Goal: Communication & Community: Answer question/provide support

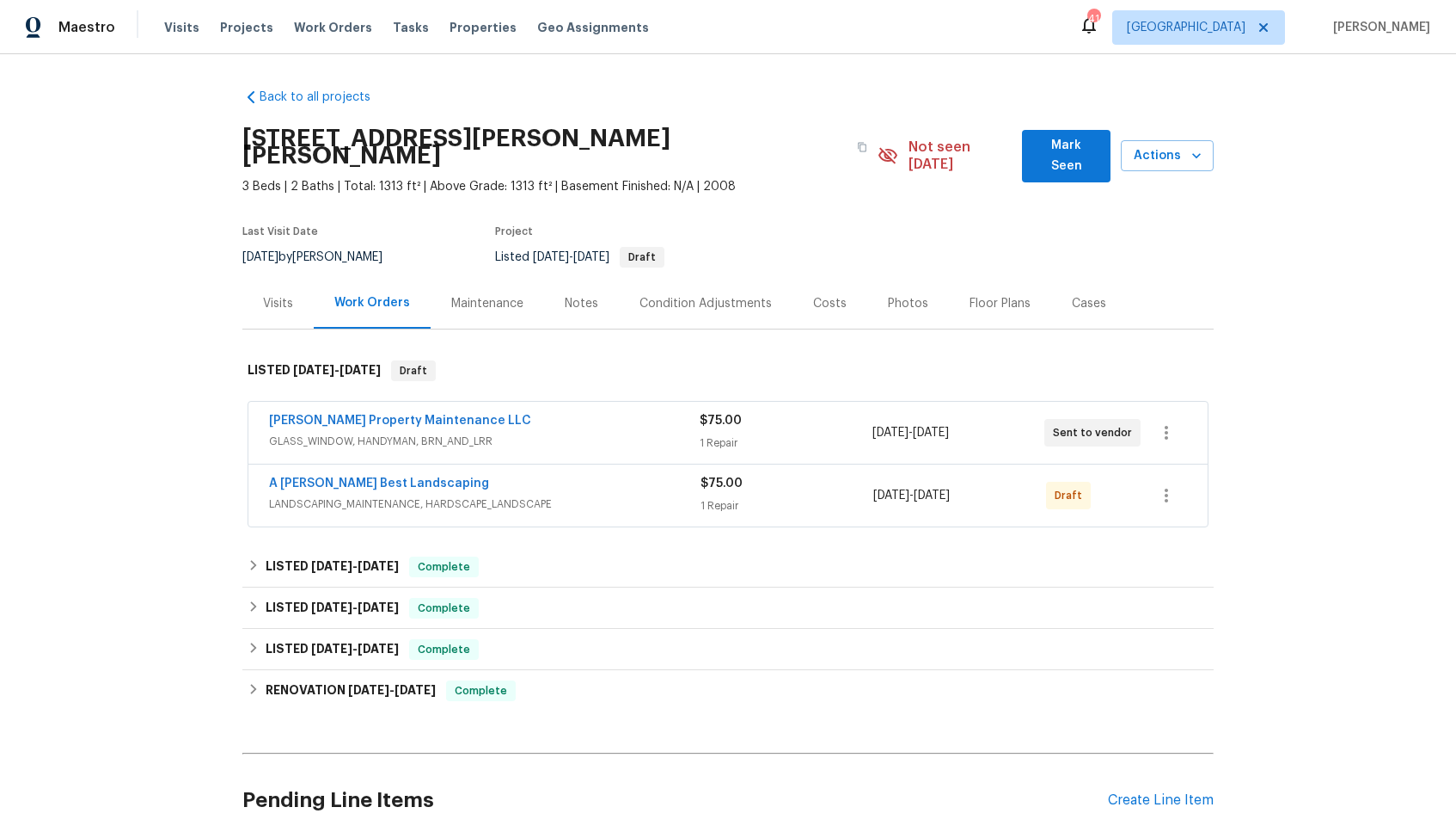
scroll to position [120, 0]
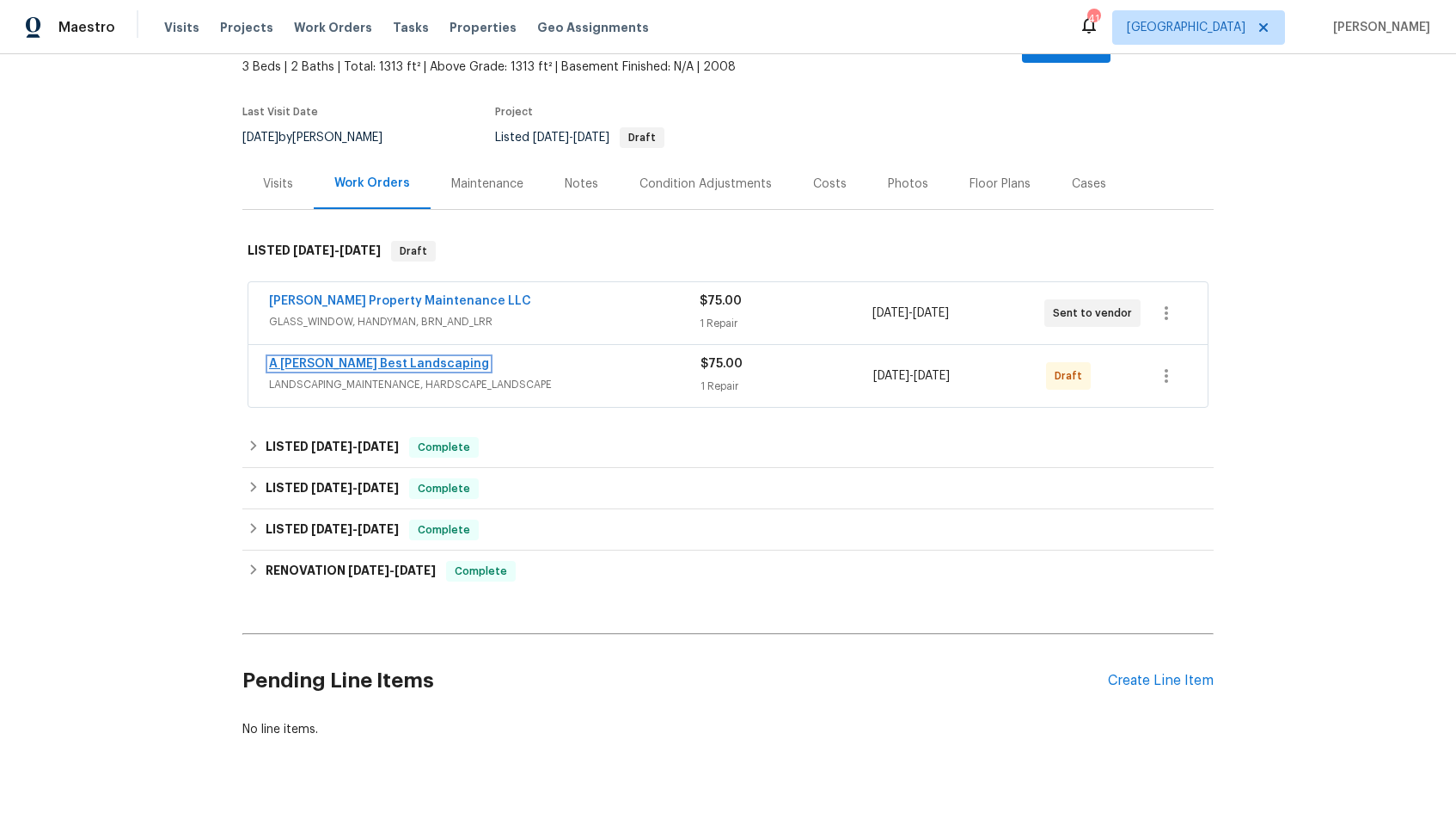
click at [375, 358] on link "A [PERSON_NAME] Best Landscaping" at bounding box center [379, 364] width 220 height 12
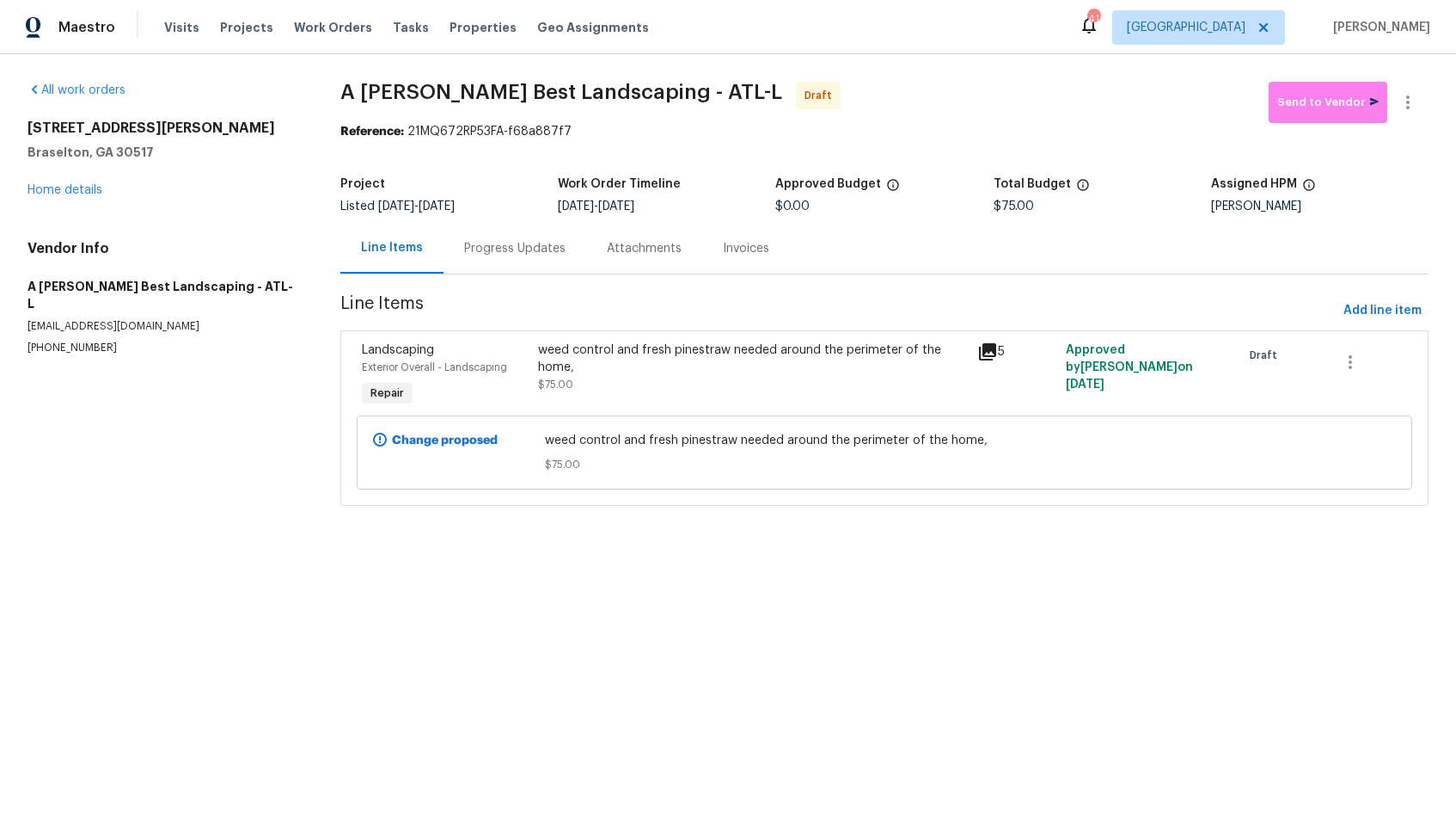
click at [522, 257] on div "Progress Updates" at bounding box center [515, 249] width 142 height 51
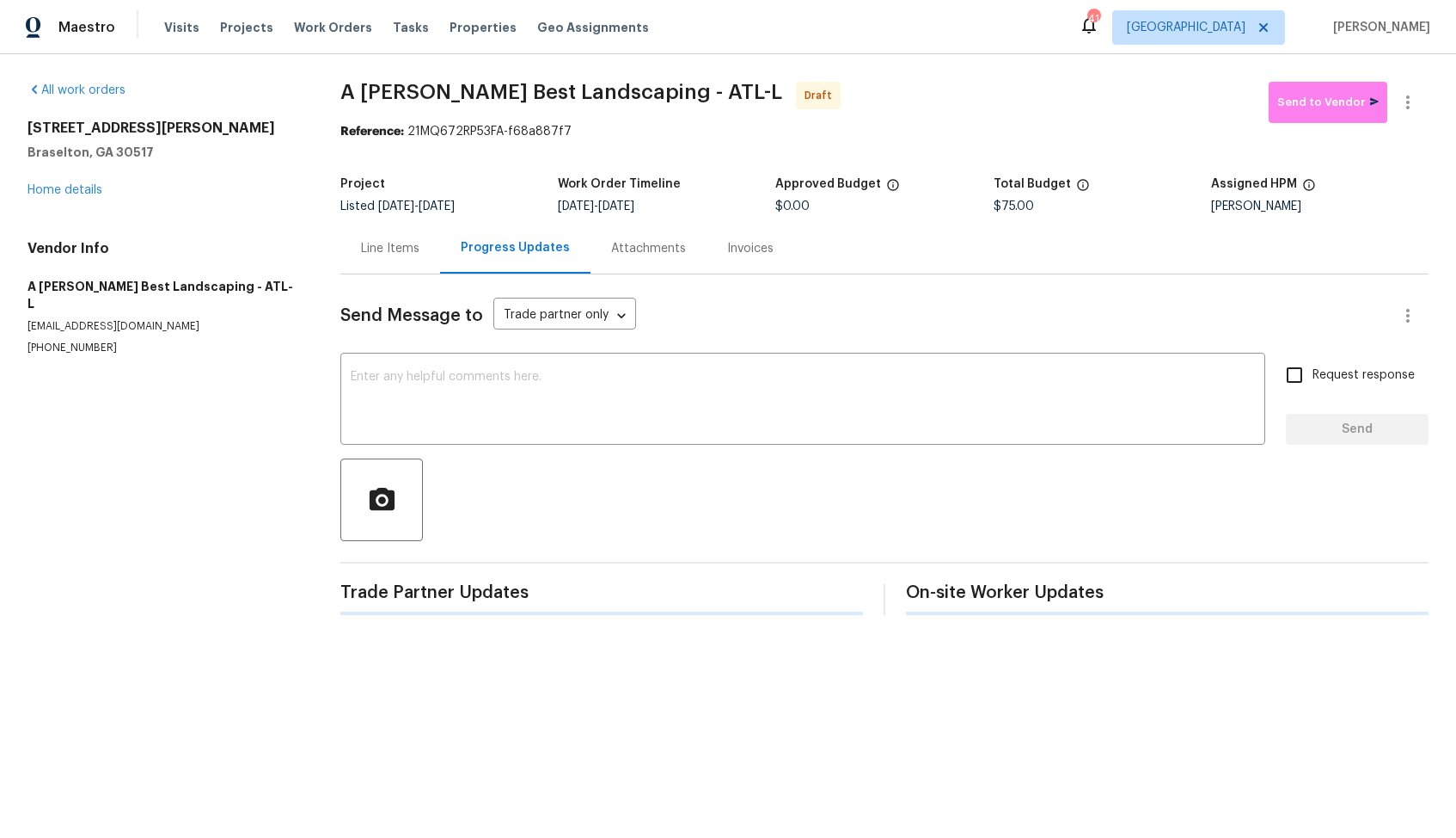
click at [354, 252] on div "Line Items" at bounding box center [390, 249] width 100 height 51
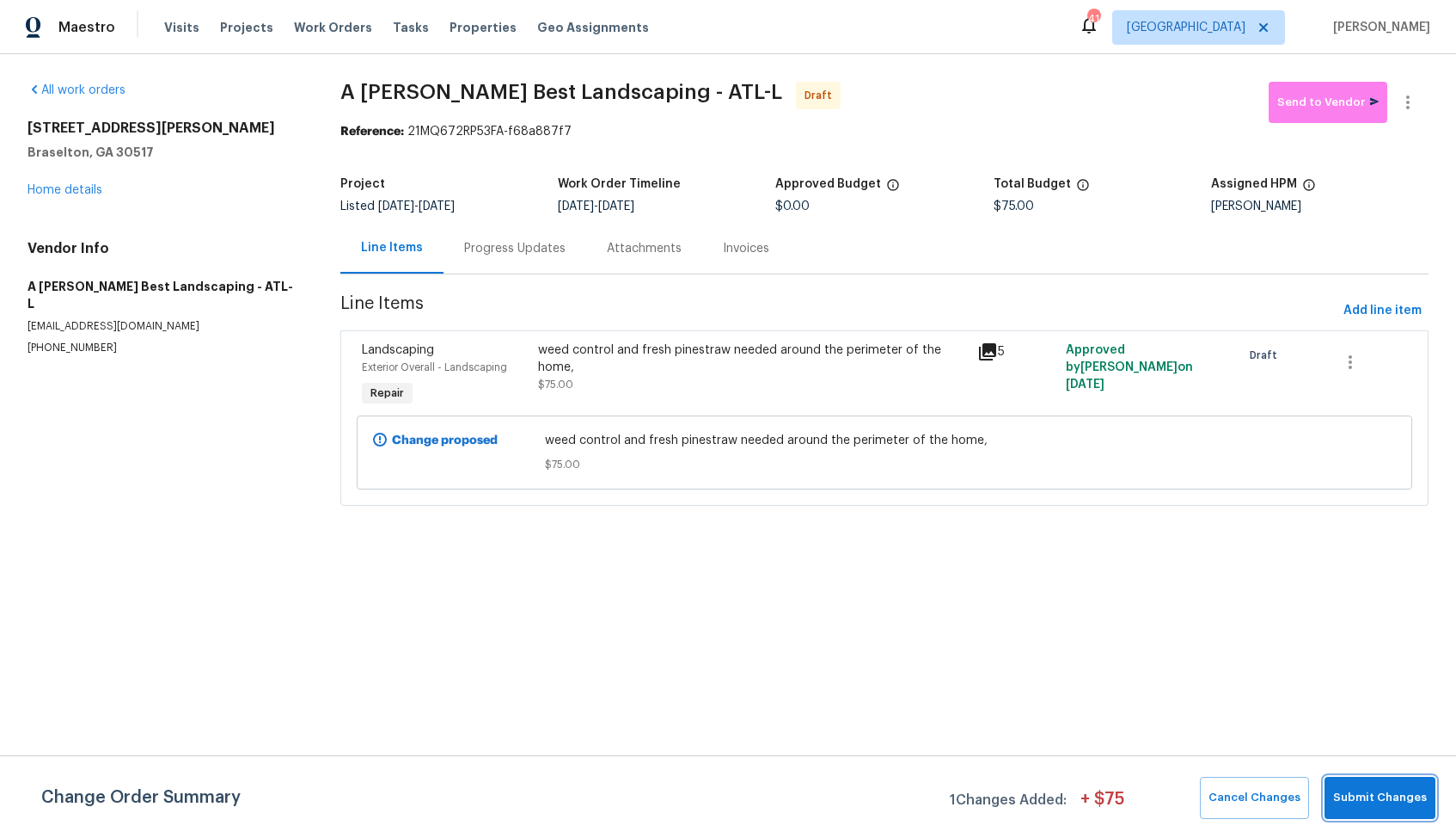
click at [1392, 809] on button "Submit Changes" at bounding box center [1379, 798] width 111 height 42
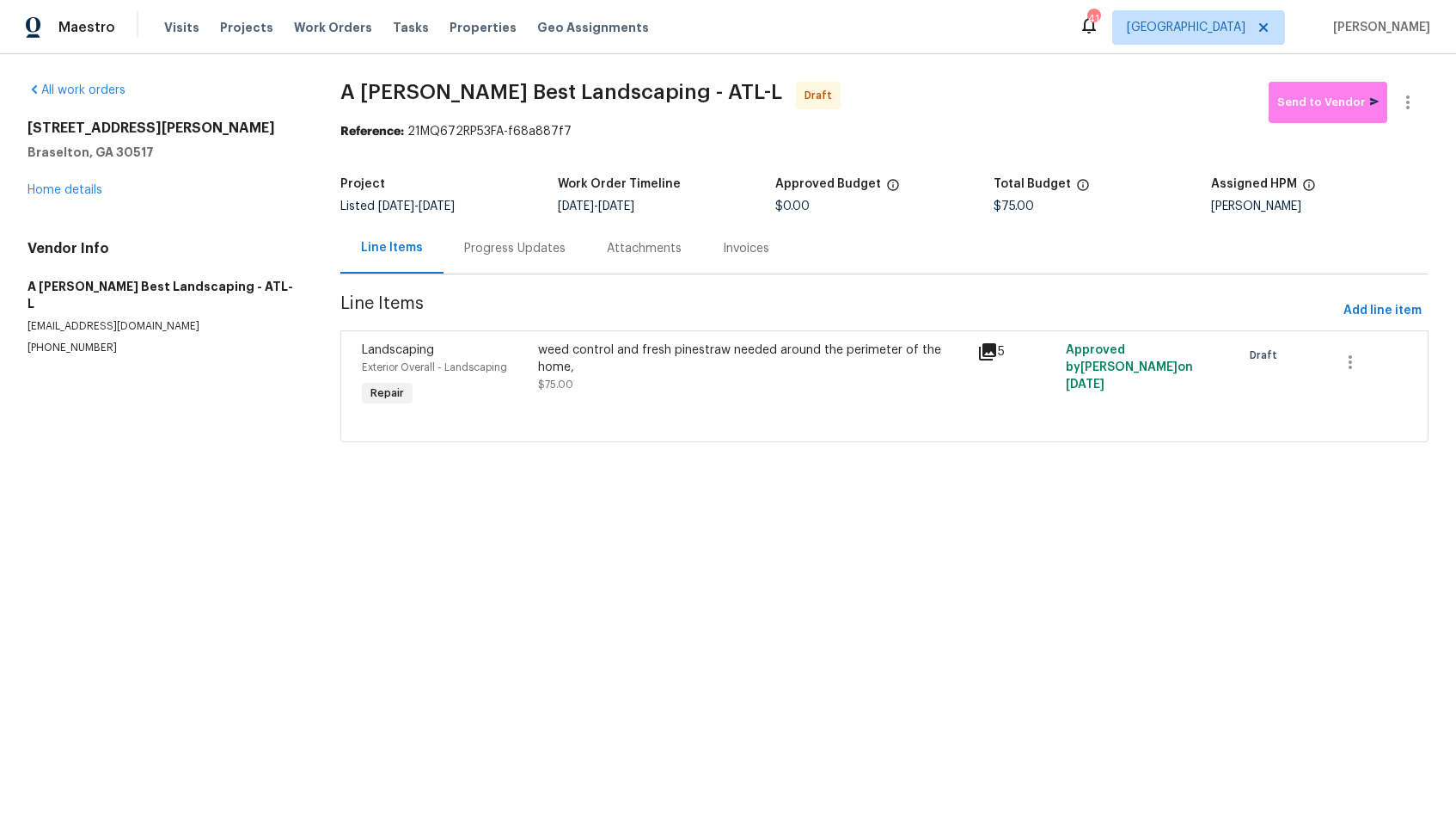
click at [520, 253] on div "Progress Updates" at bounding box center [514, 249] width 101 height 17
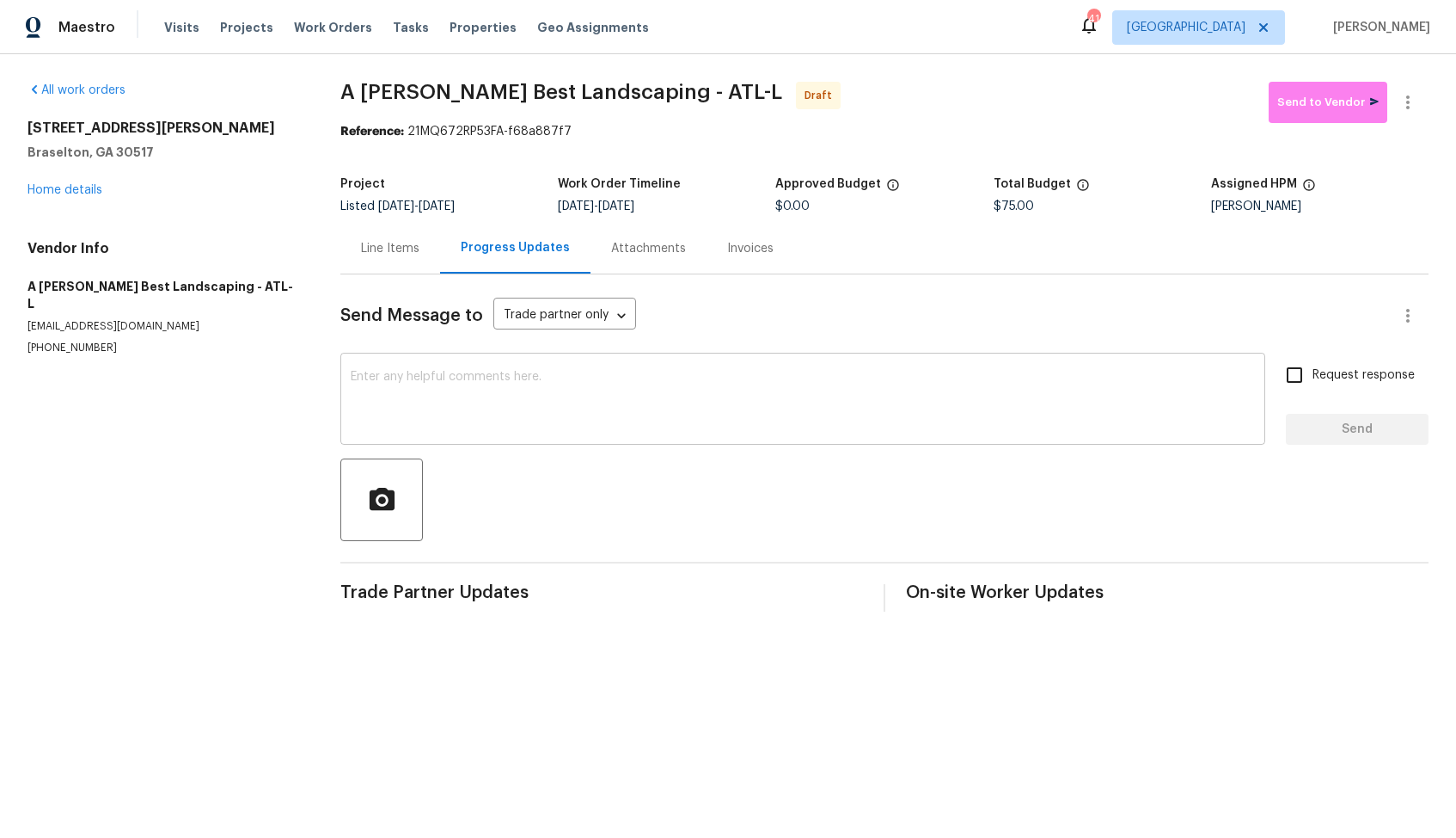
click at [663, 431] on div "x ​" at bounding box center [803, 401] width 925 height 88
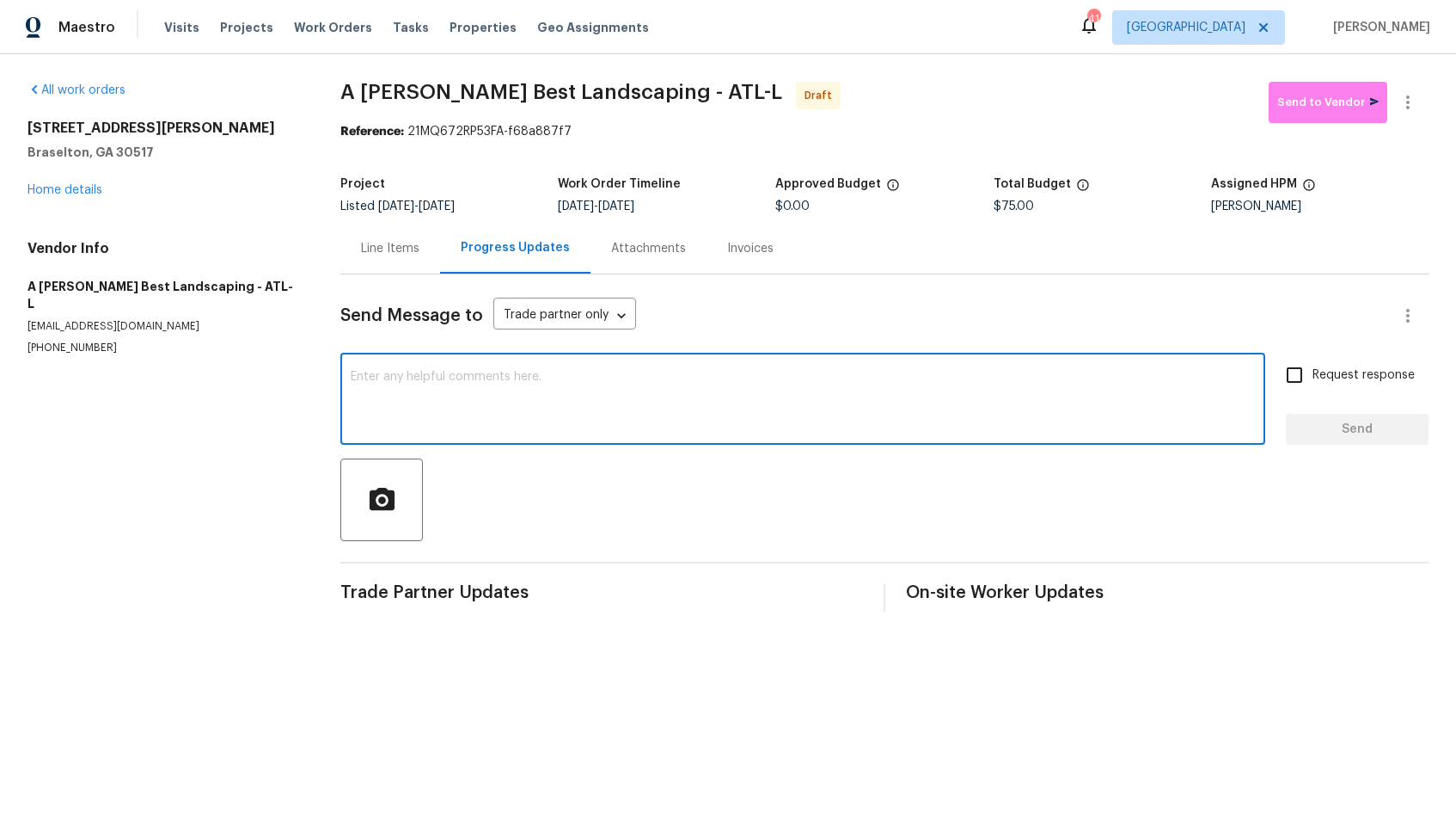
click at [713, 368] on div "x ​" at bounding box center [803, 401] width 925 height 88
paste textarea "Hi, this is Arvind with Opendoor. I’m confirming you received the WO for the pr…"
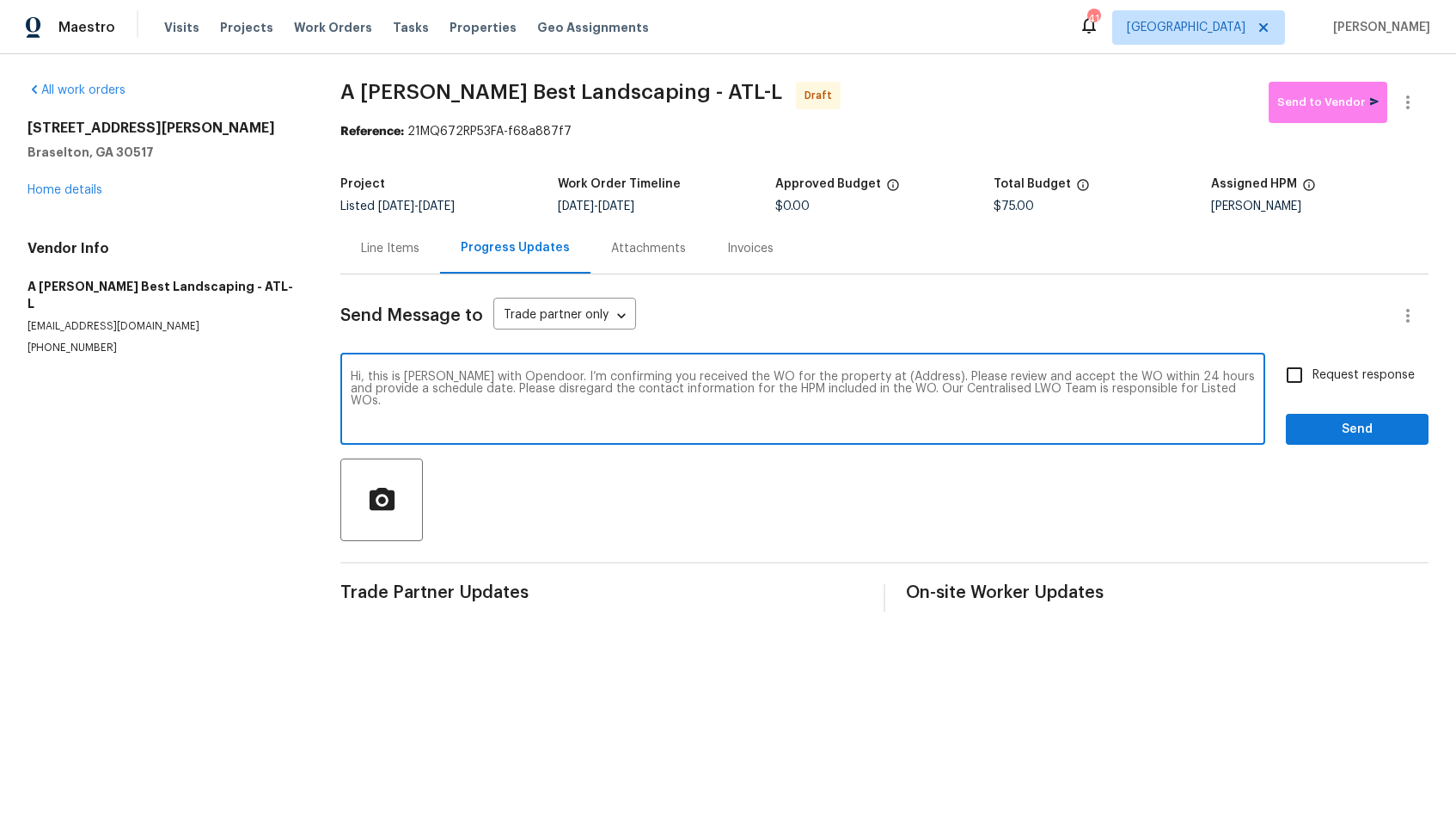
drag, startPoint x: 901, startPoint y: 379, endPoint x: 848, endPoint y: 374, distance: 53.2
click at [848, 374] on textarea "Hi, this is Arvind with Opendoor. I’m confirming you received the WO for the pr…" at bounding box center [803, 401] width 904 height 60
paste textarea "651 Walnut Woods Dr, Braselton, GA 30517"
type textarea "Hi, this is Arvind with Opendoor. I’m confirming you received the WO for the pr…"
click at [1303, 375] on input "Request response" at bounding box center [1295, 376] width 37 height 37
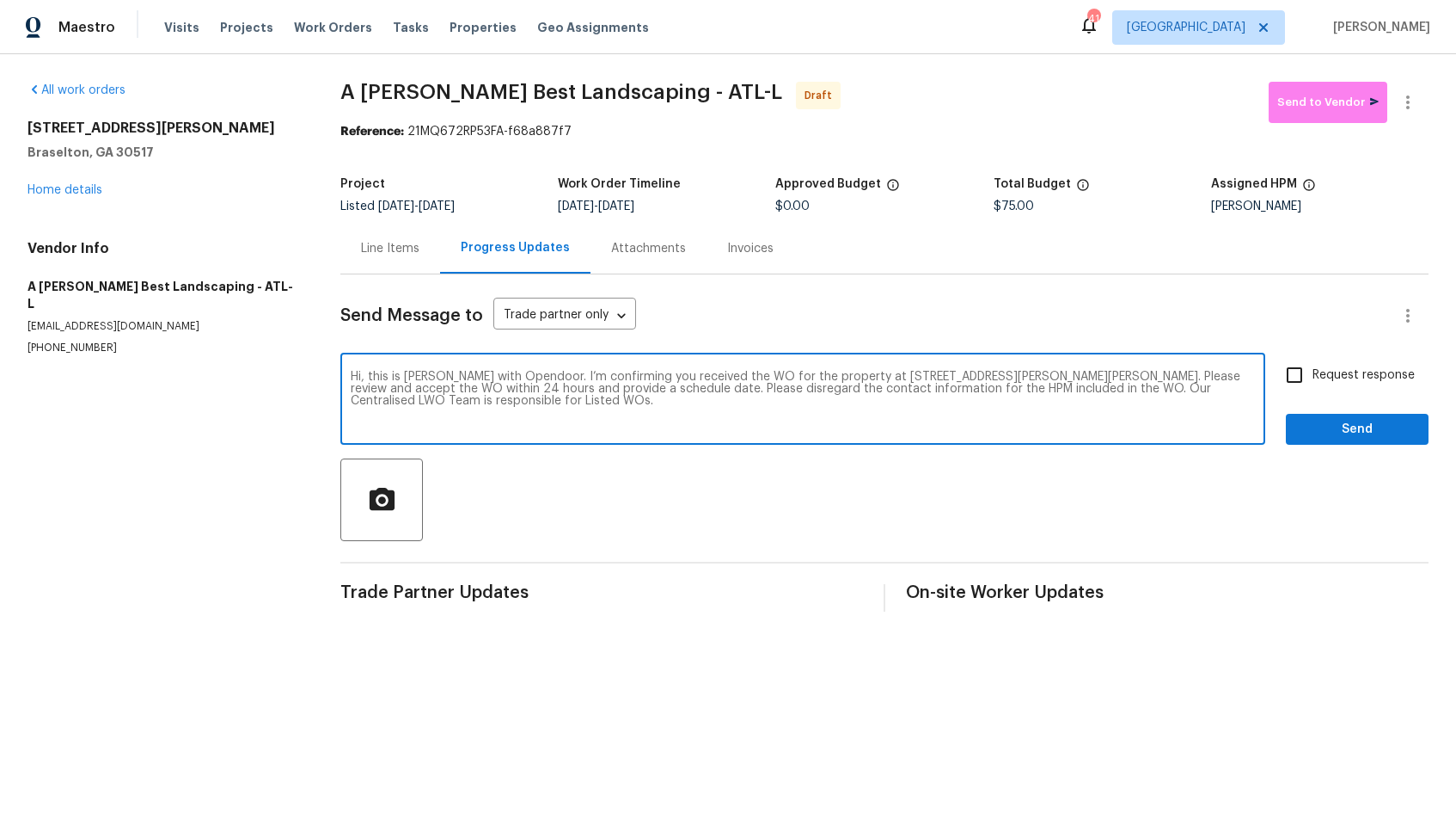
checkbox input "true"
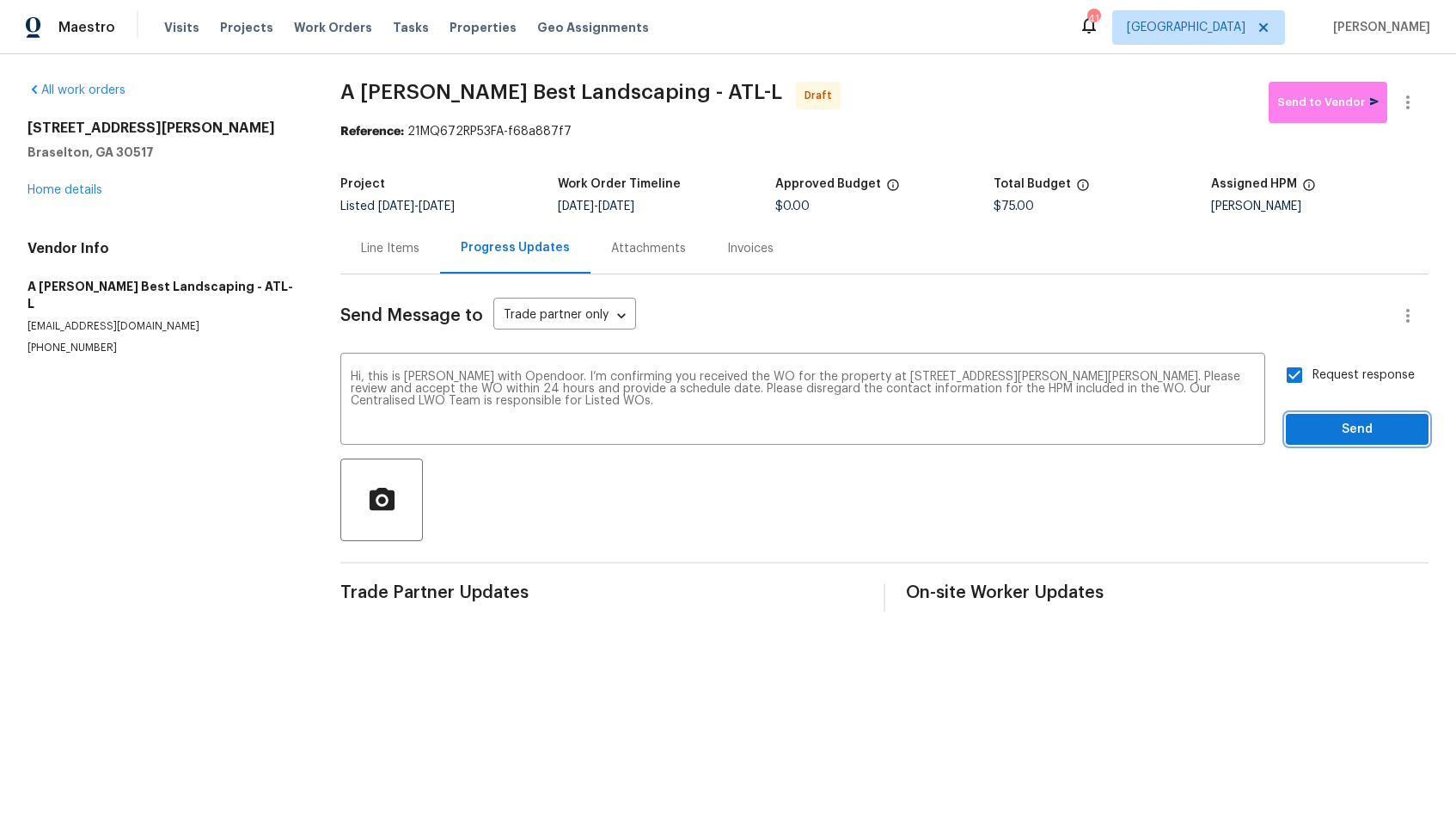
click at [1349, 431] on span "Send" at bounding box center [1357, 430] width 115 height 22
click at [1409, 98] on icon "button" at bounding box center [1409, 101] width 4 height 14
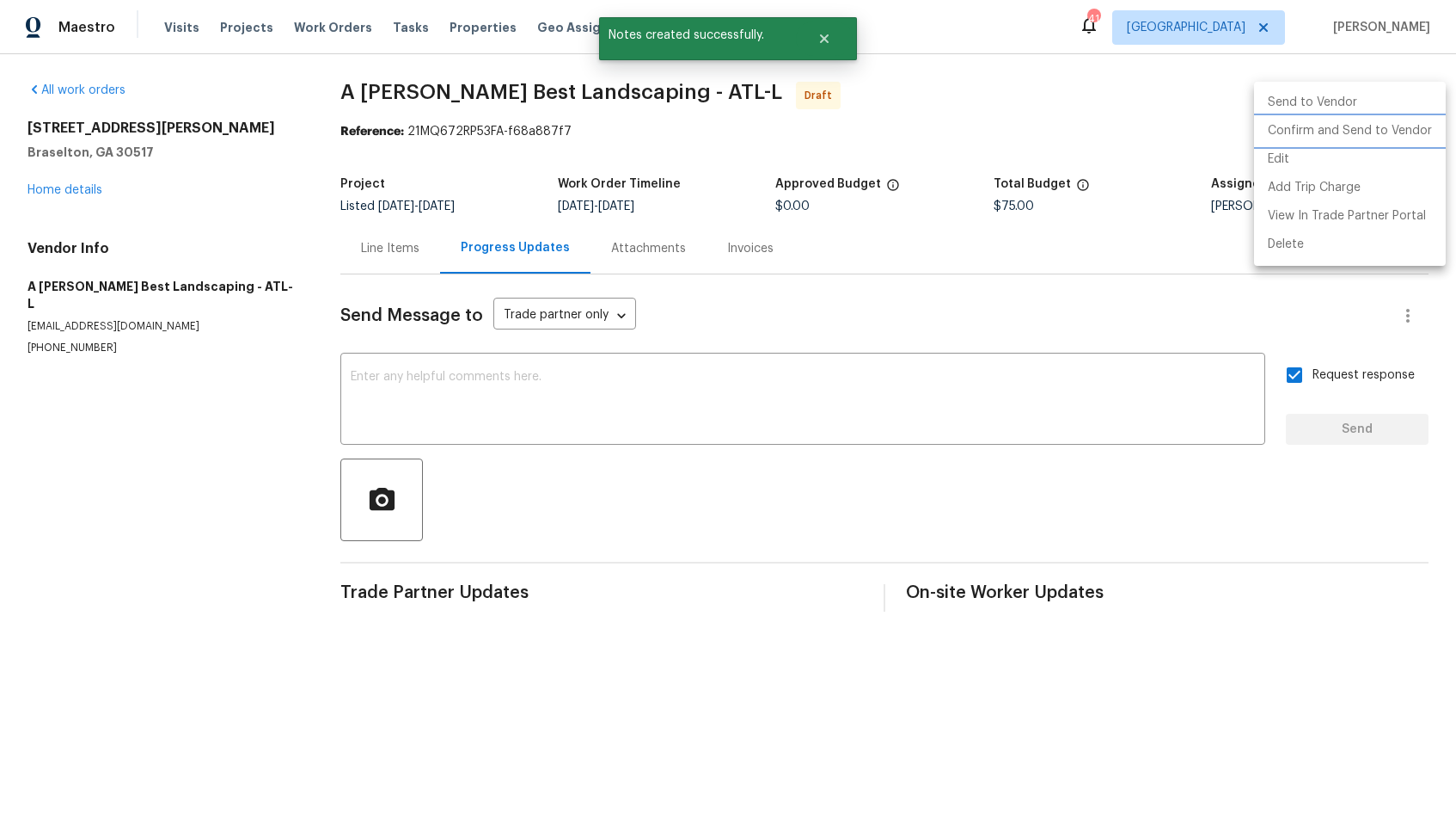
click at [1295, 138] on li "Confirm and Send to Vendor" at bounding box center [1350, 131] width 192 height 28
click at [752, 65] on div at bounding box center [728, 419] width 1456 height 838
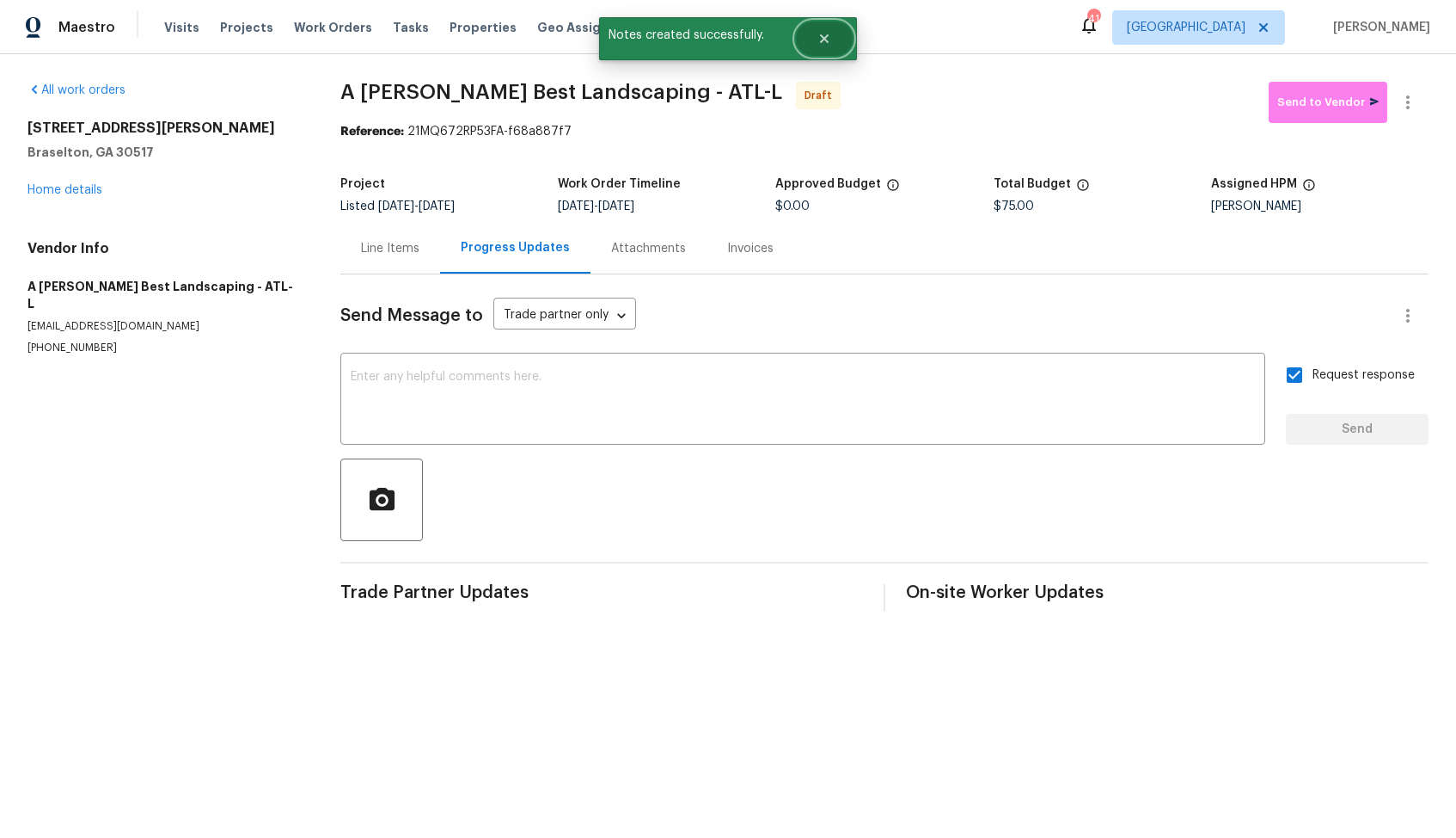
click at [844, 42] on button "Close" at bounding box center [825, 39] width 57 height 35
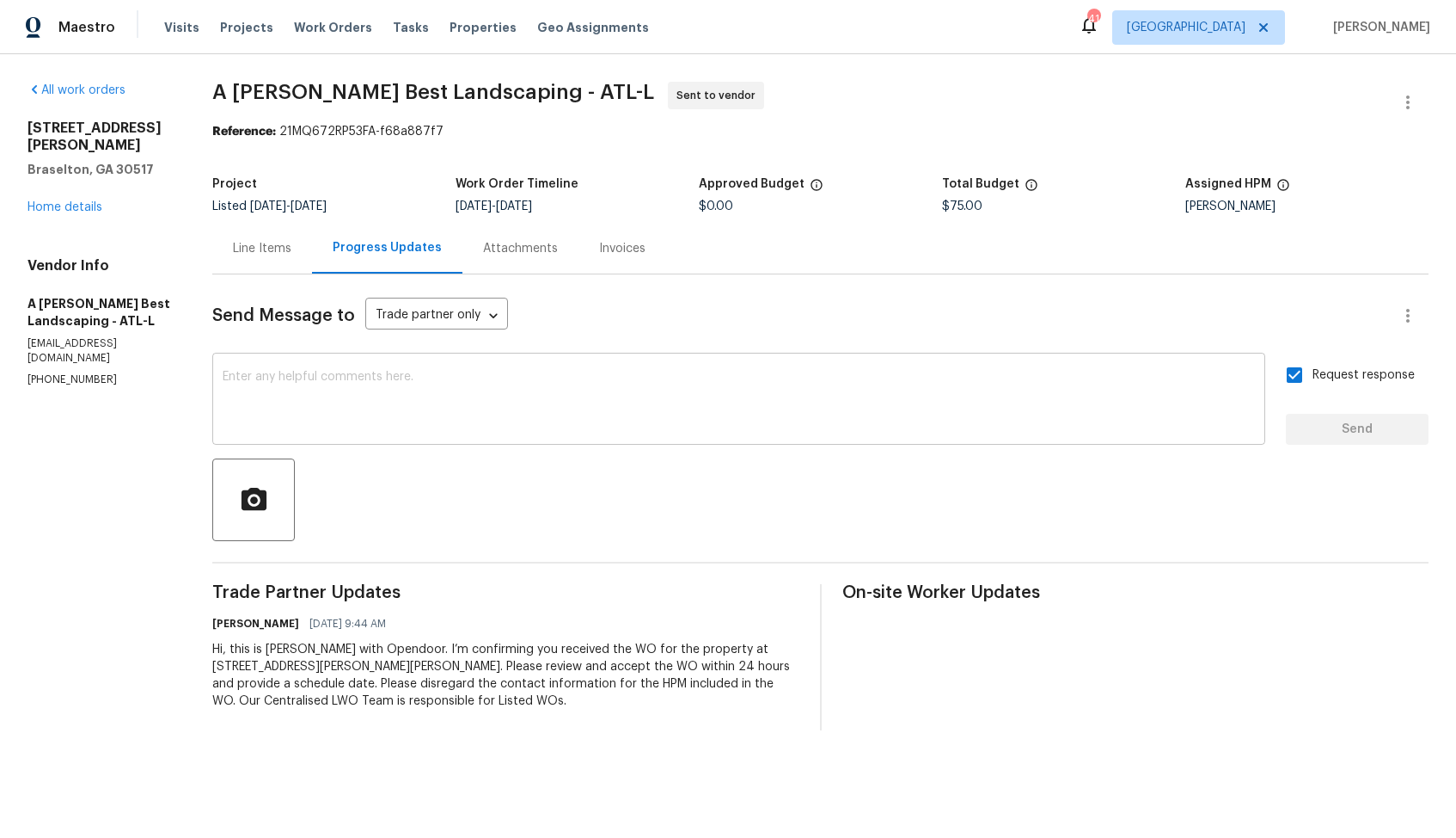
click at [688, 397] on textarea at bounding box center [739, 401] width 1032 height 60
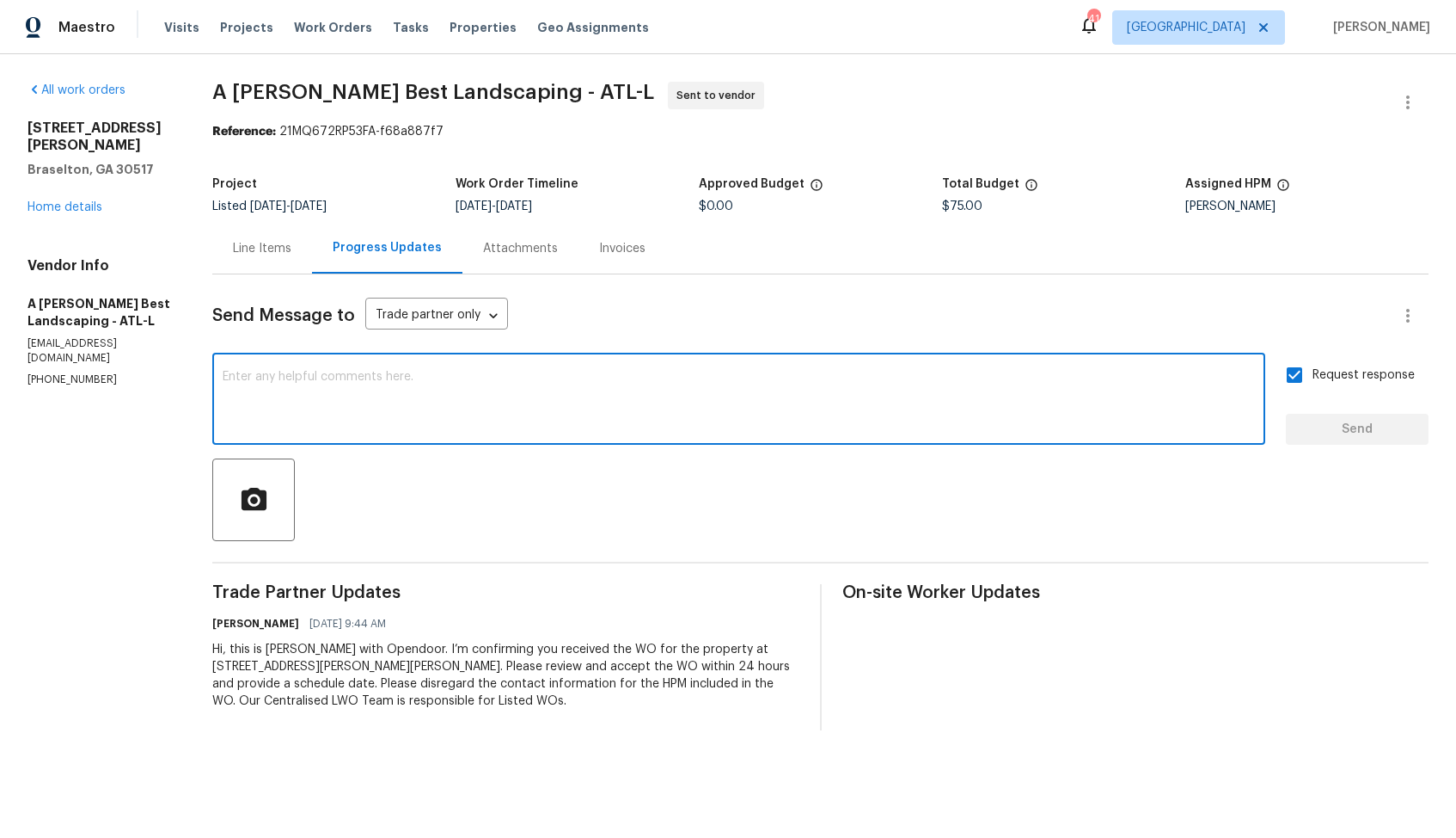
click at [385, 81] on span "A Lopez Best Landscaping - ATL-L" at bounding box center [433, 91] width 442 height 21
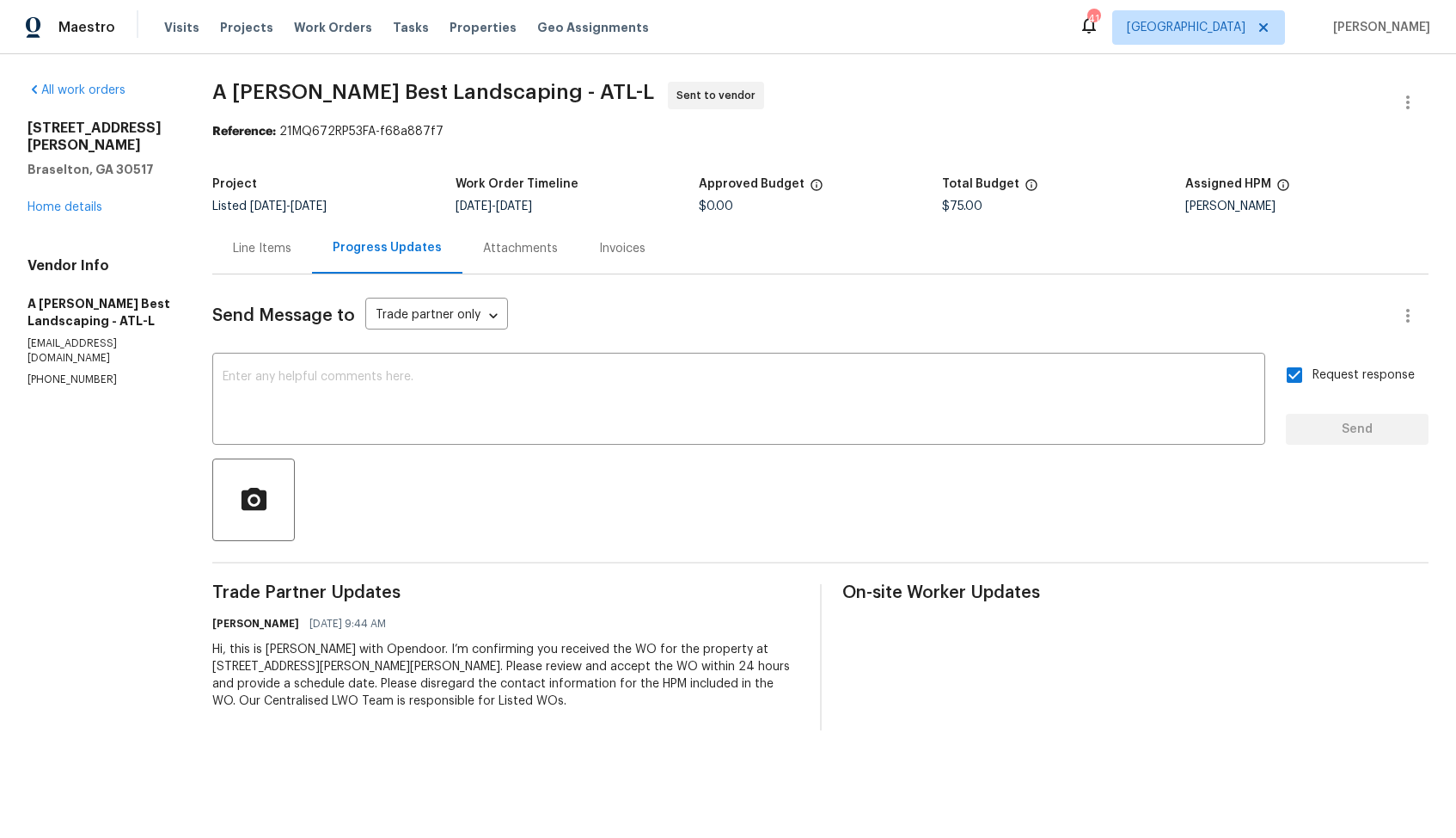
click at [385, 81] on span "A Lopez Best Landscaping - ATL-L" at bounding box center [433, 91] width 442 height 21
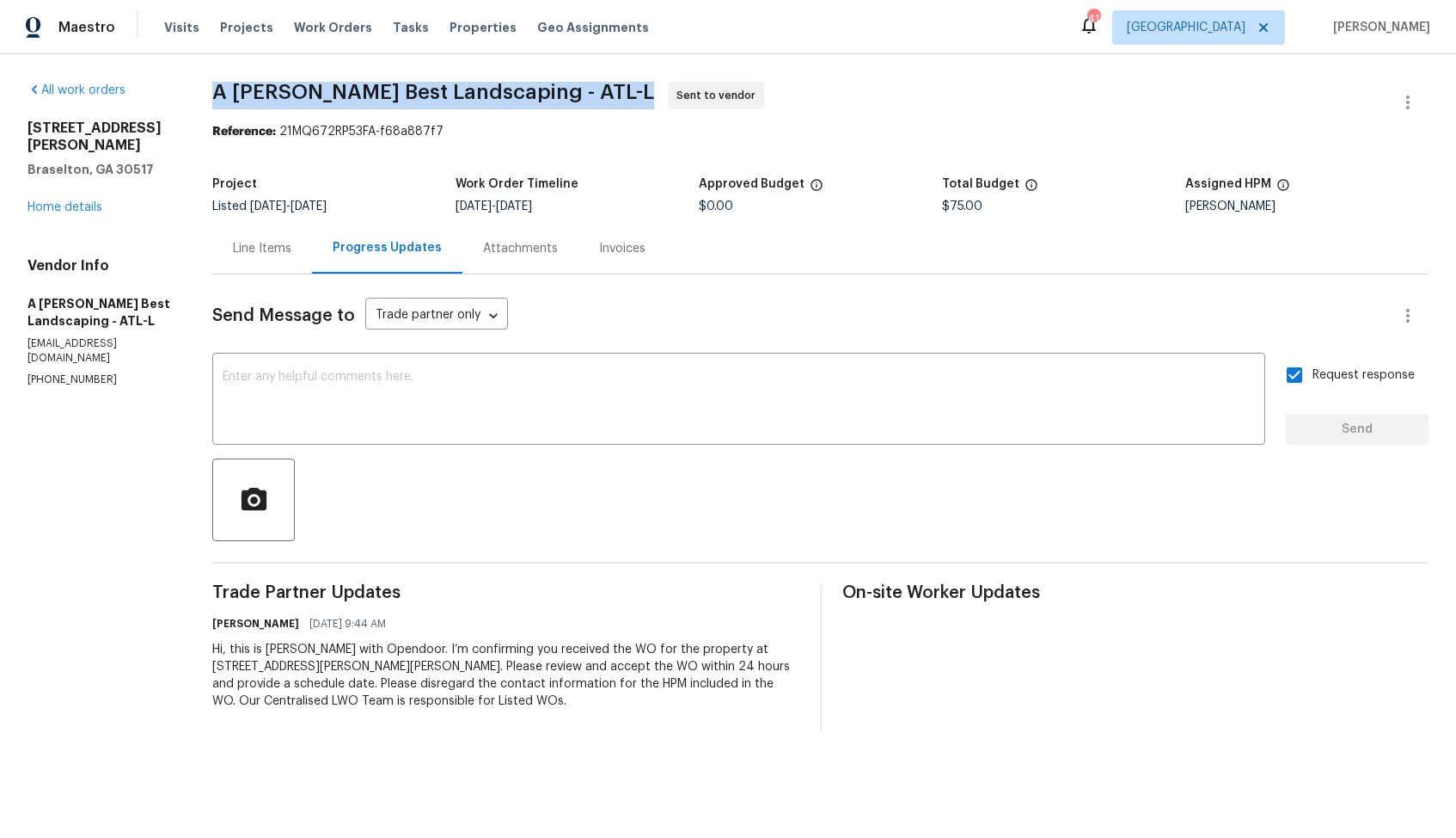
copy span "A Lopez Best Landscaping - ATL-L"
click at [239, 250] on div "All work orders 651 Walnut Woods Dr Braselton, GA 30517 Home details Vendor Inf…" at bounding box center [728, 406] width 1456 height 704
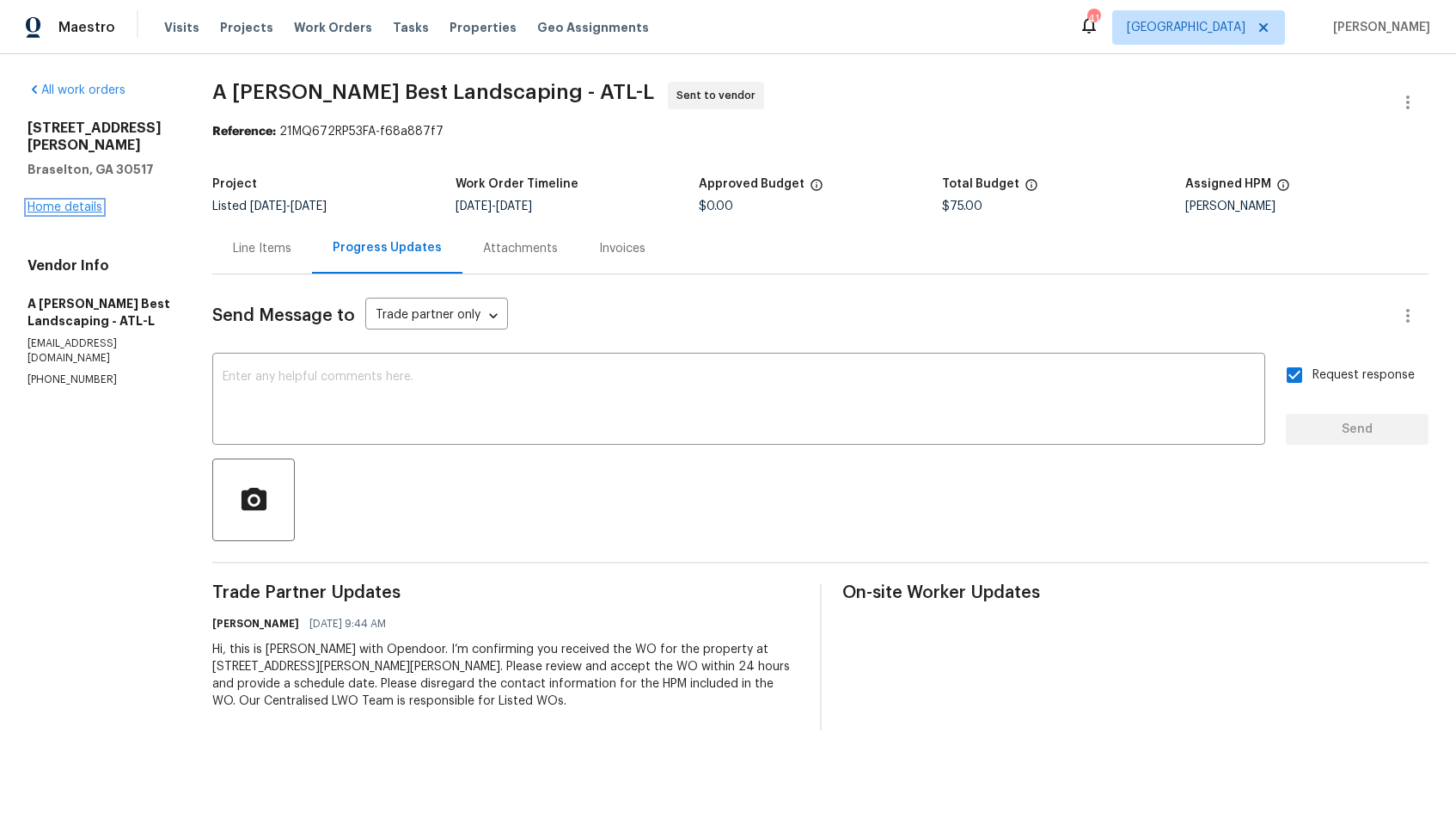
click at [64, 201] on link "Home details" at bounding box center [65, 207] width 75 height 12
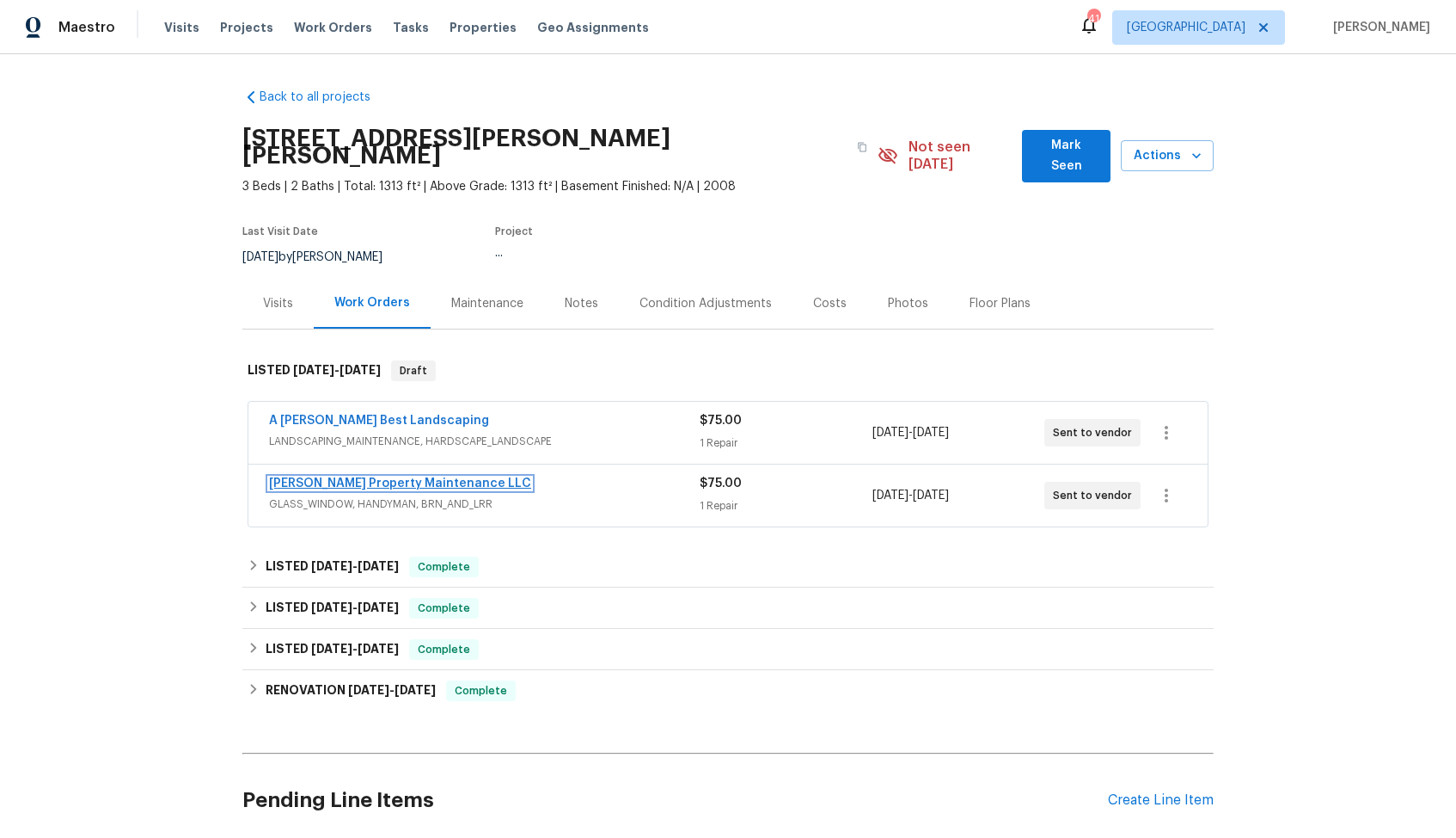
click at [309, 477] on link "Glen Property Maintenance LLC" at bounding box center [400, 483] width 262 height 12
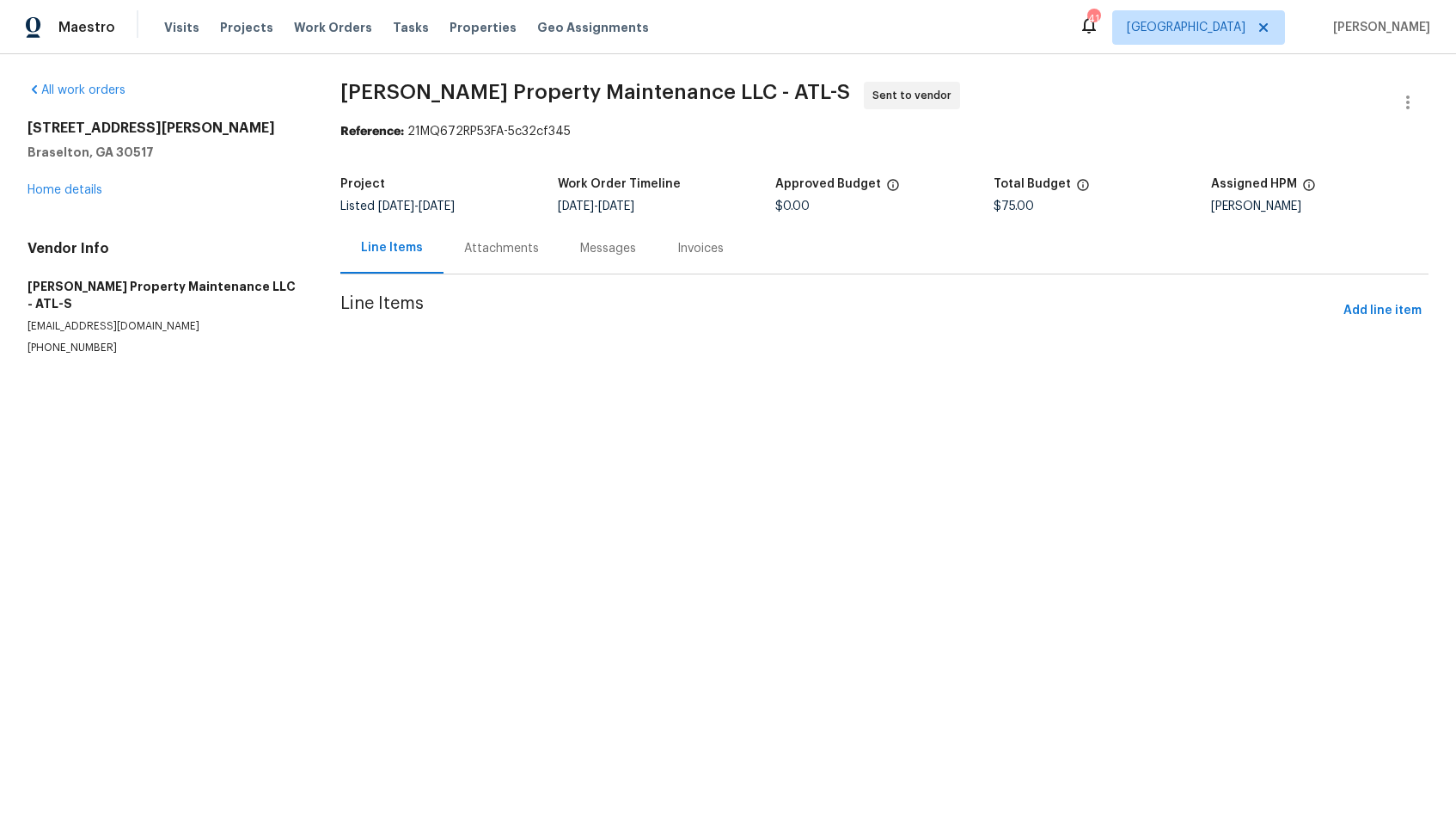
click at [343, 103] on span "Glen Property Maintenance LLC - ATL-S Sent to vendor" at bounding box center [864, 101] width 1047 height 41
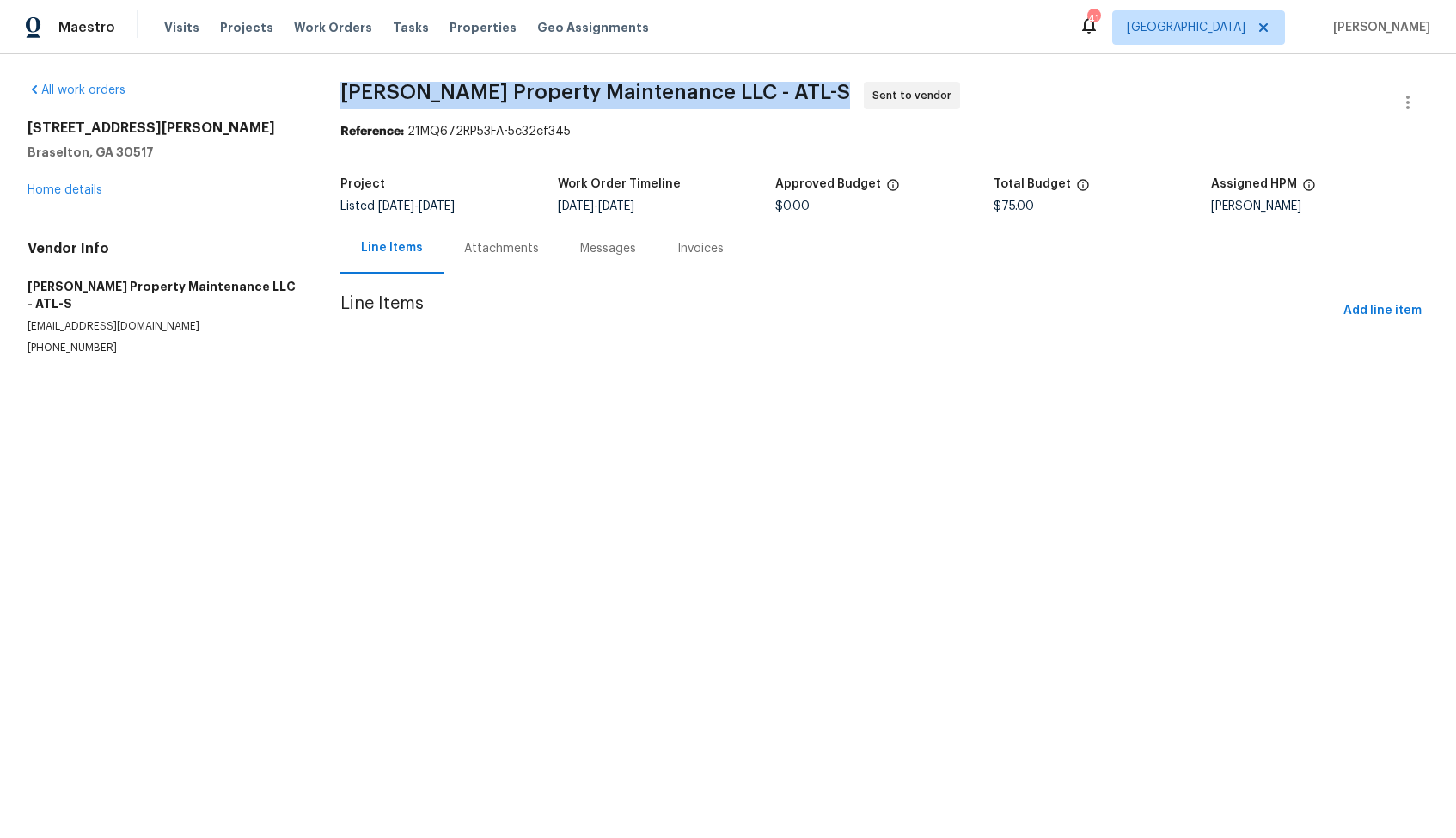
copy span "Glen Property Maintenance LLC - ATL-S"
click at [521, 262] on div "Attachments" at bounding box center [501, 249] width 116 height 51
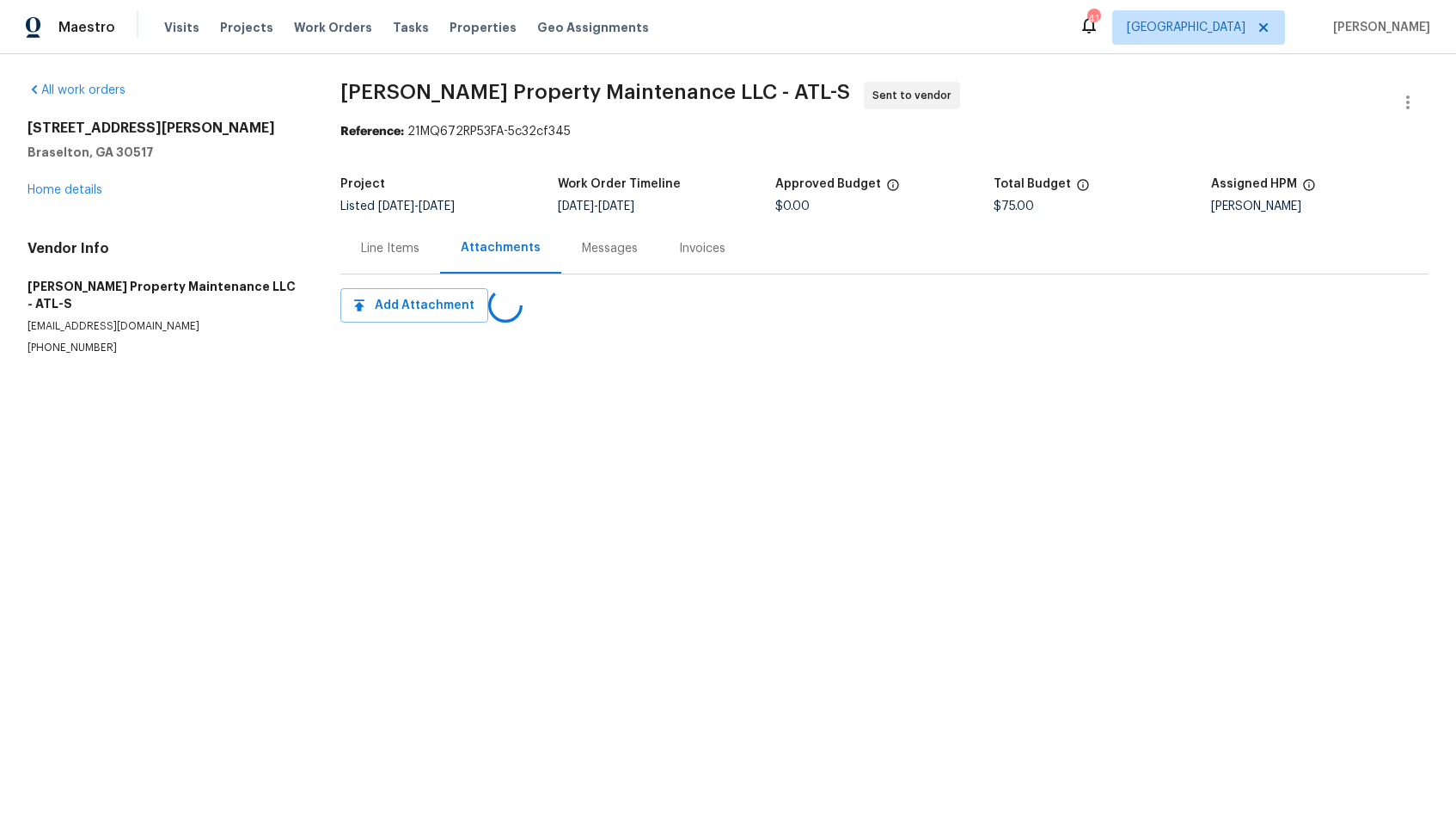
click at [381, 252] on div "Line Items" at bounding box center [390, 249] width 58 height 17
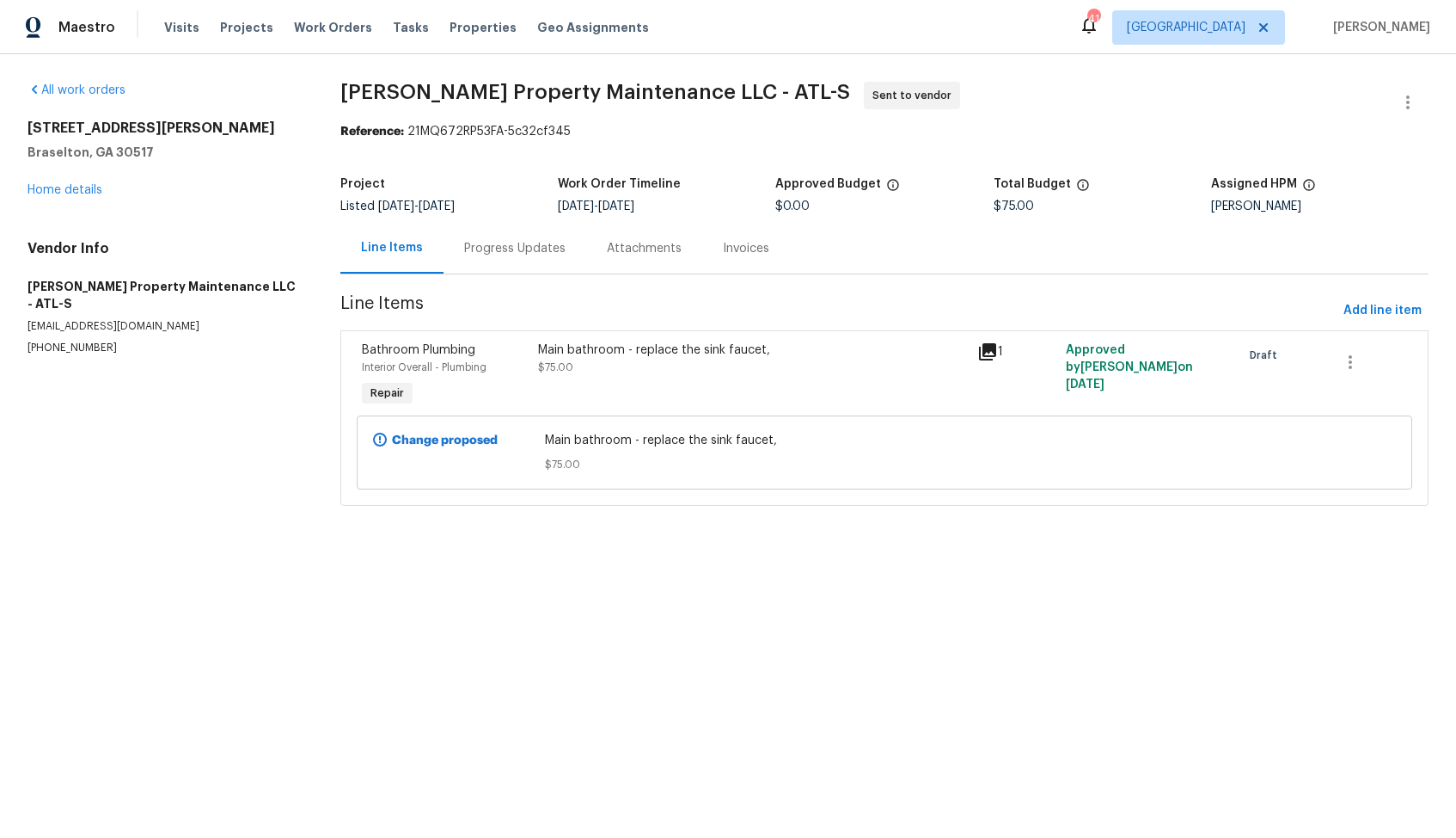
click at [646, 249] on div "Attachments" at bounding box center [644, 249] width 75 height 17
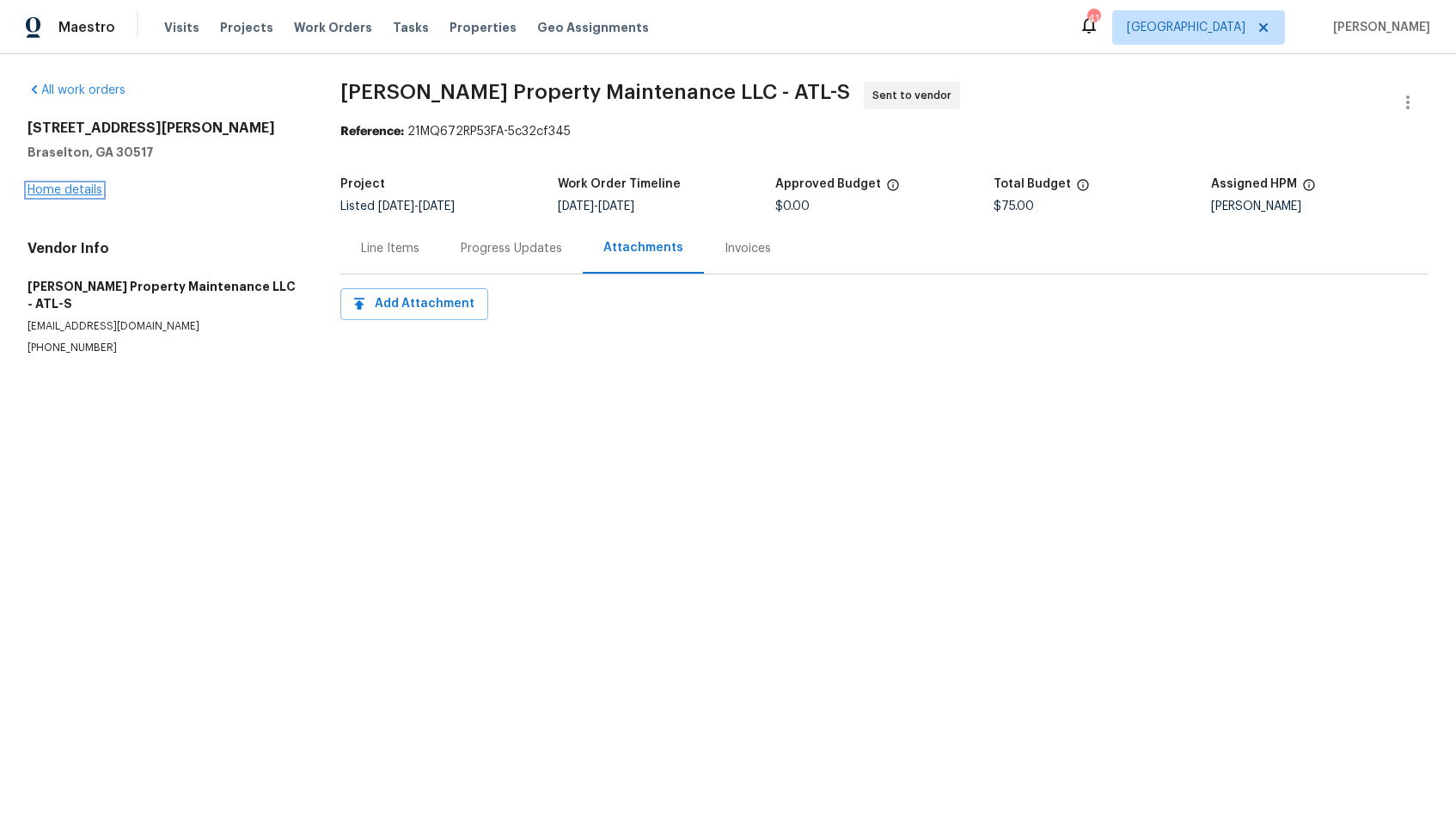
click at [78, 190] on link "Home details" at bounding box center [65, 189] width 75 height 12
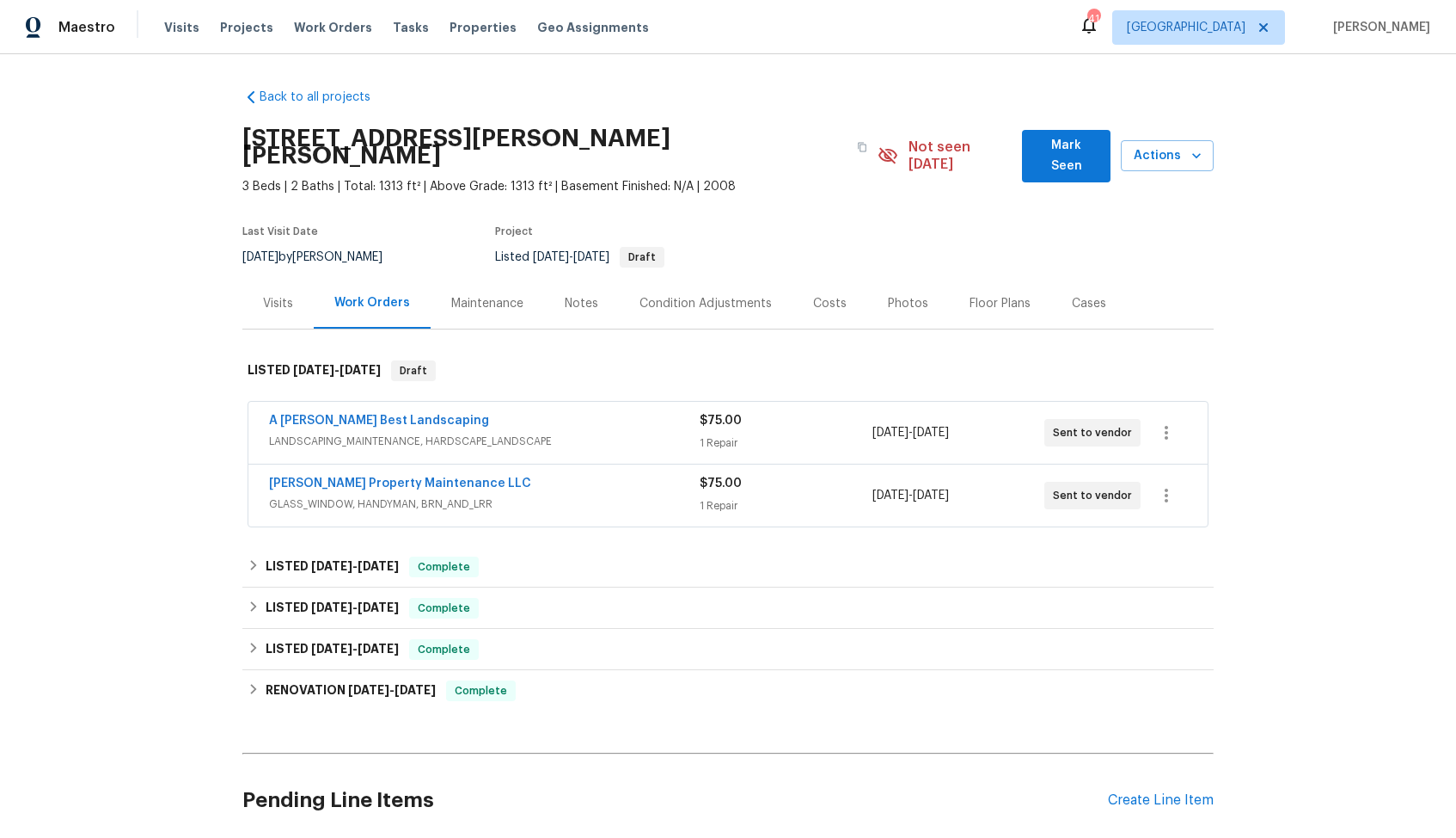
click at [556, 133] on h2 "651 Walnut Woods Dr, Braselton, GA 30517" at bounding box center [544, 147] width 605 height 35
click at [387, 415] on link "A Lopez Best Landscaping" at bounding box center [379, 420] width 220 height 12
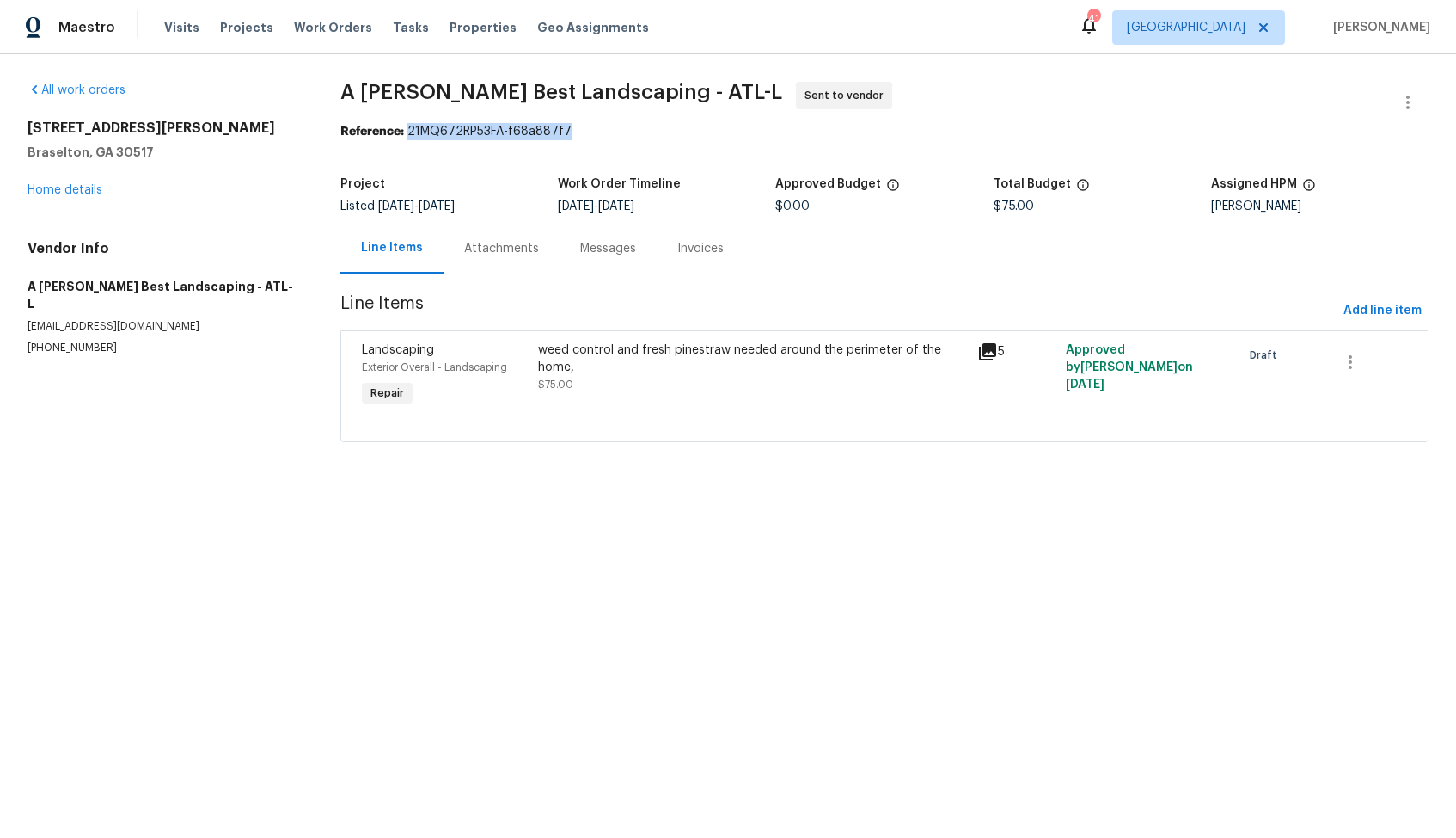
drag, startPoint x: 408, startPoint y: 134, endPoint x: 767, endPoint y: 136, distance: 359.0
click at [767, 136] on div "Reference: 21MQ672RP53FA-f68a887f7" at bounding box center [885, 132] width 1089 height 17
copy div "21MQ672RP53FA-f68a887f7"
click at [694, 149] on section "A Lopez Best Landscaping - ATL-L Sent to vendor Reference: 21MQ672RP53FA-f68a88…" at bounding box center [885, 271] width 1089 height 381
click at [47, 193] on link "Home details" at bounding box center [65, 189] width 75 height 12
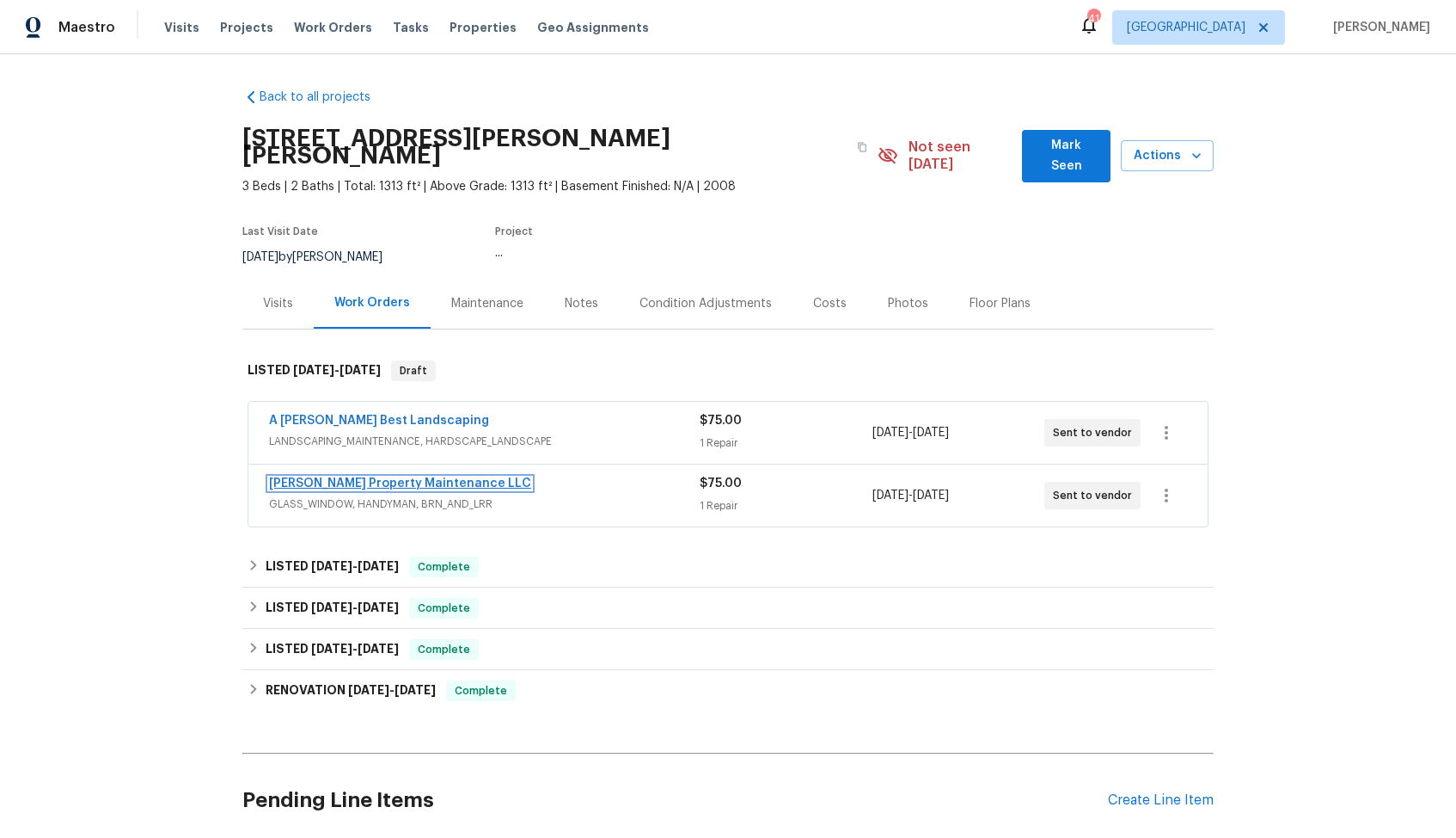
click at [342, 477] on link "Glen Property Maintenance LLC" at bounding box center [400, 483] width 262 height 12
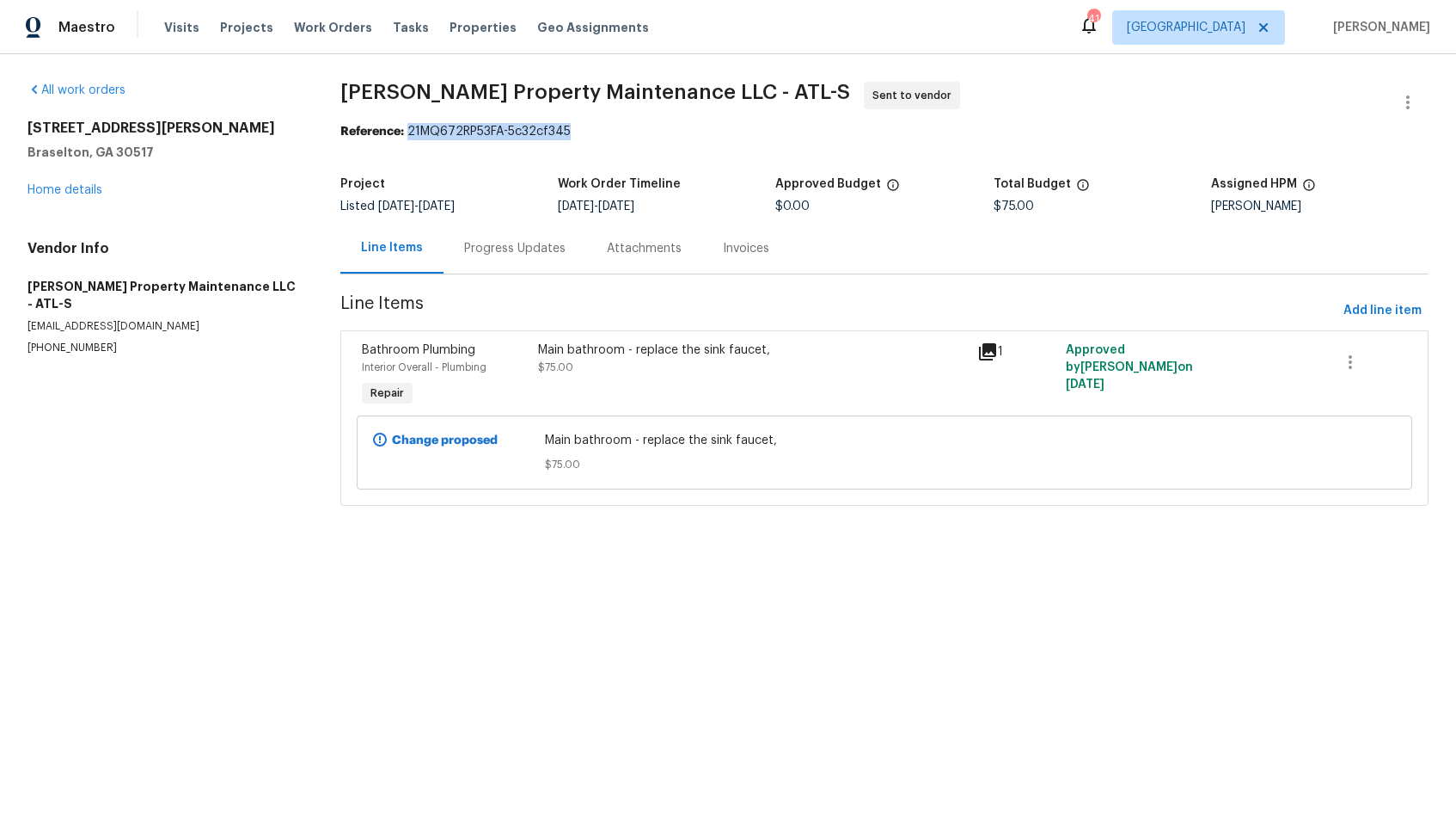
drag, startPoint x: 408, startPoint y: 129, endPoint x: 579, endPoint y: 135, distance: 171.1
click at [579, 135] on div "Reference: 21MQ672RP53FA-5c32cf345" at bounding box center [885, 132] width 1089 height 17
copy div "21MQ672RP53FA-5c32cf345"
click at [806, 123] on div "Reference: 21MQ672RP53FA-5c32cf345" at bounding box center [885, 132] width 1089 height 17
click at [69, 192] on link "Home details" at bounding box center [65, 189] width 75 height 12
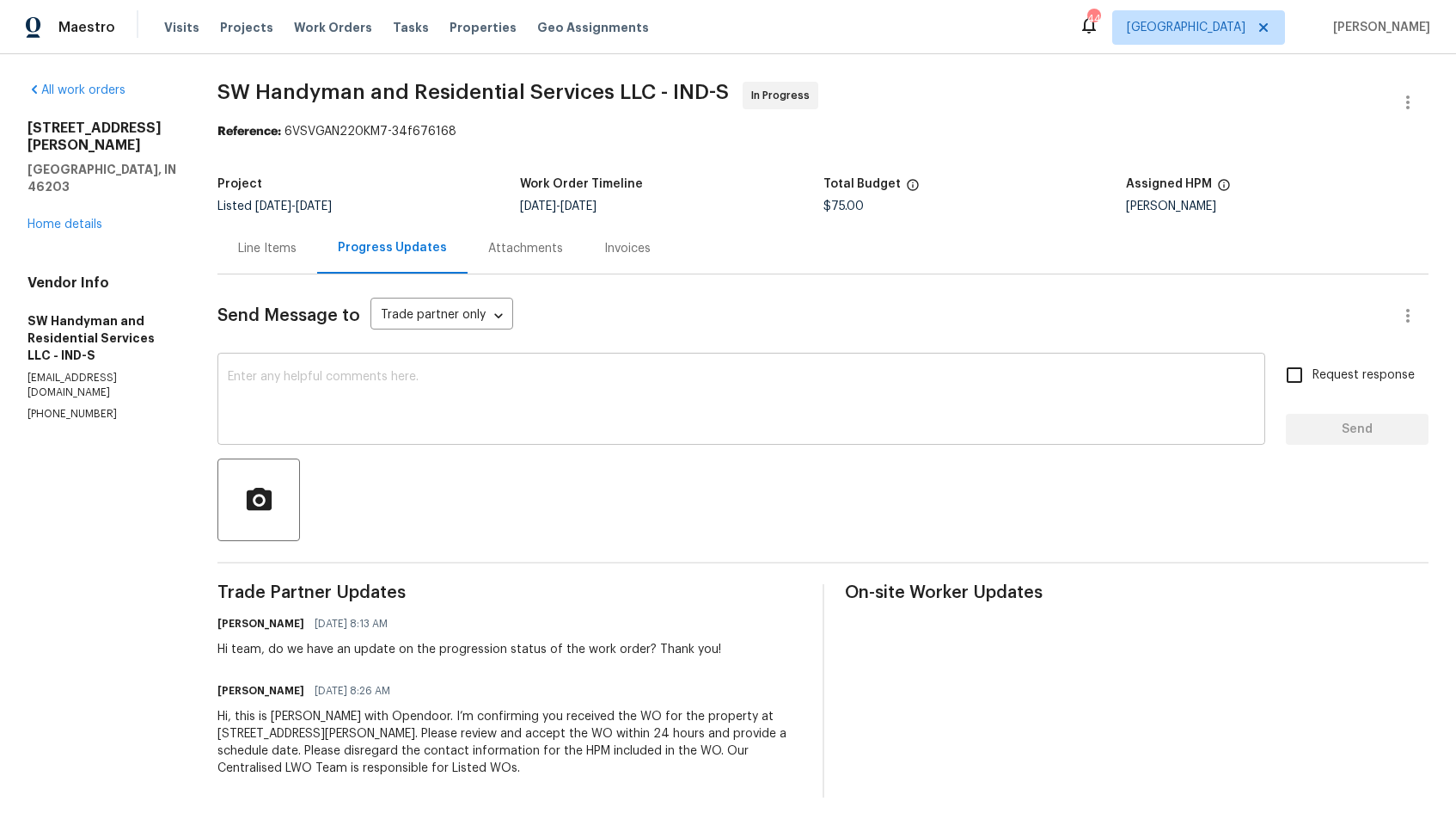
click at [385, 394] on textarea at bounding box center [741, 401] width 1028 height 60
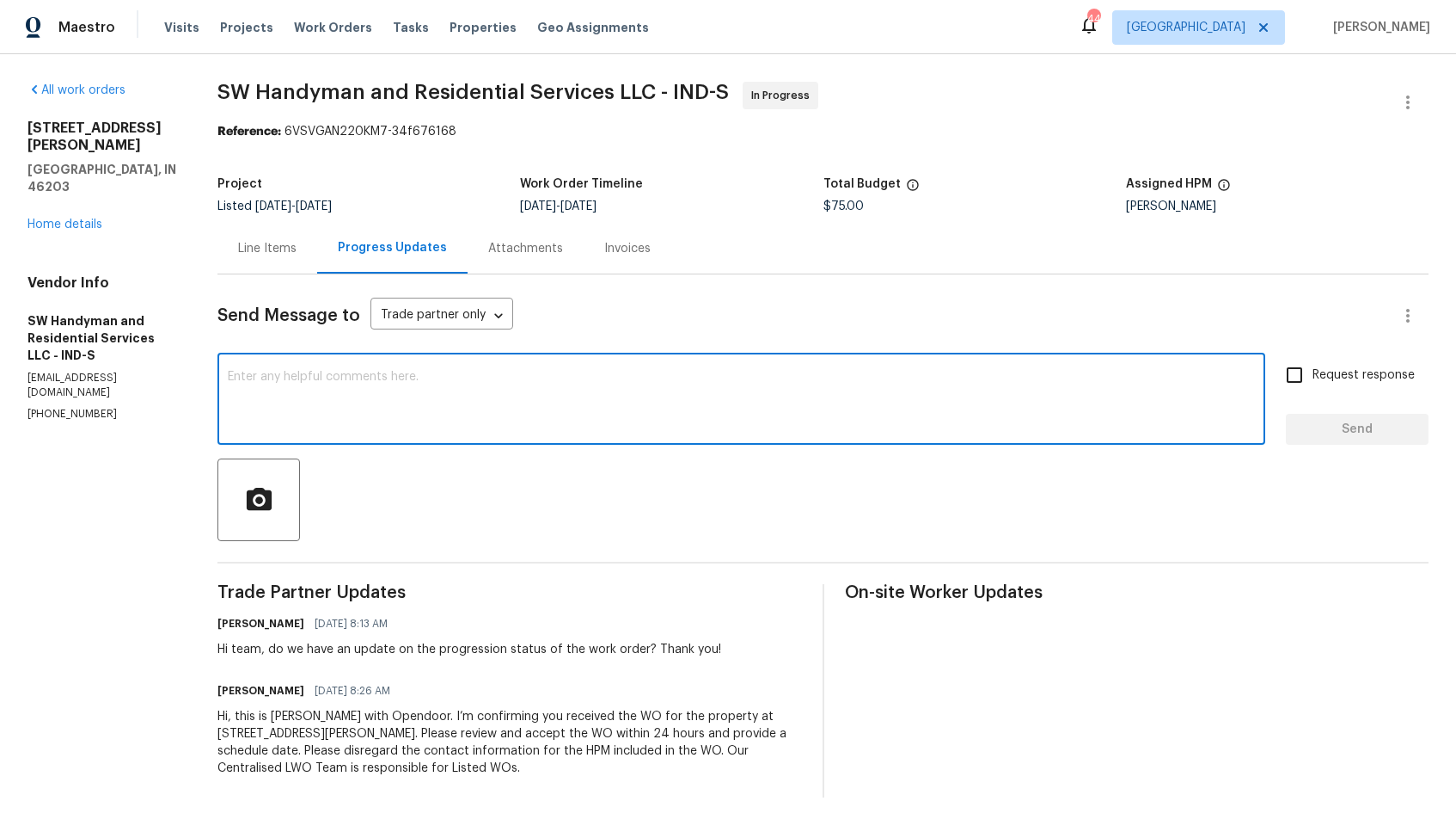
click at [253, 256] on div "Line Items" at bounding box center [268, 249] width 58 height 17
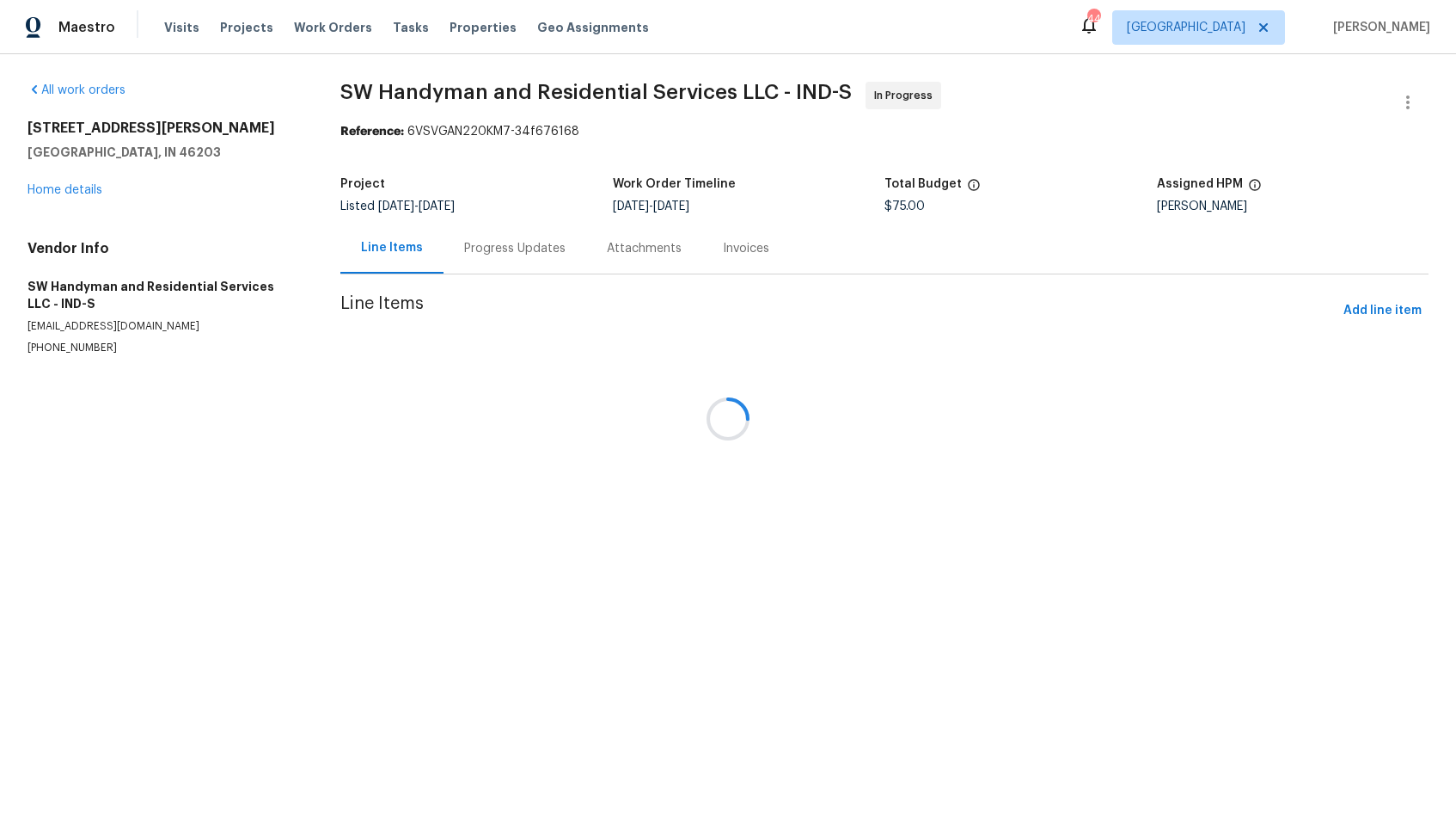
click at [253, 256] on div at bounding box center [728, 419] width 1456 height 838
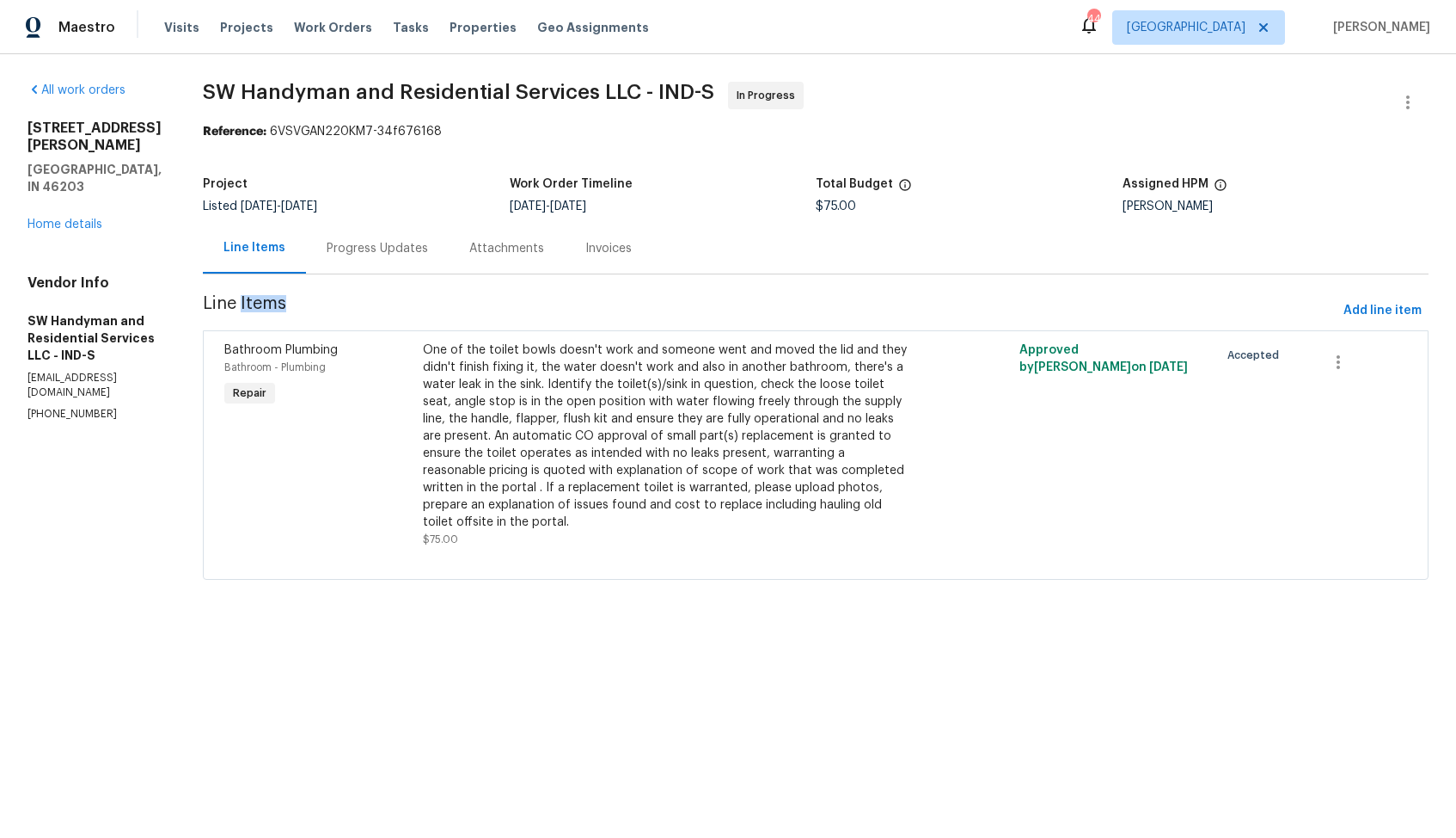
click at [435, 377] on div "One of the toilet bowls doesn't work and someone went and moved the lid and the…" at bounding box center [666, 436] width 487 height 189
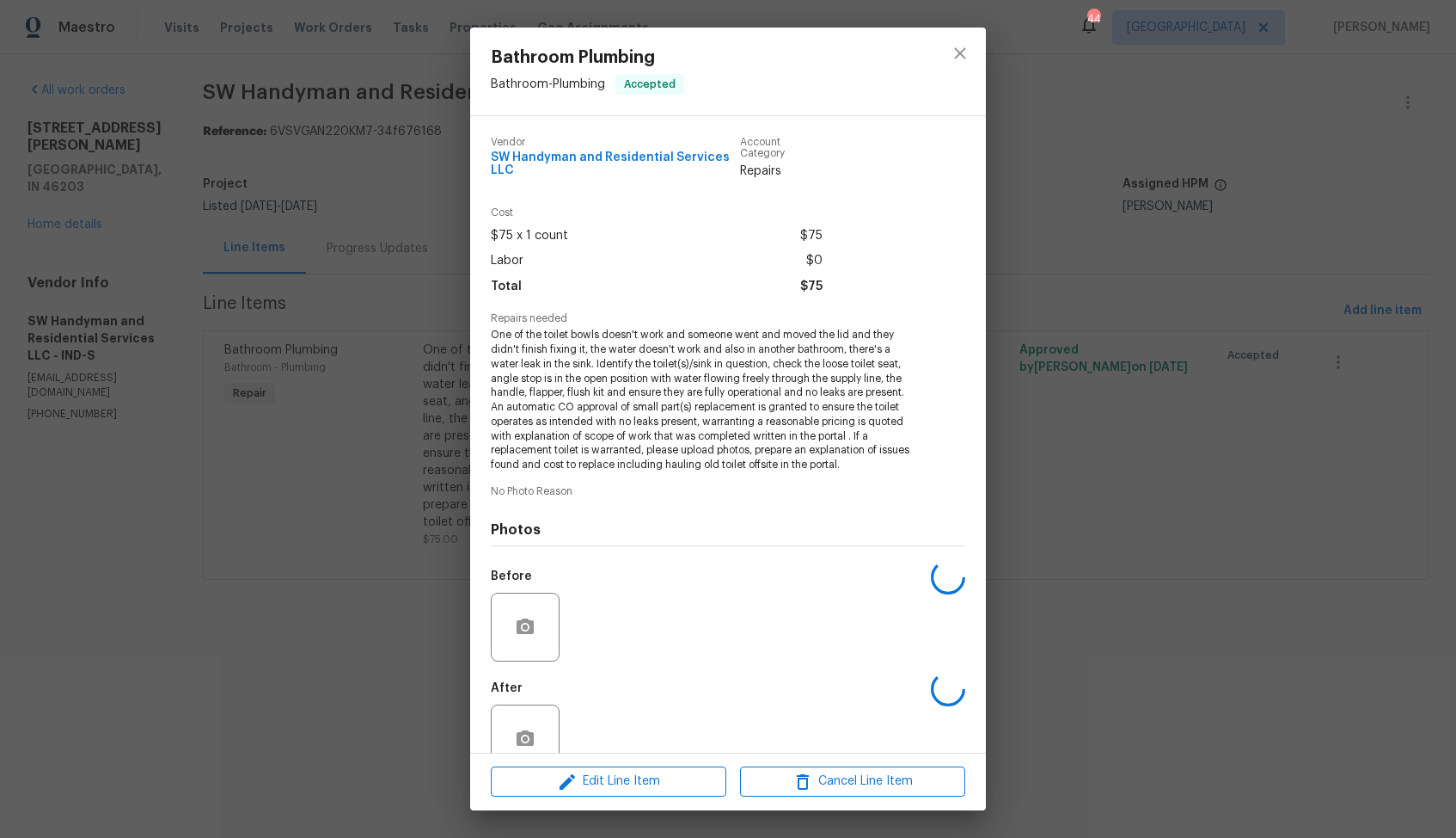
click at [390, 393] on div "Bathroom Plumbing Bathroom - Plumbing Accepted Vendor SW Handyman and Residenti…" at bounding box center [728, 419] width 1456 height 838
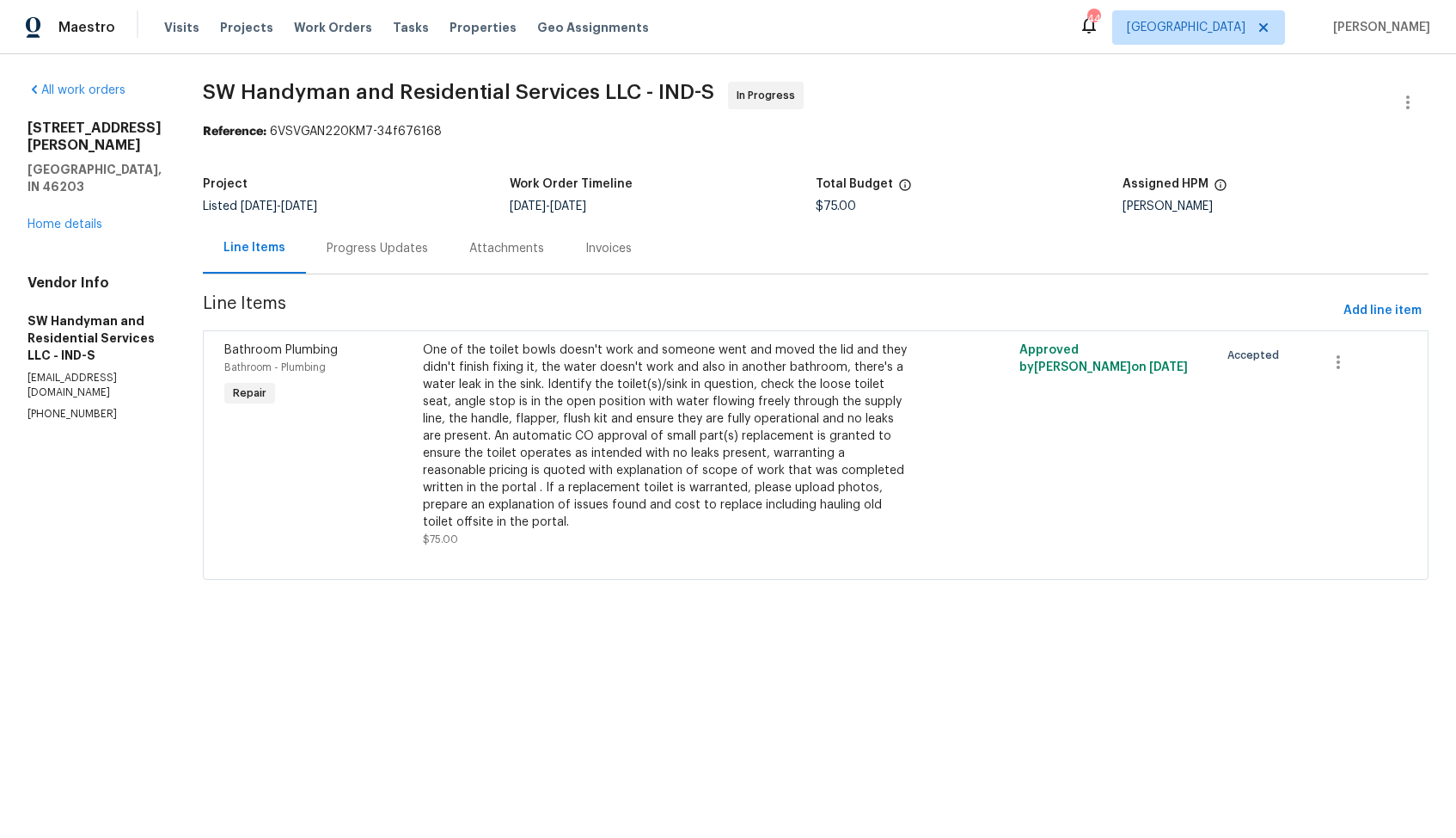
click at [339, 231] on div "Progress Updates" at bounding box center [377, 249] width 142 height 51
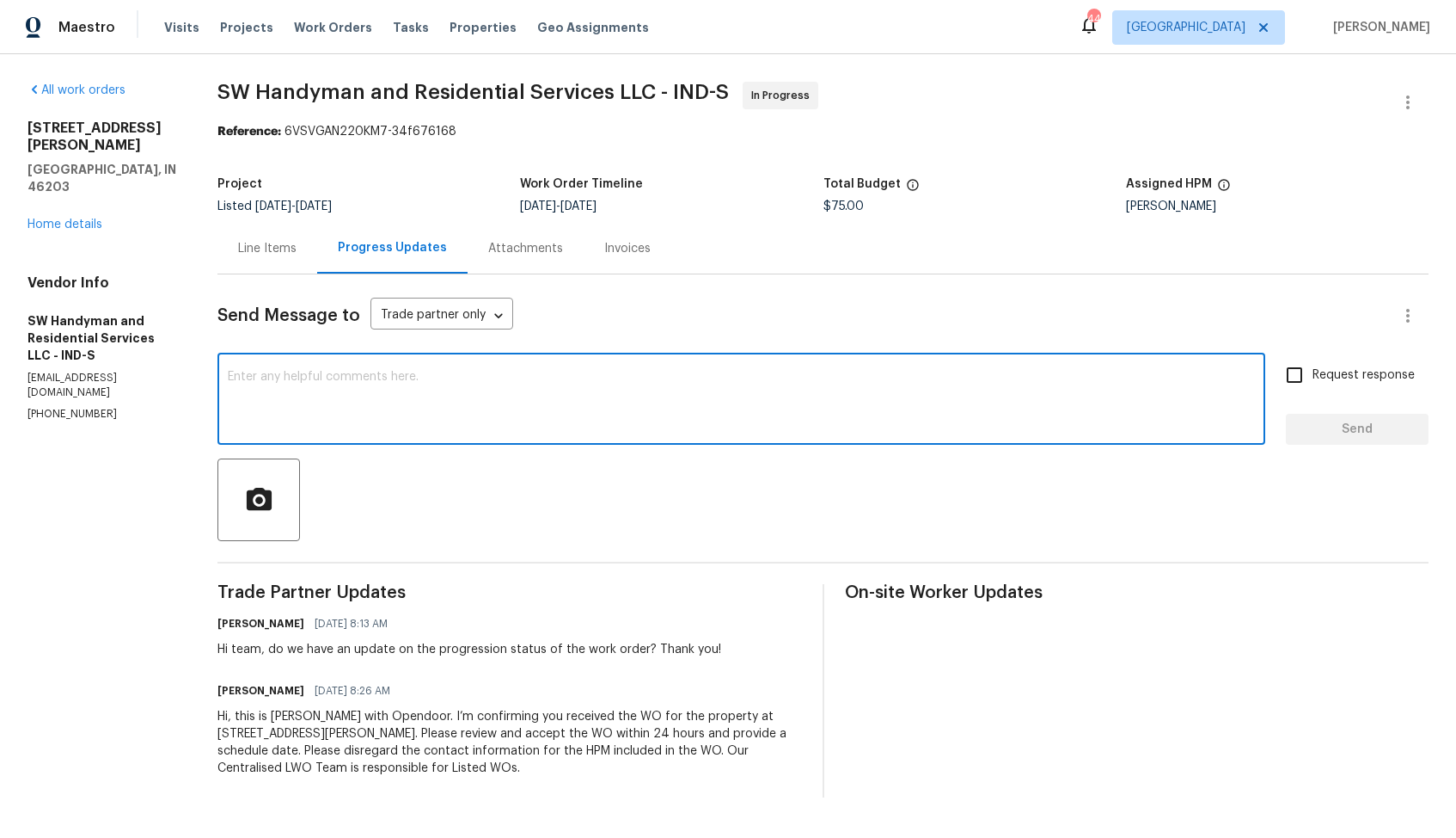
click at [417, 393] on textarea at bounding box center [741, 401] width 1028 height 60
paste textarea "Hi team, could you please provide an update on the status of the work order? Th…"
type textarea "Hi team, could you please provide an update on the status of the work order? Th…"
click at [1305, 370] on input "Request response" at bounding box center [1295, 376] width 37 height 37
checkbox input "true"
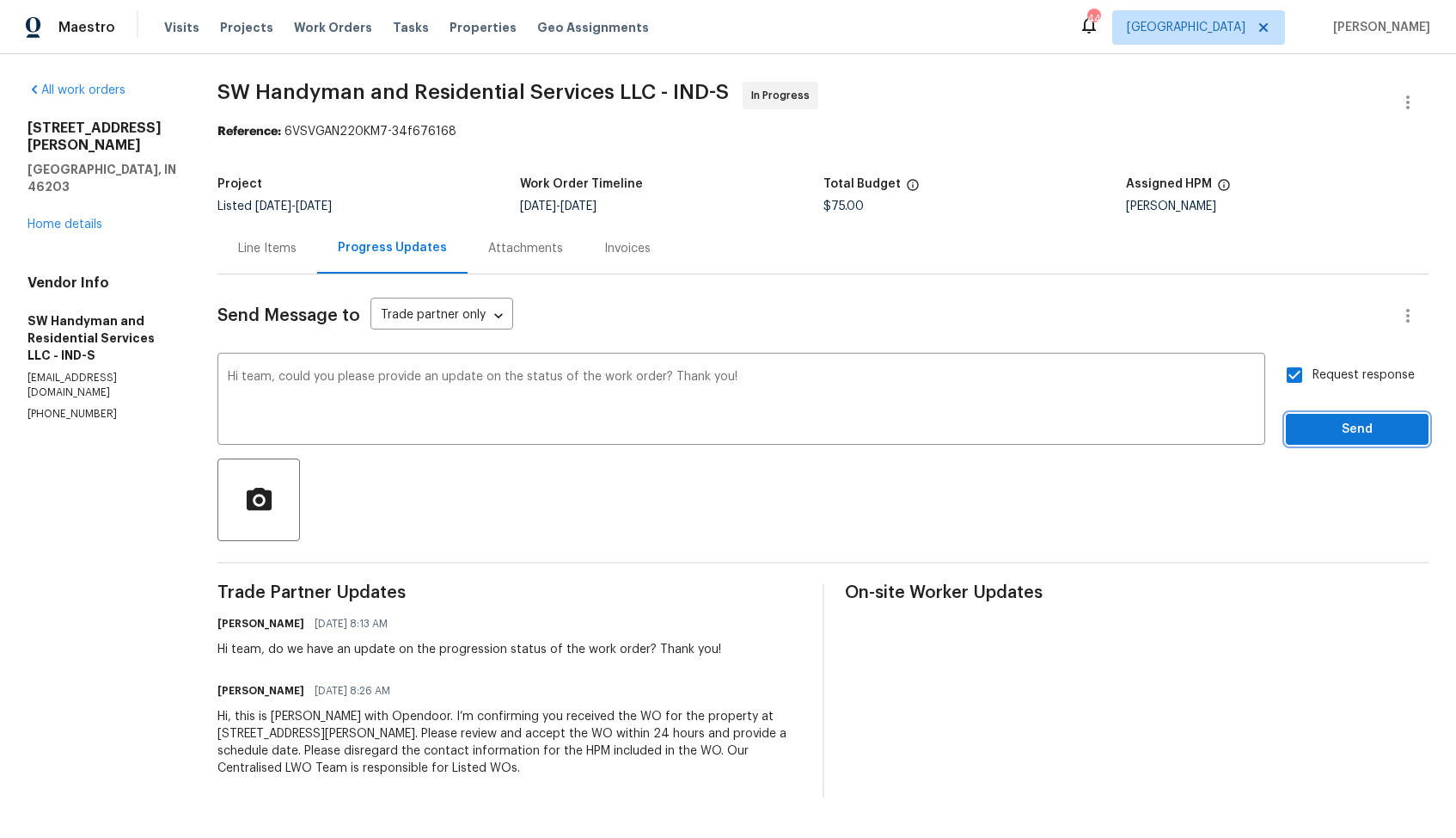
click at [1327, 429] on span "Send" at bounding box center [1357, 430] width 115 height 22
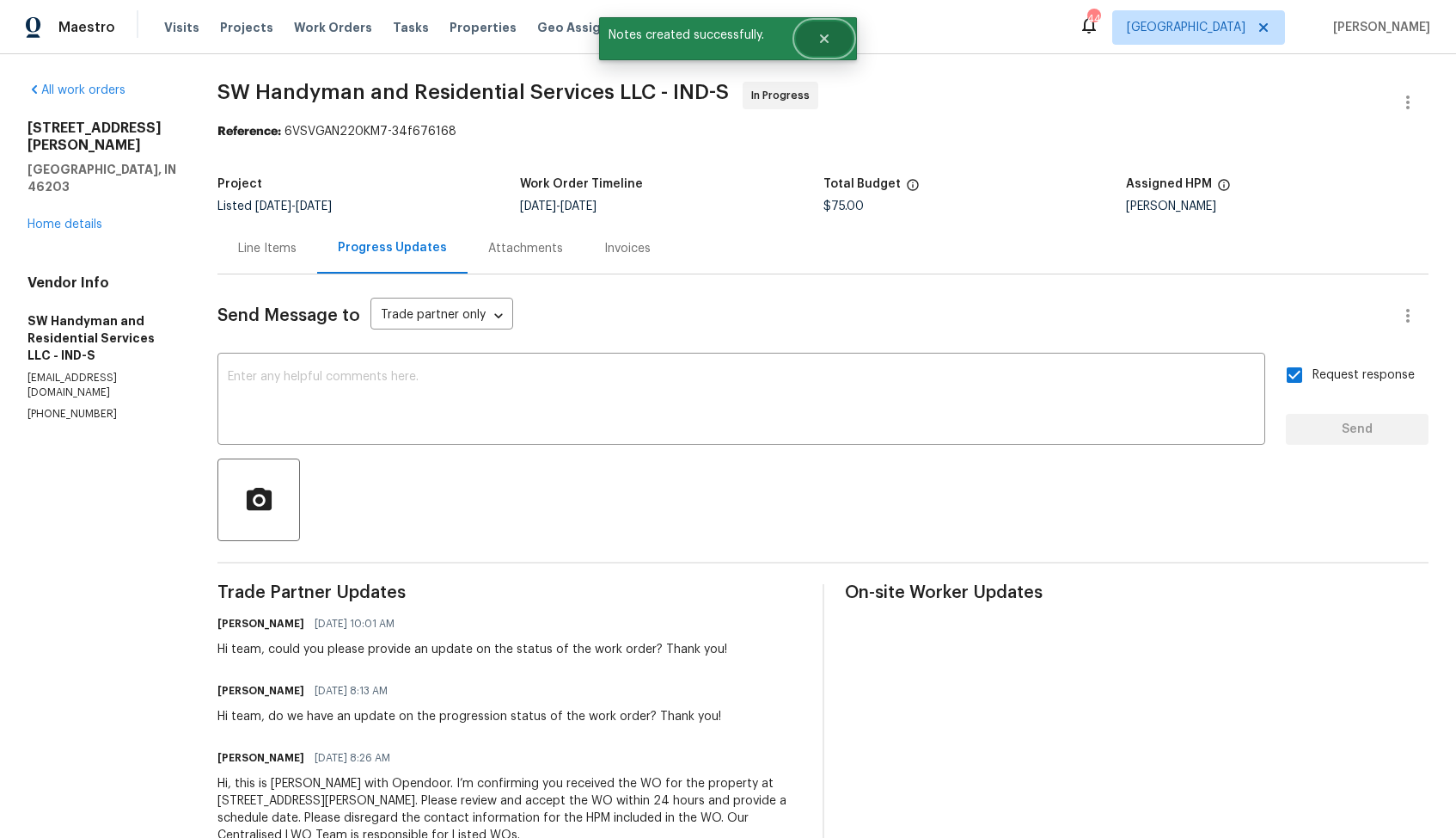
click at [823, 43] on icon "Close" at bounding box center [824, 38] width 14 height 14
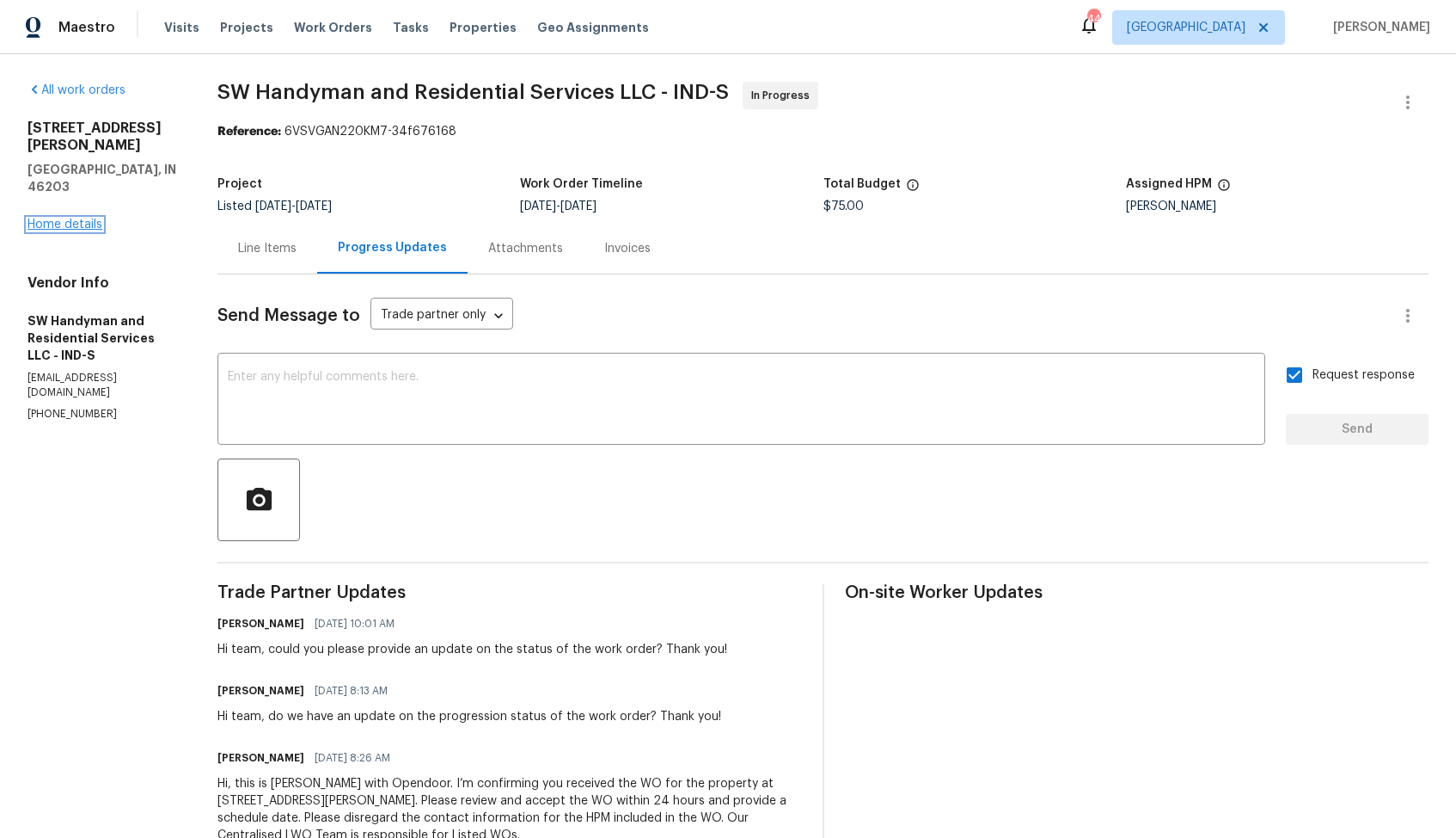
click at [60, 218] on link "Home details" at bounding box center [65, 224] width 75 height 12
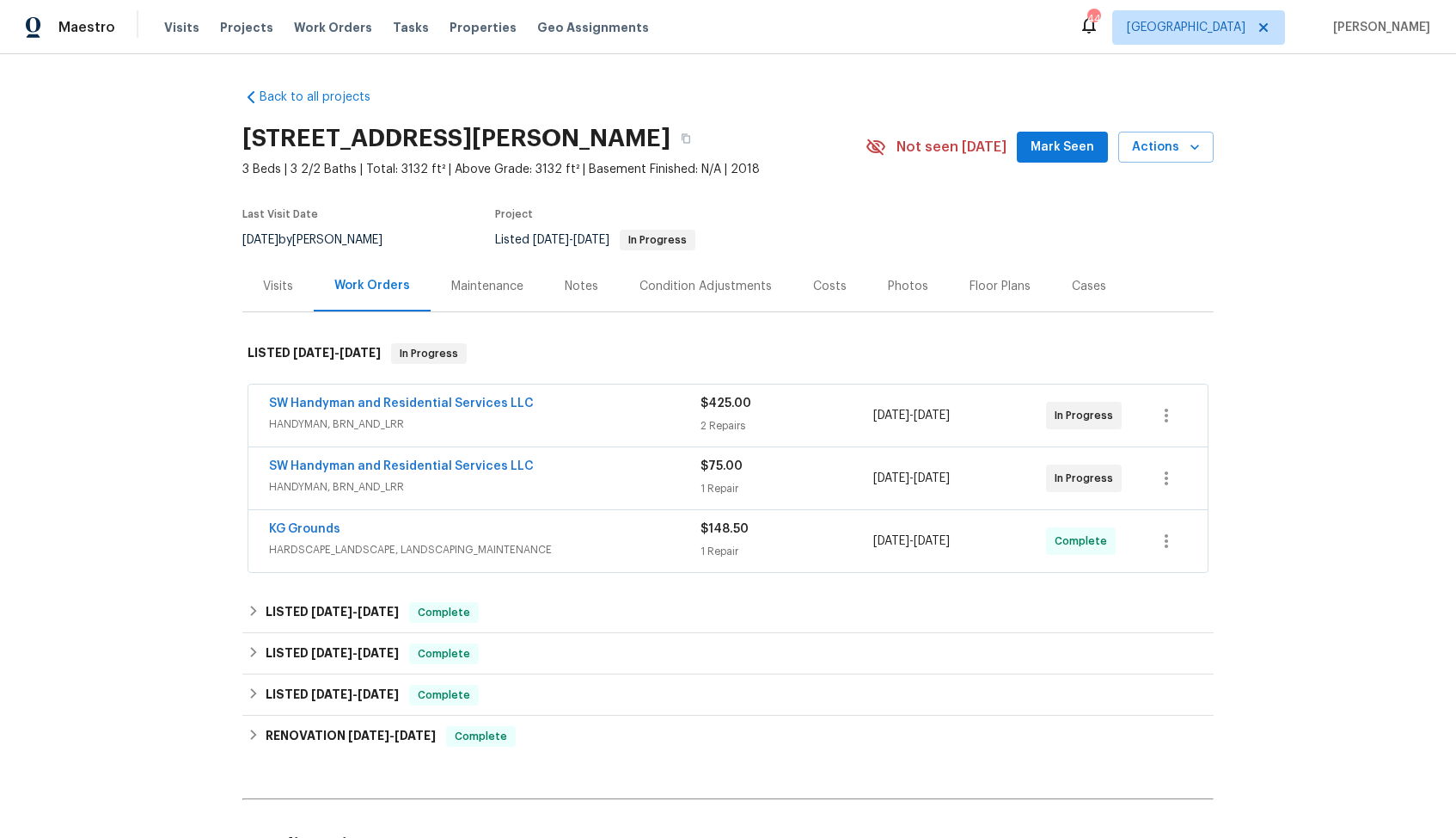
click at [622, 471] on div "SW Handyman and Residential Services LLC" at bounding box center [485, 468] width 431 height 21
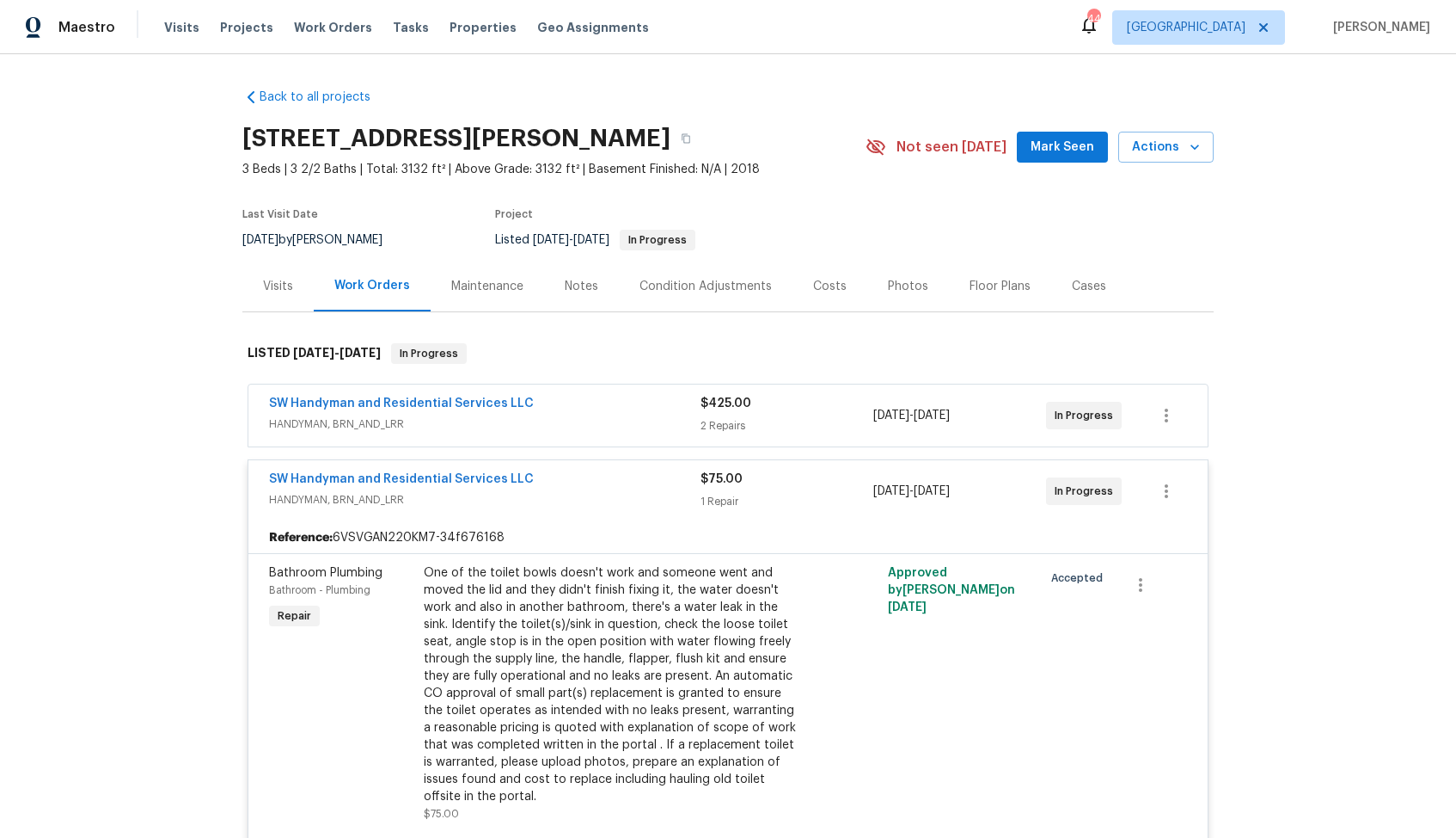
click at [587, 489] on div "SW Handyman and Residential Services LLC" at bounding box center [485, 481] width 431 height 21
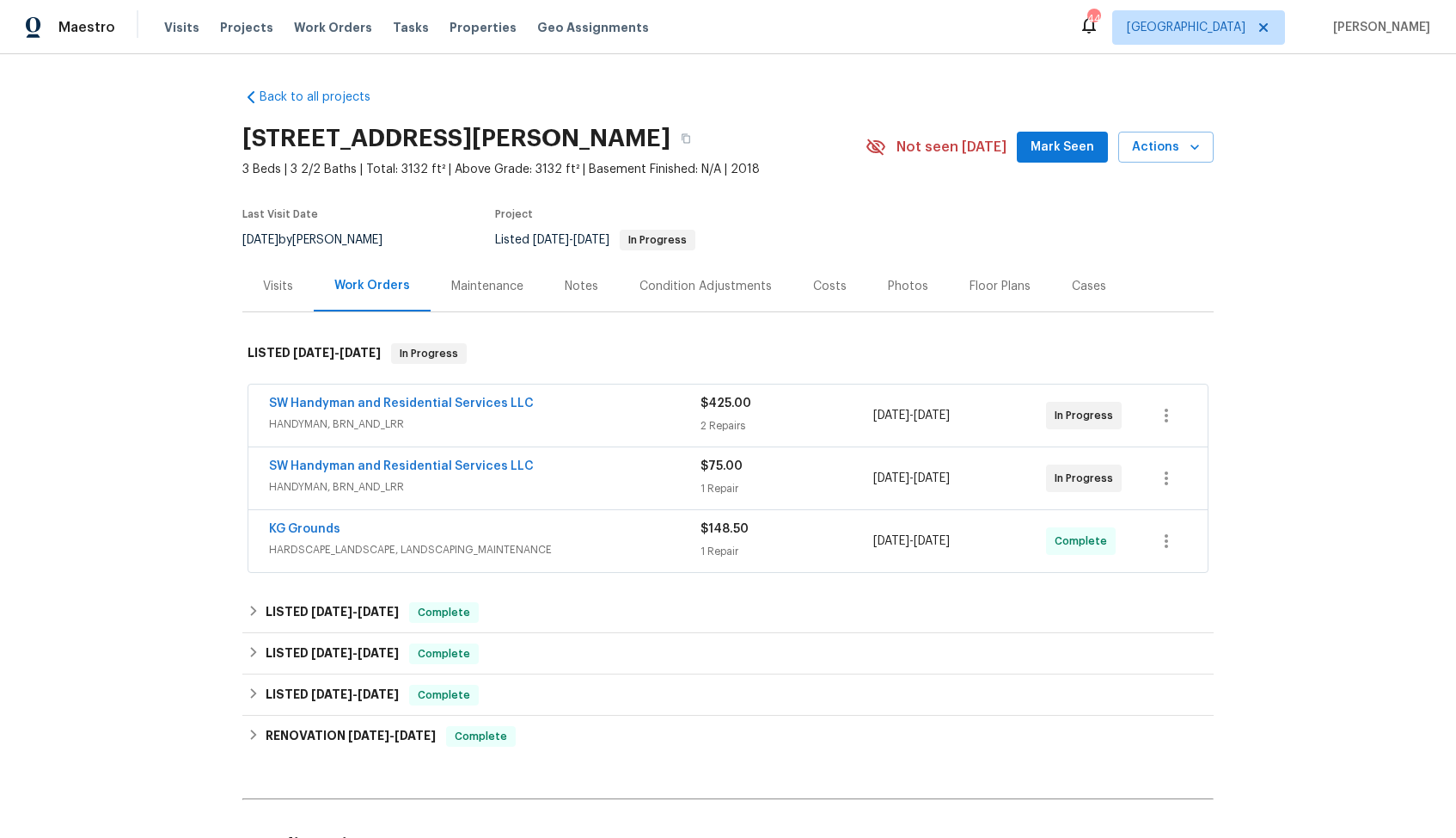
click at [594, 418] on span "HANDYMAN, BRN_AND_LRR" at bounding box center [485, 424] width 431 height 17
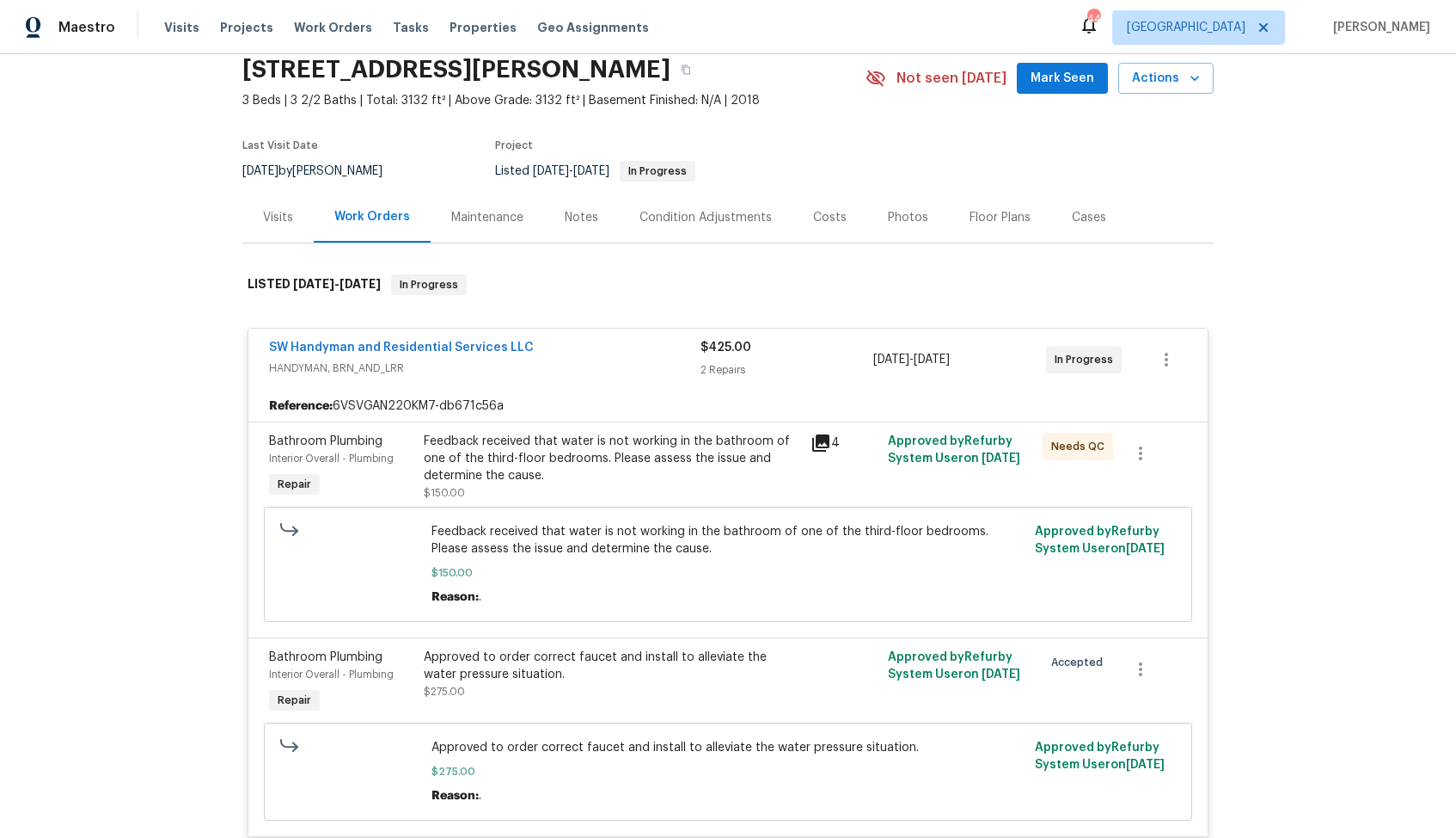
scroll to position [45, 0]
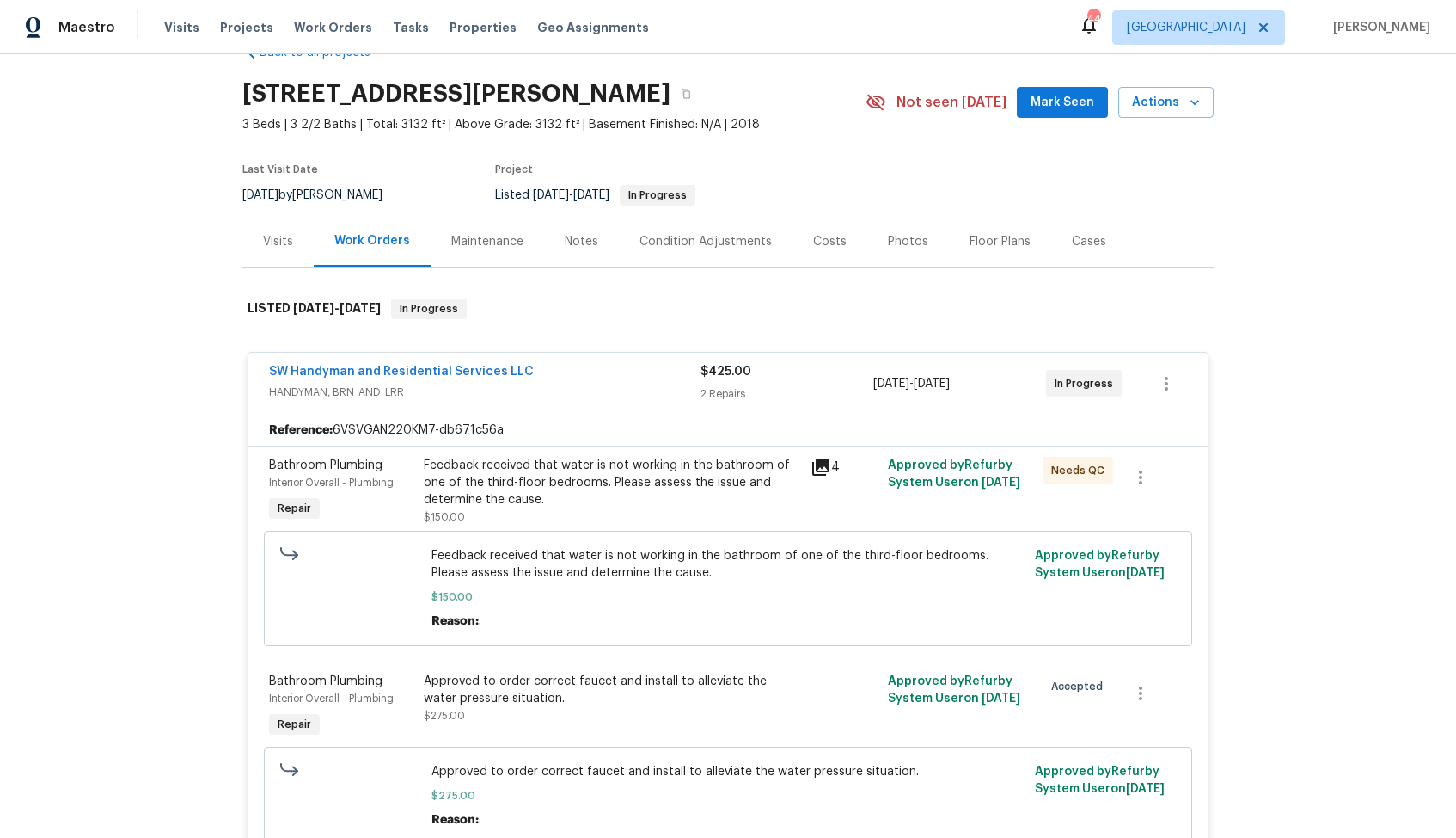
click at [550, 366] on div "SW Handyman and Residential Services LLC" at bounding box center [485, 373] width 431 height 21
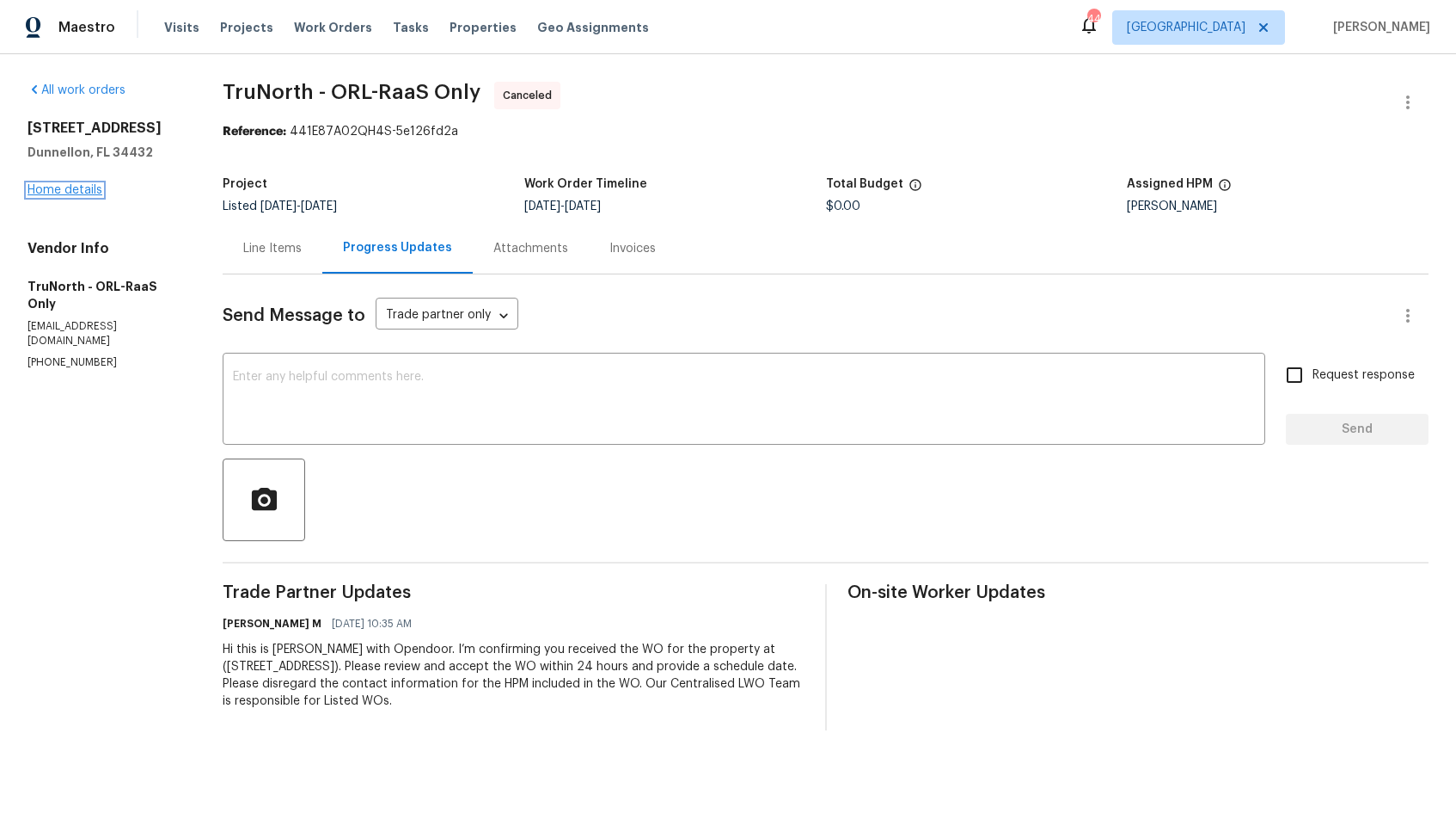
click at [51, 193] on link "Home details" at bounding box center [65, 189] width 75 height 12
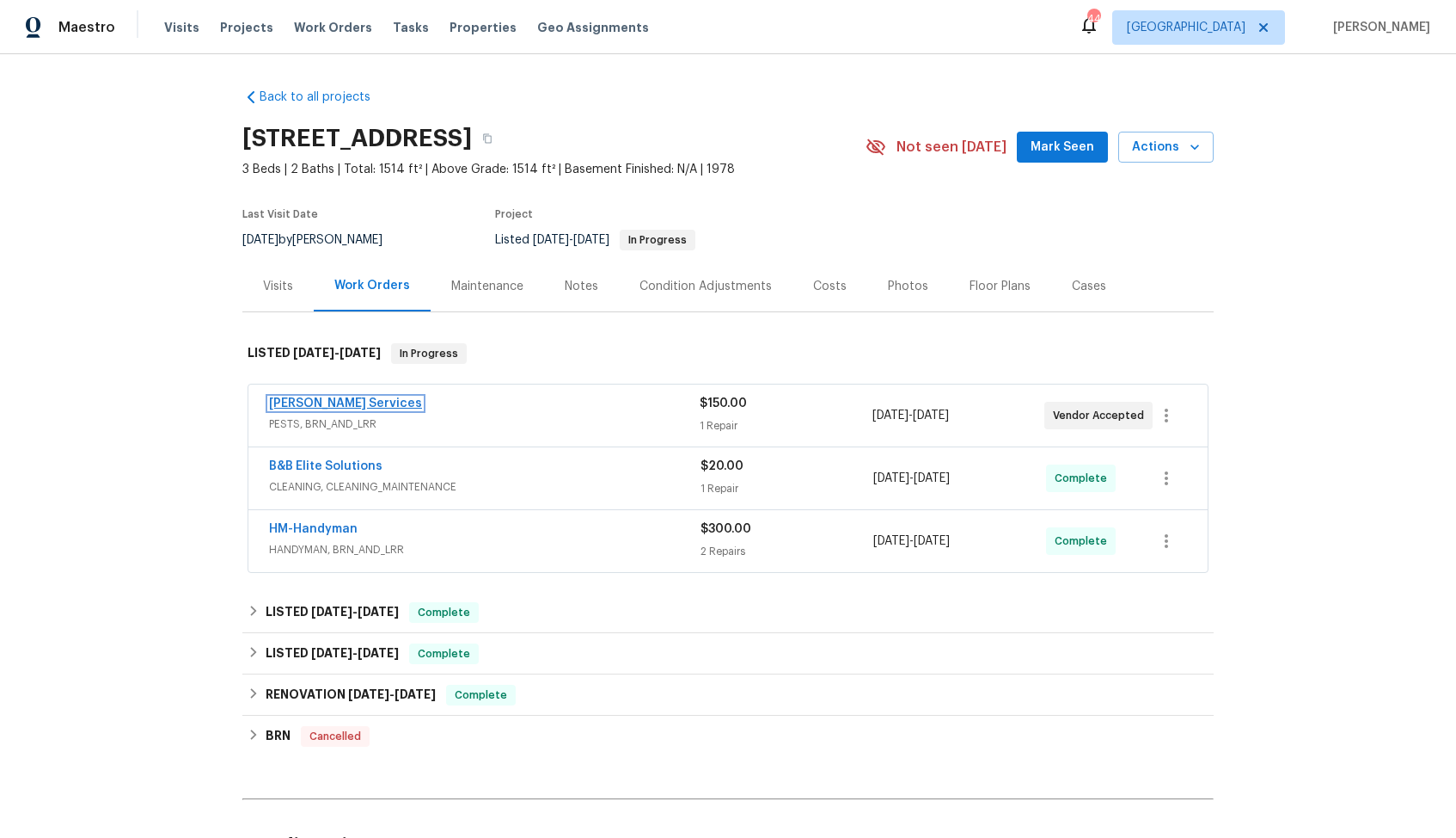
click at [330, 405] on link "Massey Services" at bounding box center [346, 403] width 153 height 12
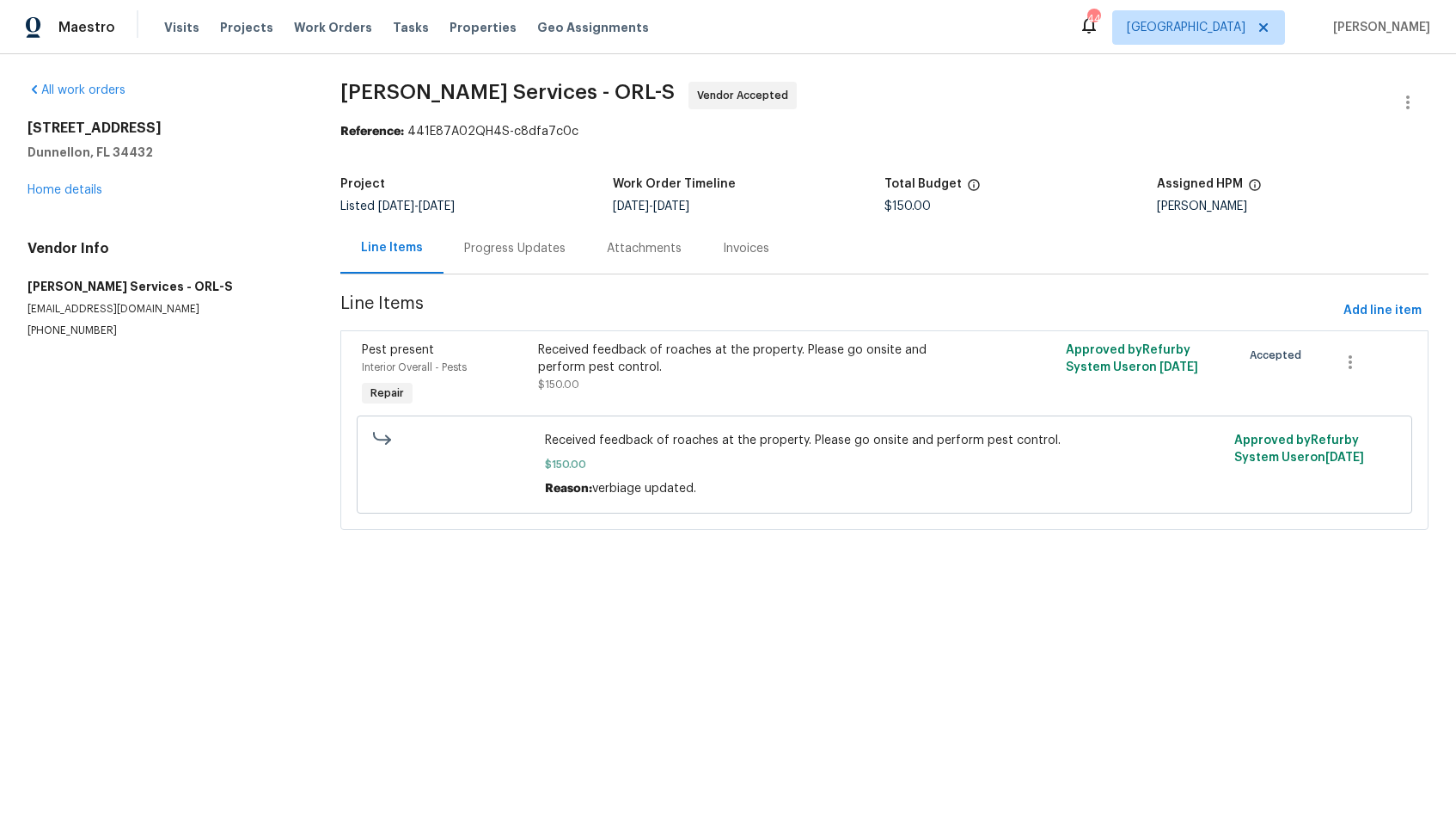
click at [525, 257] on div "Progress Updates" at bounding box center [515, 249] width 142 height 51
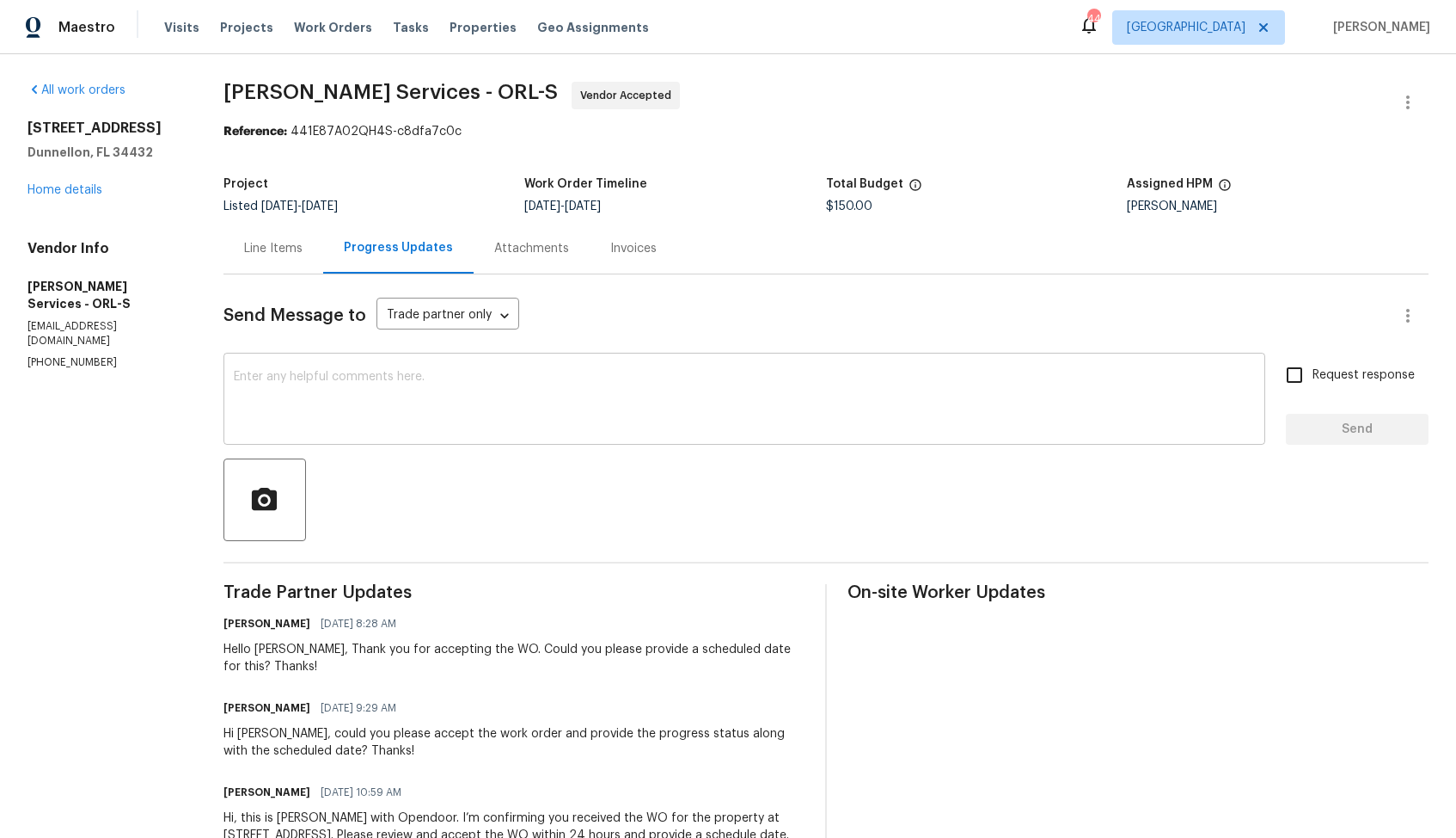
click at [532, 366] on div "x ​" at bounding box center [744, 401] width 1042 height 88
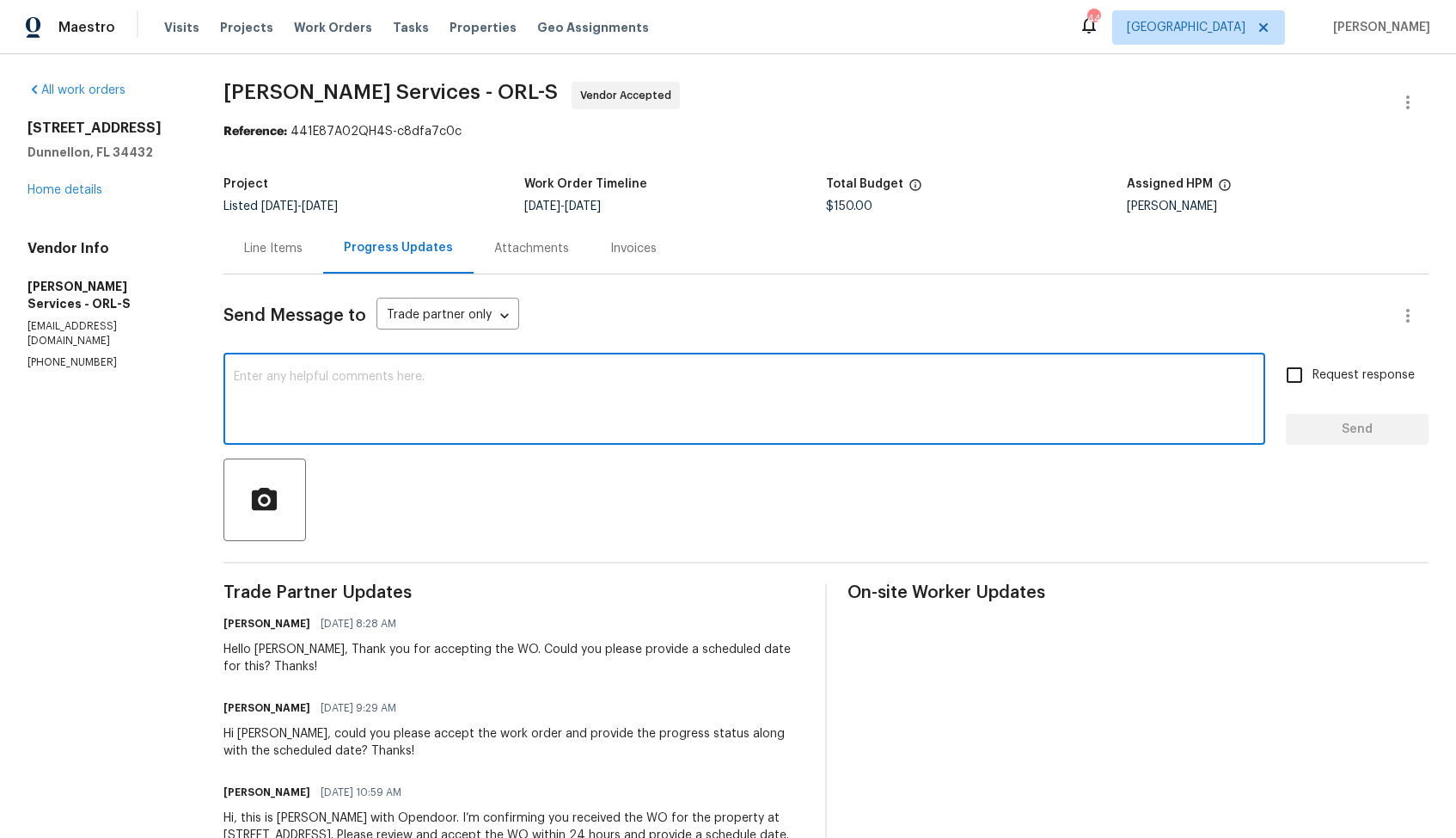
click at [69, 355] on p "(407) 645-2500" at bounding box center [104, 363] width 154 height 15
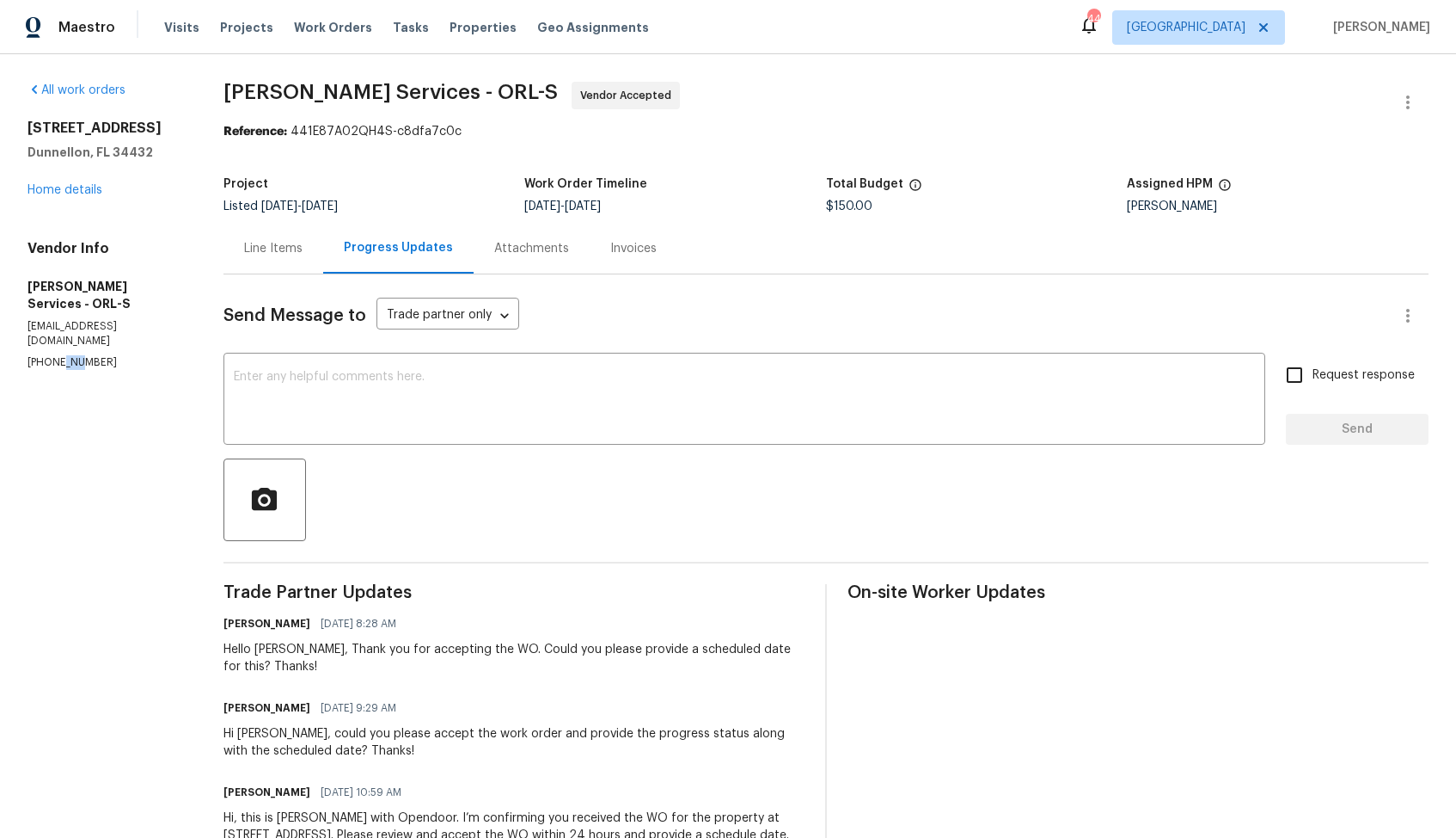
click at [69, 355] on p "(407) 645-2500" at bounding box center [104, 363] width 154 height 15
copy p "(407) 645-2500"
click at [120, 402] on section "All work orders 13794 SW 112th St Dunnellon, FL 34432 Home details Vendor Info …" at bounding box center [104, 490] width 154 height 817
click at [417, 387] on textarea at bounding box center [744, 401] width 1021 height 60
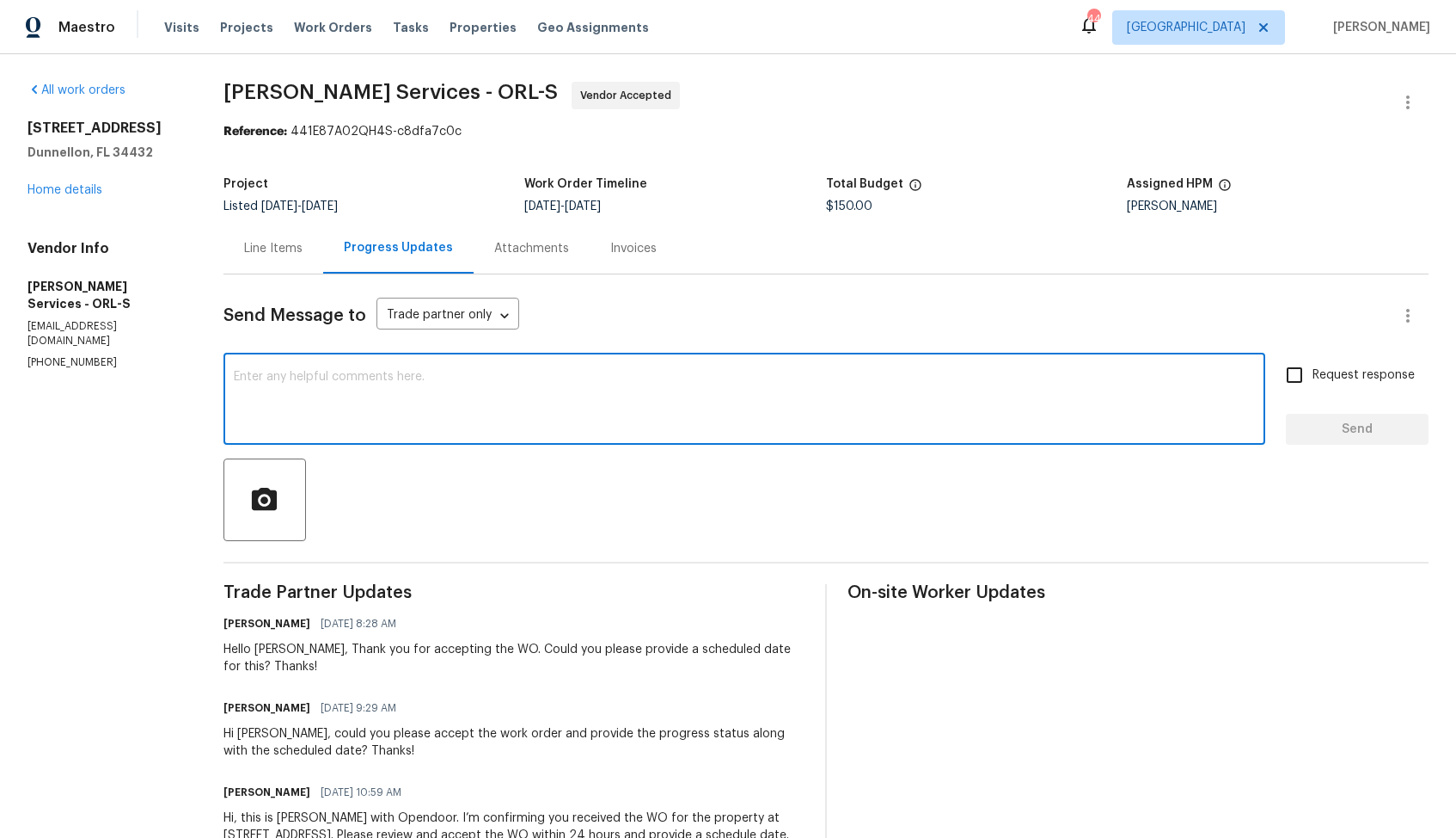
click at [504, 419] on textarea at bounding box center [744, 401] width 1021 height 60
click at [971, 412] on textarea at bounding box center [744, 401] width 1021 height 60
paste textarea "Could you please provide us with a scheduled date for the work order? Also, we'…"
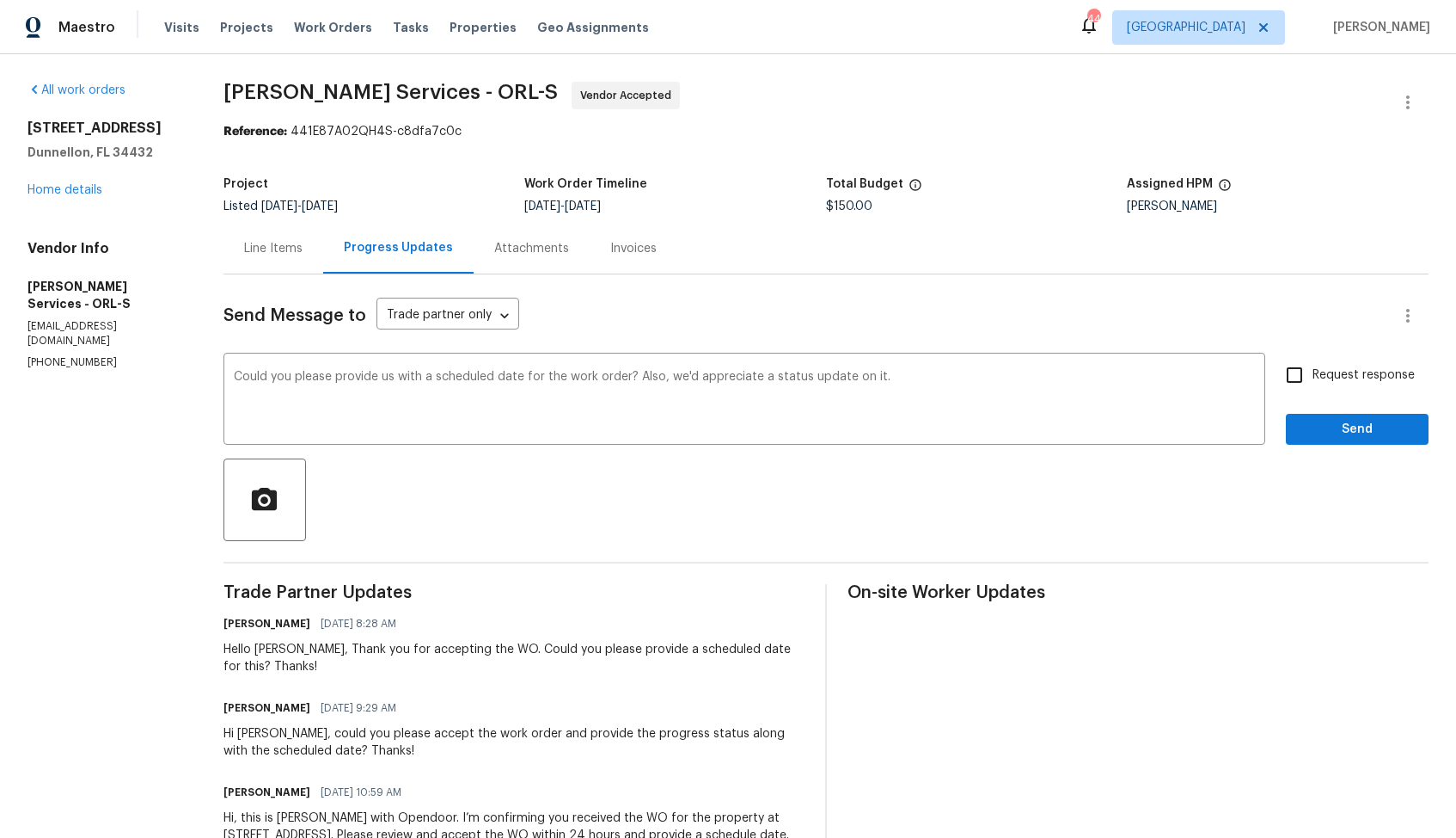
click at [306, 650] on div "Hello Tisha, Thank you for accepting the WO. Could you please provide a schedul…" at bounding box center [514, 658] width 581 height 35
copy div "Tisha"
click at [273, 377] on textarea "Could you please provide us with a scheduled date for the work order? Also, we'…" at bounding box center [744, 401] width 1021 height 60
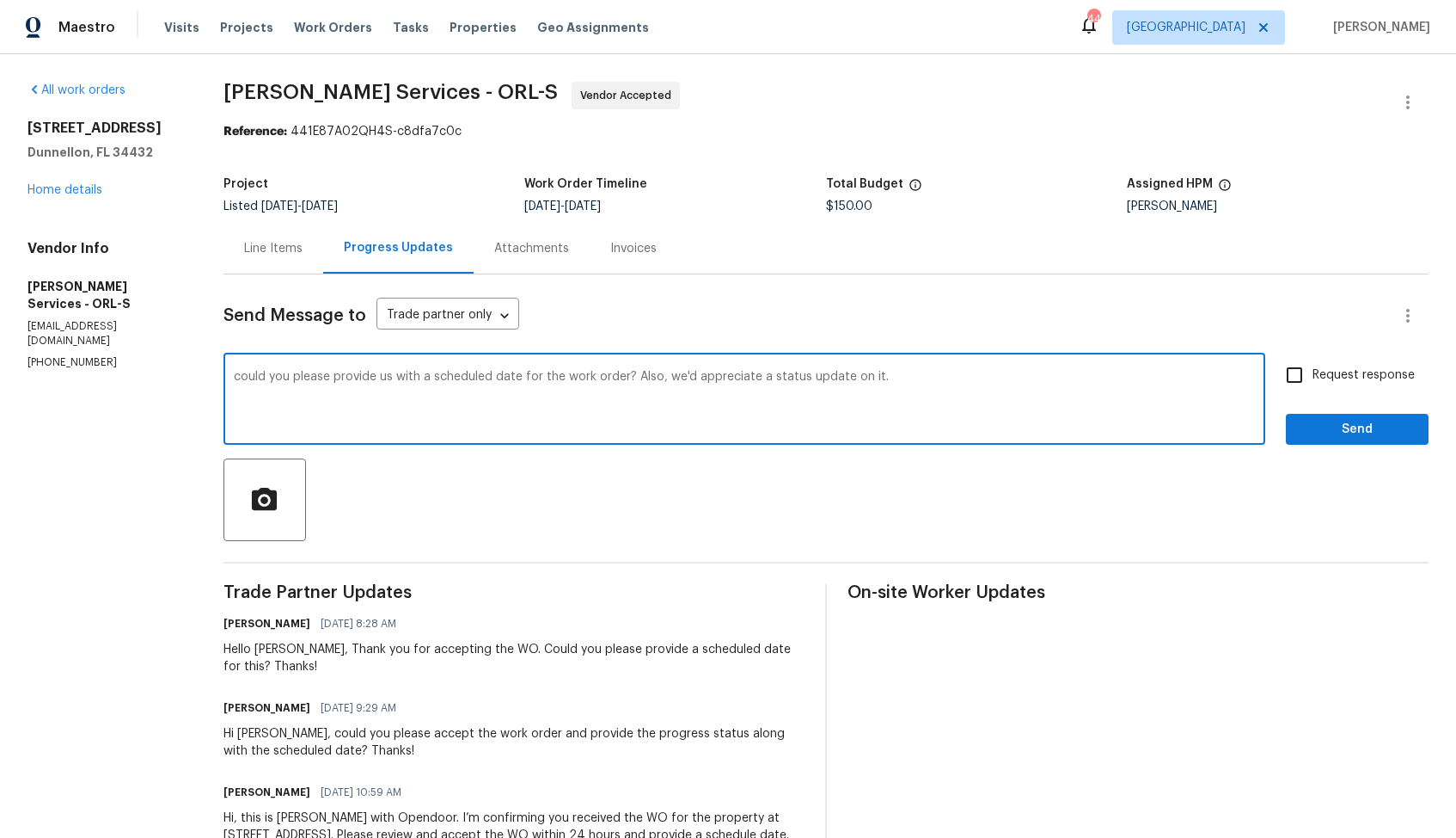
paste textarea "Tisha"
click at [1018, 385] on textarea "Tisha, could you please provide us with a scheduled date for the work order? Al…" at bounding box center [744, 401] width 1021 height 60
click at [1011, 373] on textarea "Tisha, could you please provide us with a scheduled date for the work order? Al…" at bounding box center [744, 401] width 1021 height 60
click at [1063, 382] on textarea "Tisha, could you please provide us with a scheduled date for the work order? Al…" at bounding box center [744, 401] width 1021 height 60
type textarea "Tisha, could you please provide us with a scheduled date for the work order? Al…"
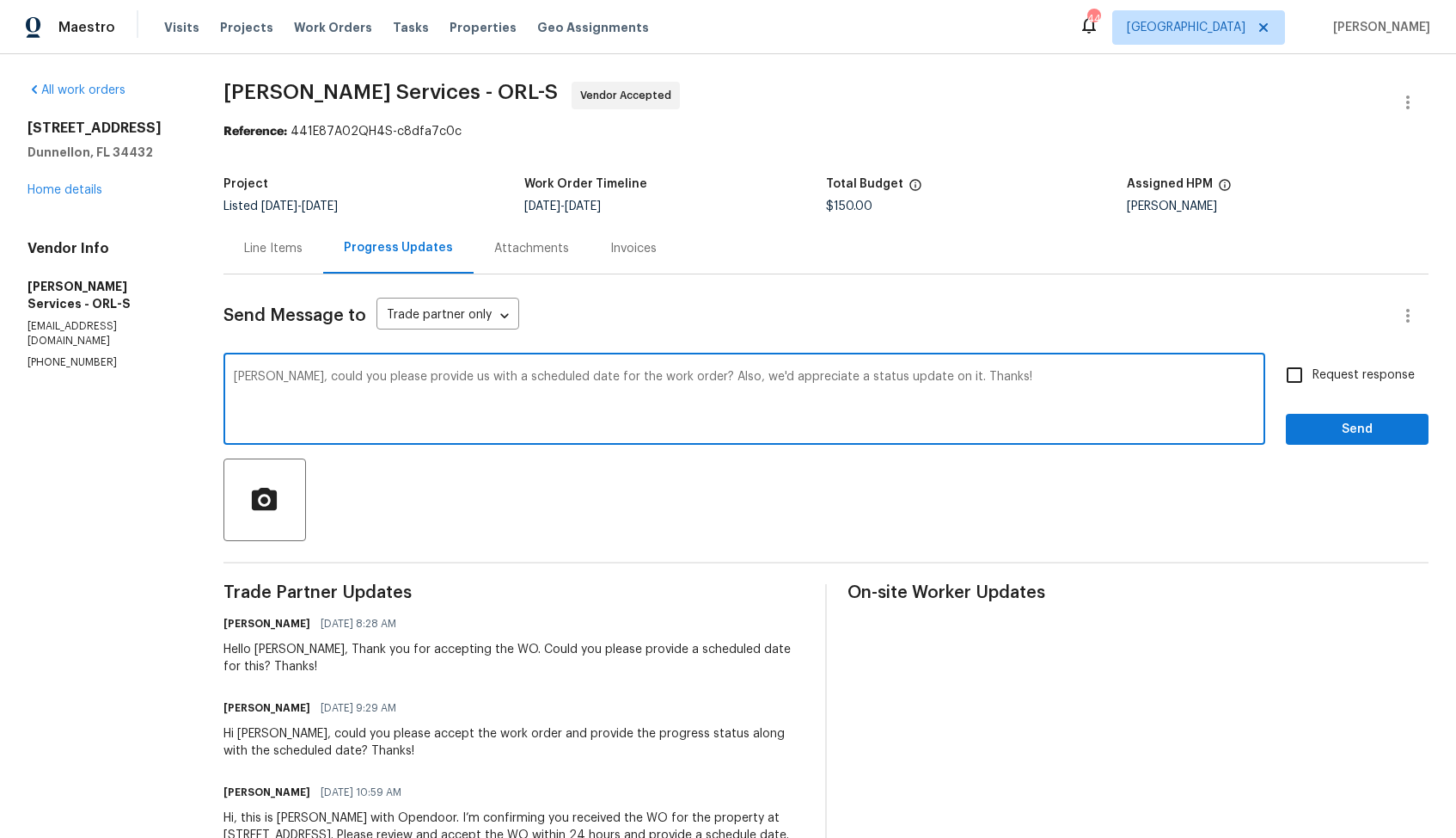
click at [1303, 376] on input "Request response" at bounding box center [1295, 376] width 37 height 37
checkbox input "true"
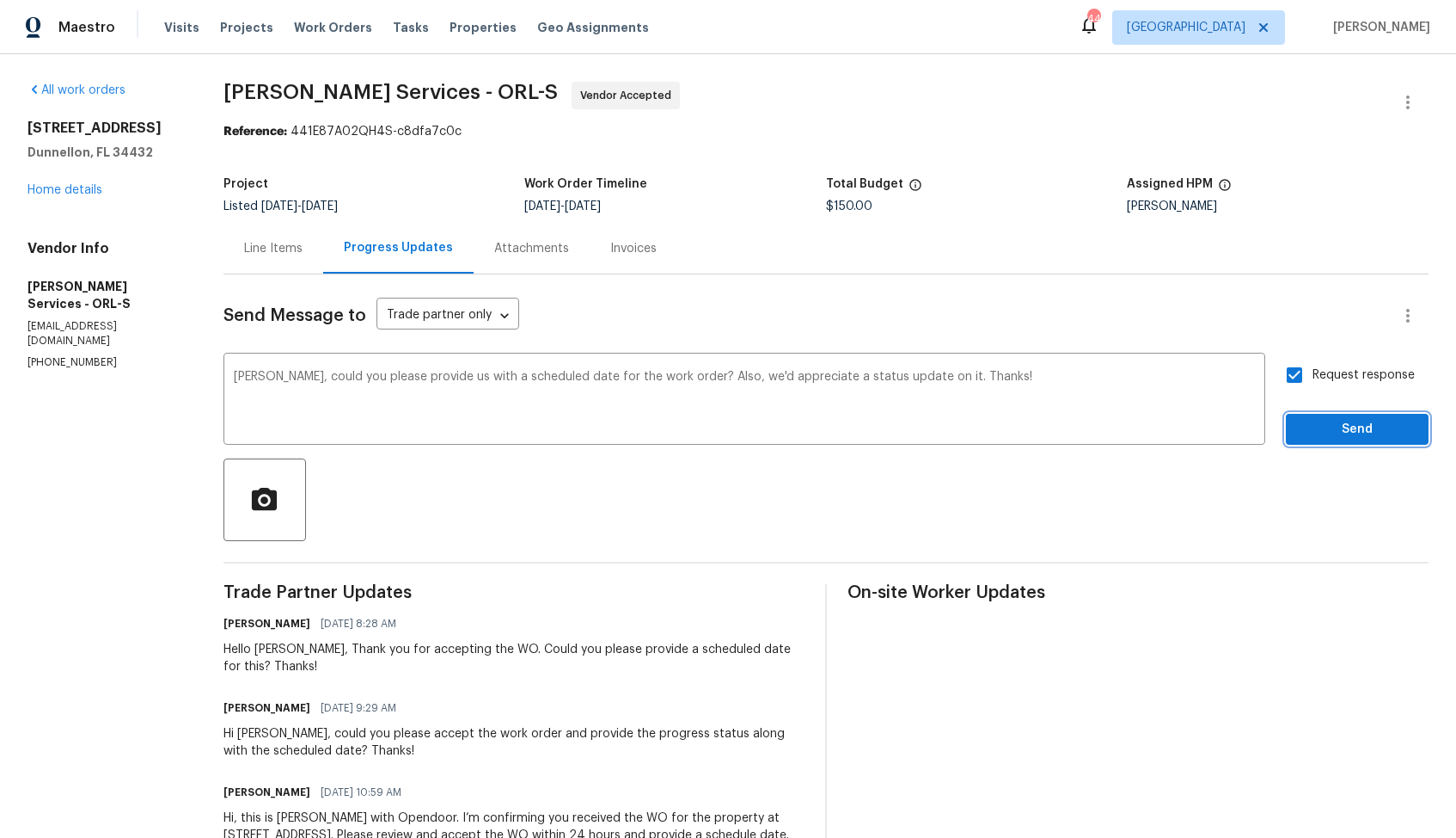
click at [1315, 419] on span "Send" at bounding box center [1357, 430] width 115 height 22
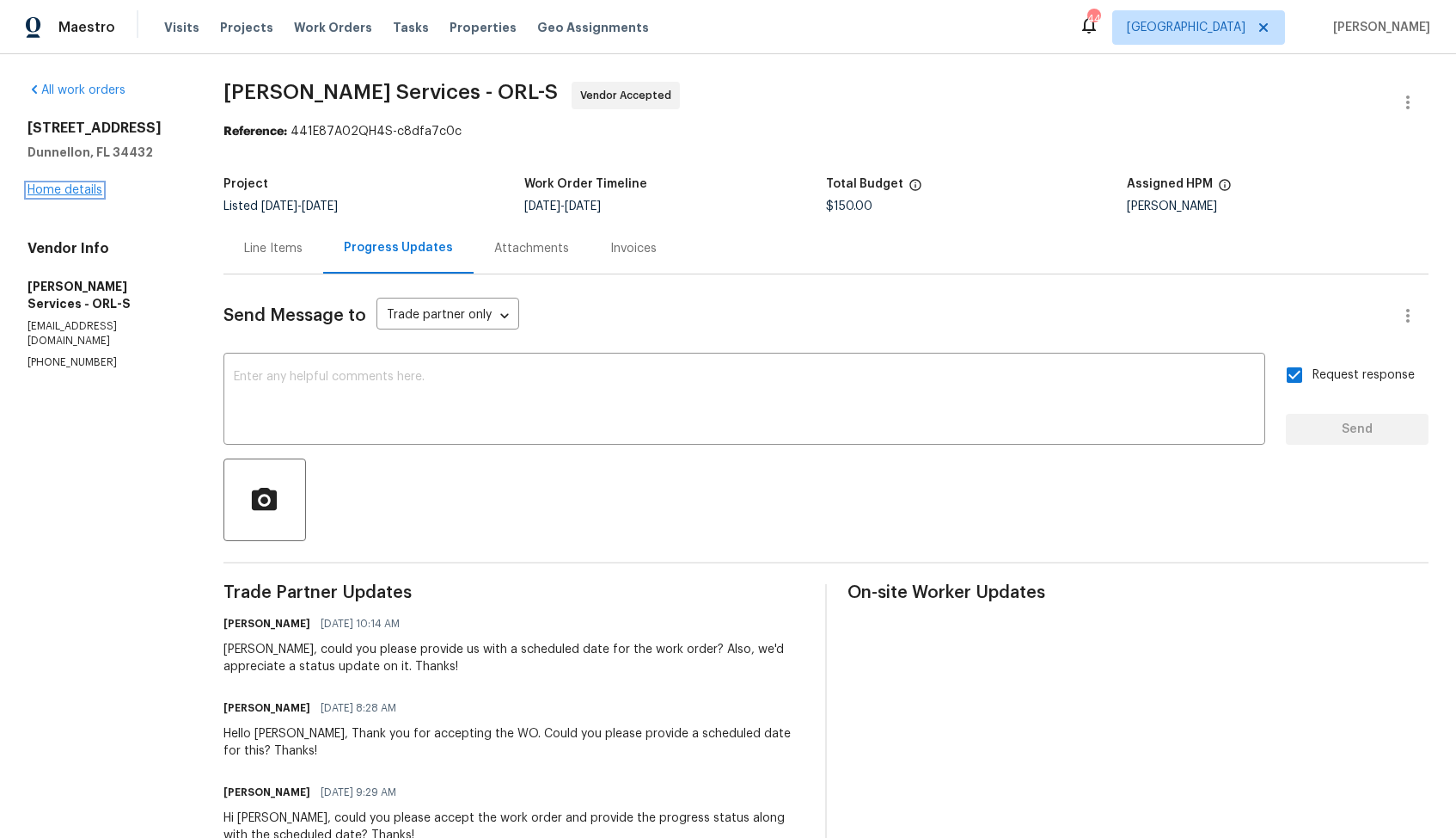
click at [58, 184] on link "Home details" at bounding box center [65, 189] width 75 height 12
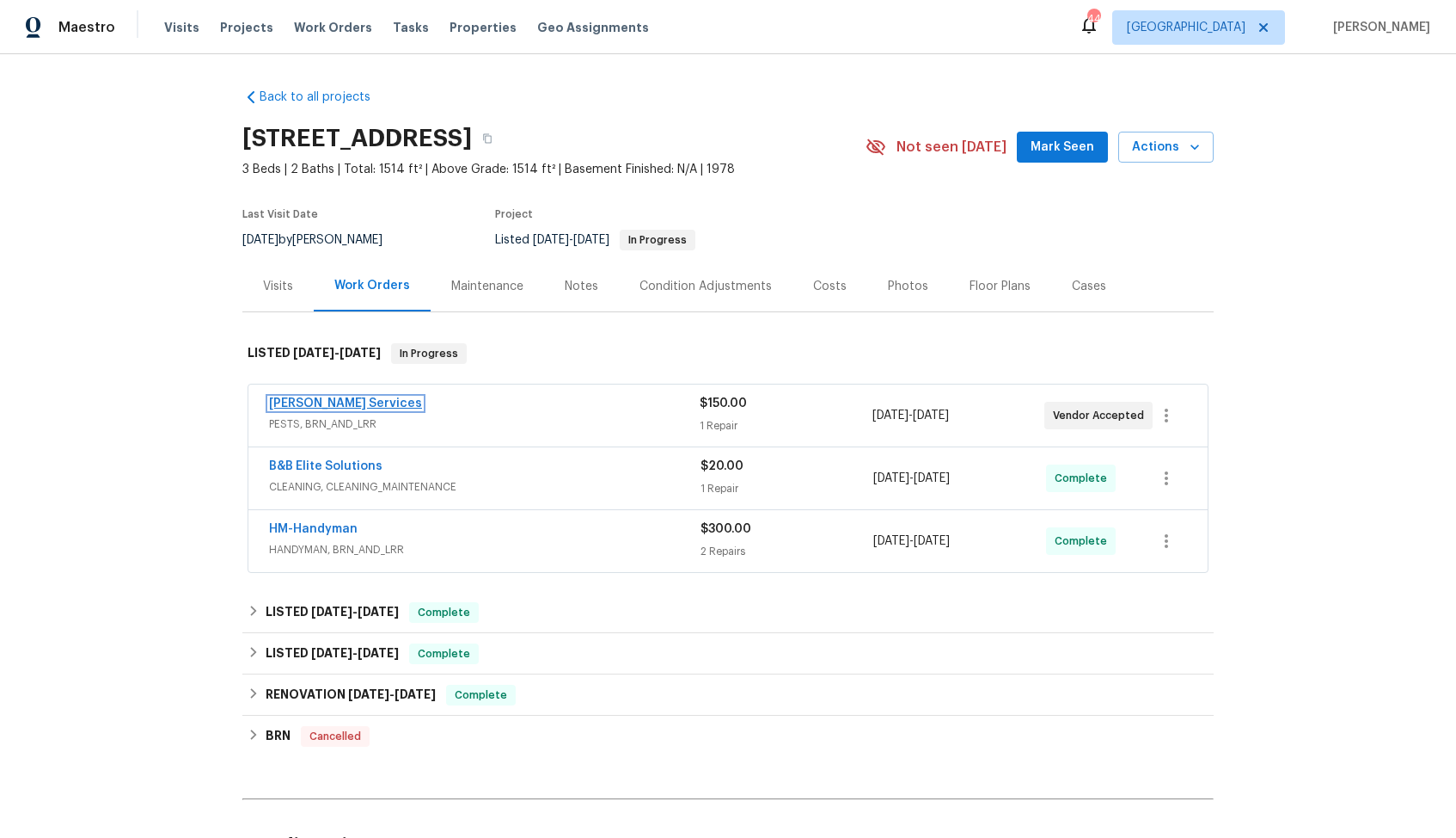
click at [323, 402] on link "Massey Services" at bounding box center [346, 403] width 153 height 12
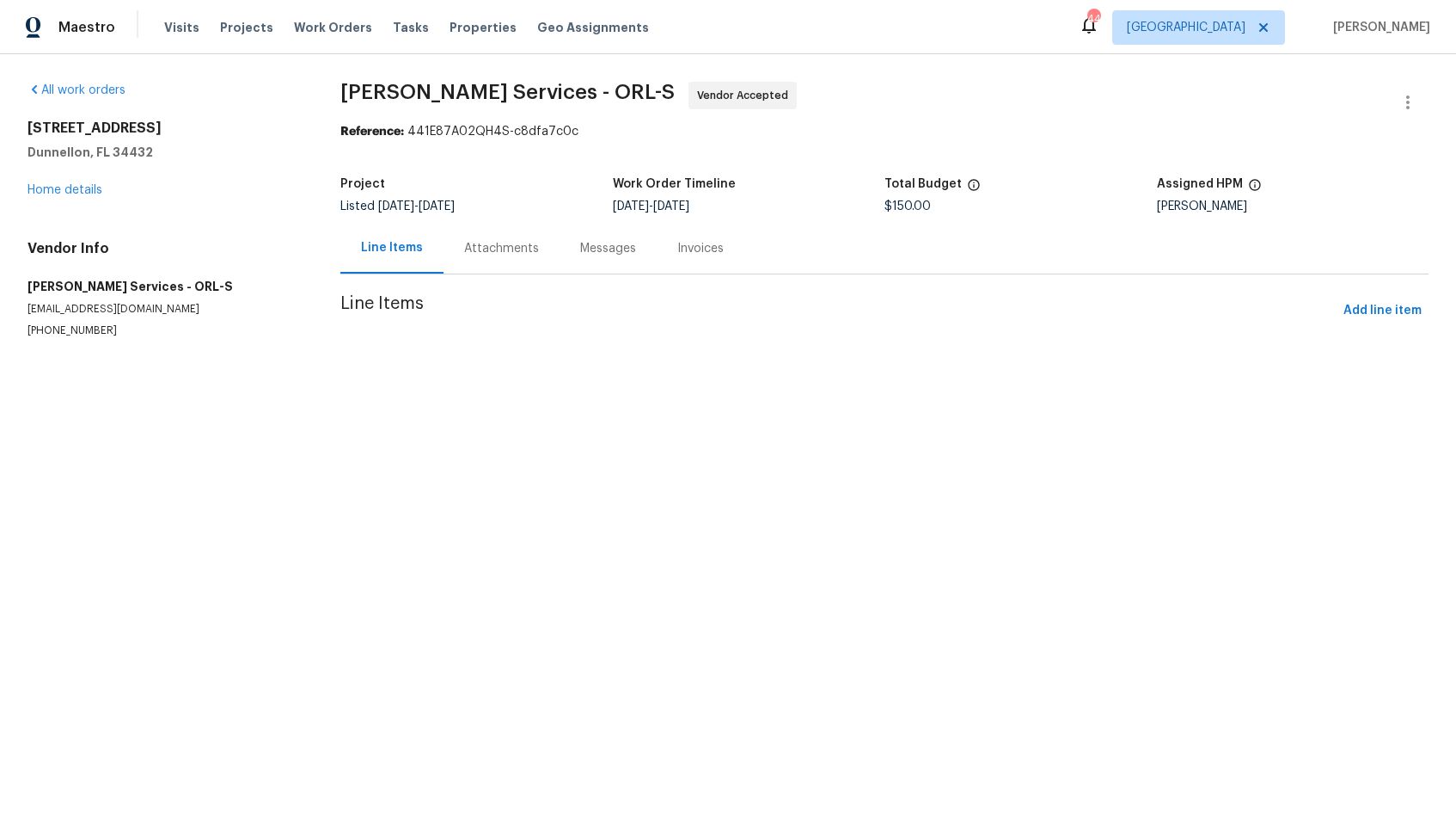
click at [471, 248] on div "Attachments" at bounding box center [501, 249] width 75 height 17
click at [370, 234] on div "Line Items" at bounding box center [390, 249] width 100 height 51
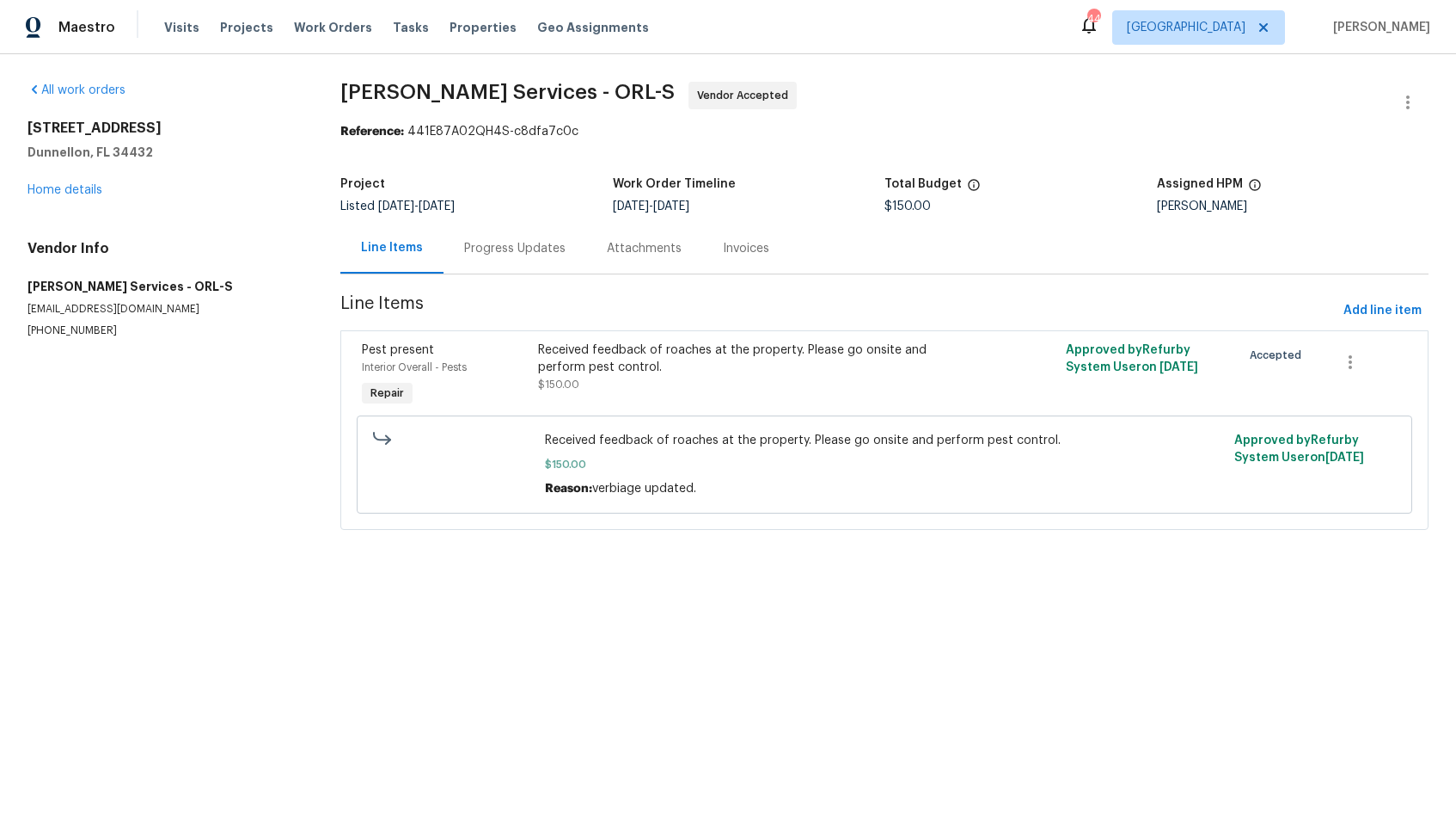
click at [489, 247] on div "Progress Updates" at bounding box center [514, 249] width 101 height 17
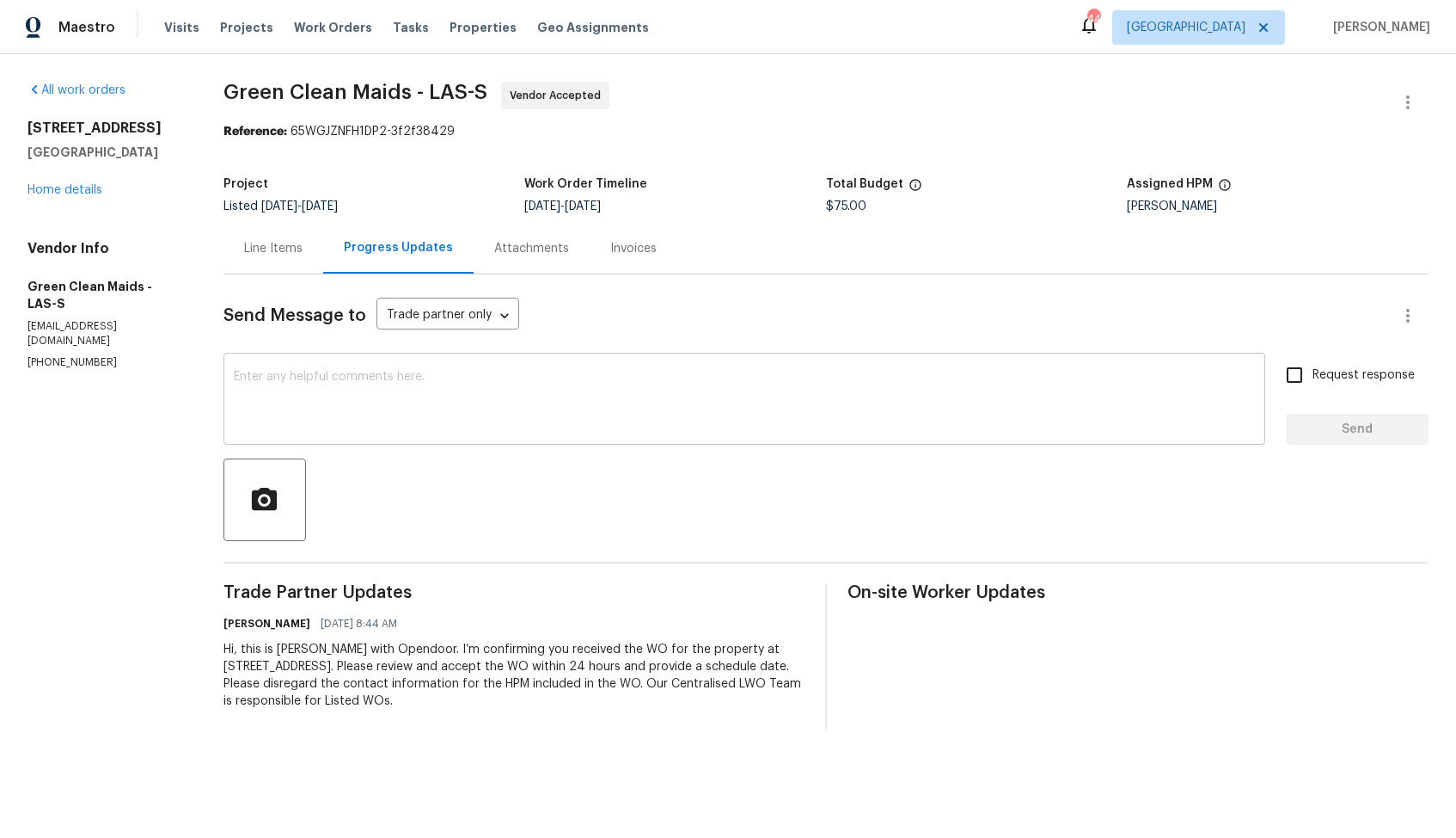
click at [331, 377] on textarea at bounding box center [744, 401] width 1021 height 60
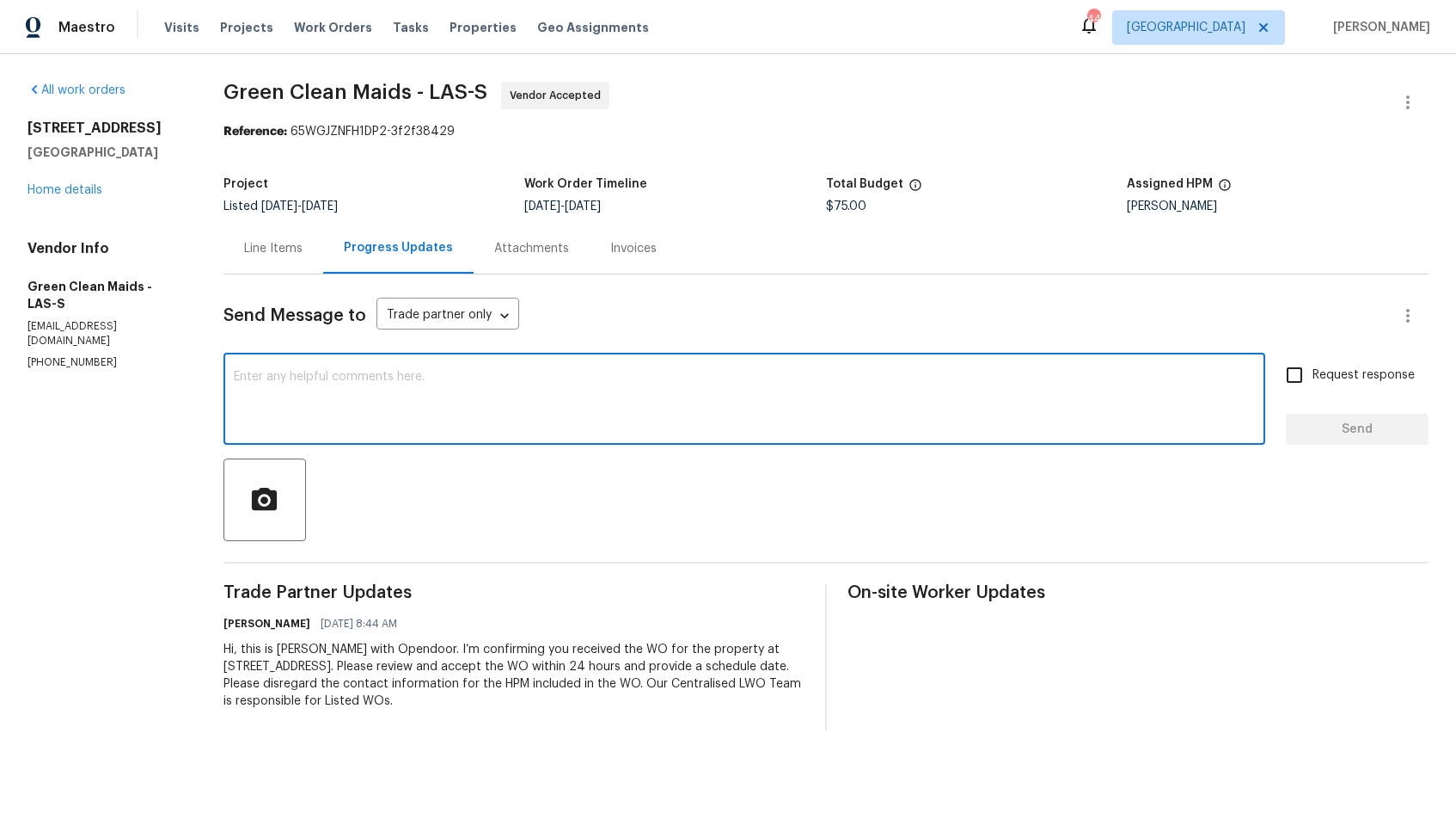
click at [547, 397] on textarea at bounding box center [744, 401] width 1021 height 60
click at [287, 377] on textarea "Hi team thank you for accepting the WO" at bounding box center [744, 401] width 1021 height 60
click at [548, 372] on textarea "Hi team, thank you for accepting the WO" at bounding box center [744, 401] width 1021 height 60
paste textarea "it would be really helpful if we could get a scheduled date for this. Thanks!"
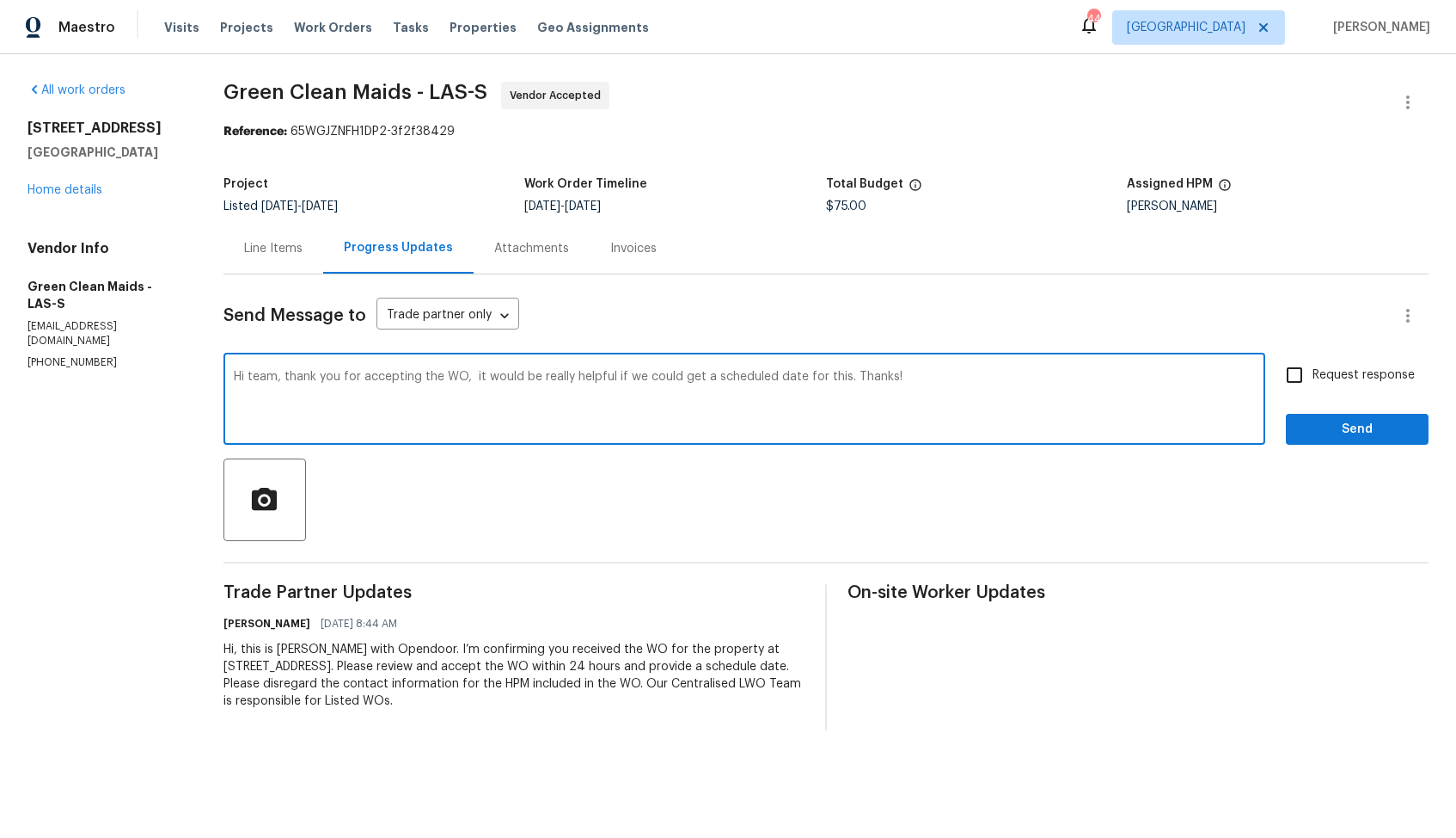
click at [479, 382] on textarea "Hi team, thank you for accepting the WO, it would be really helpful if we could…" at bounding box center [744, 401] width 1021 height 60
click at [947, 380] on textarea "Hi team, thank you for accepting the WO, it would be really helpful if we could…" at bounding box center [744, 401] width 1021 height 60
type textarea "Hi team, thank you for accepting the WO, it would be really helpful if we could…"
click at [1303, 369] on input "Request response" at bounding box center [1295, 376] width 37 height 37
checkbox input "true"
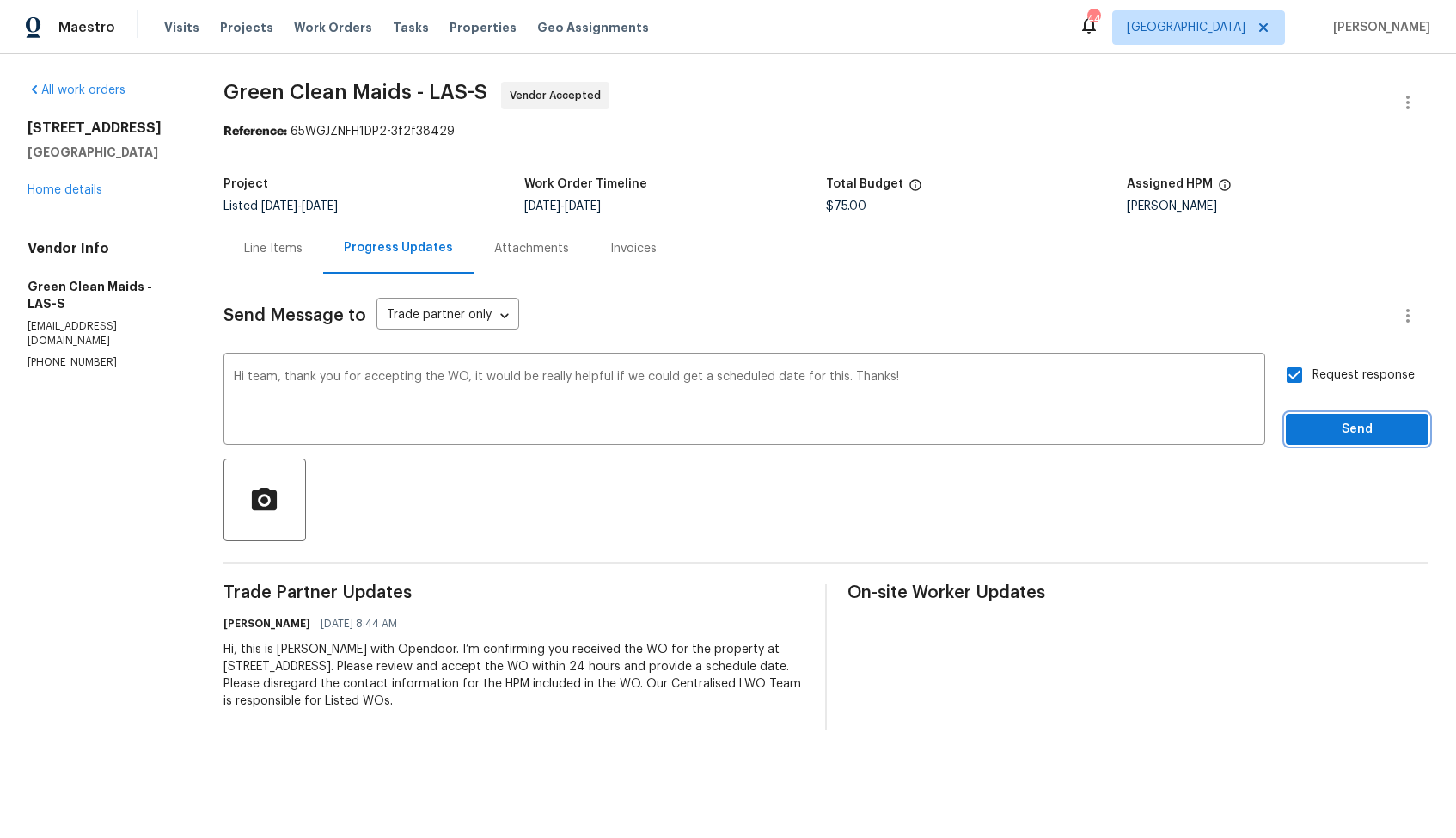
click at [1314, 428] on span "Send" at bounding box center [1357, 430] width 115 height 22
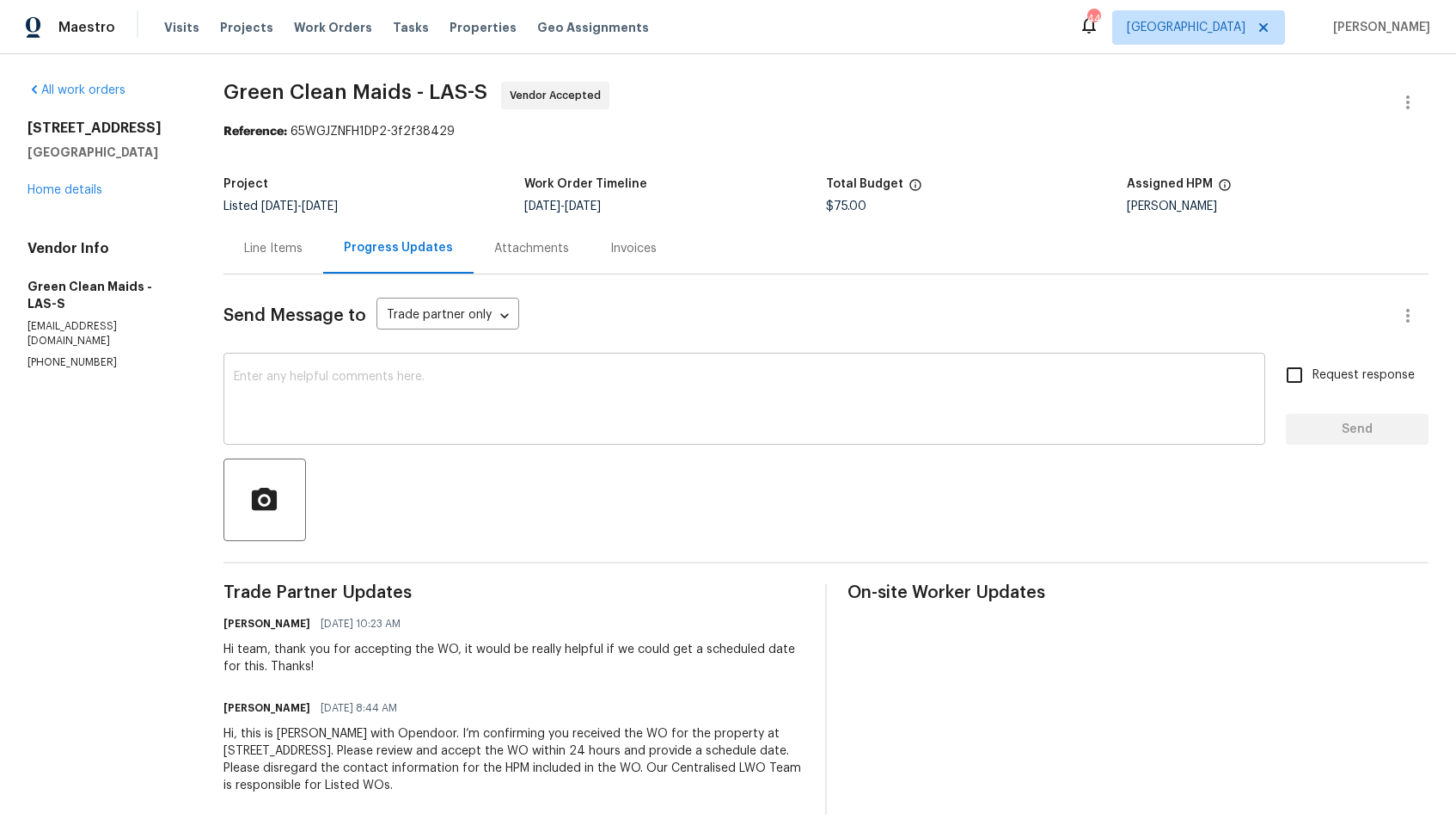
click at [410, 369] on div "x ​" at bounding box center [744, 401] width 1042 height 88
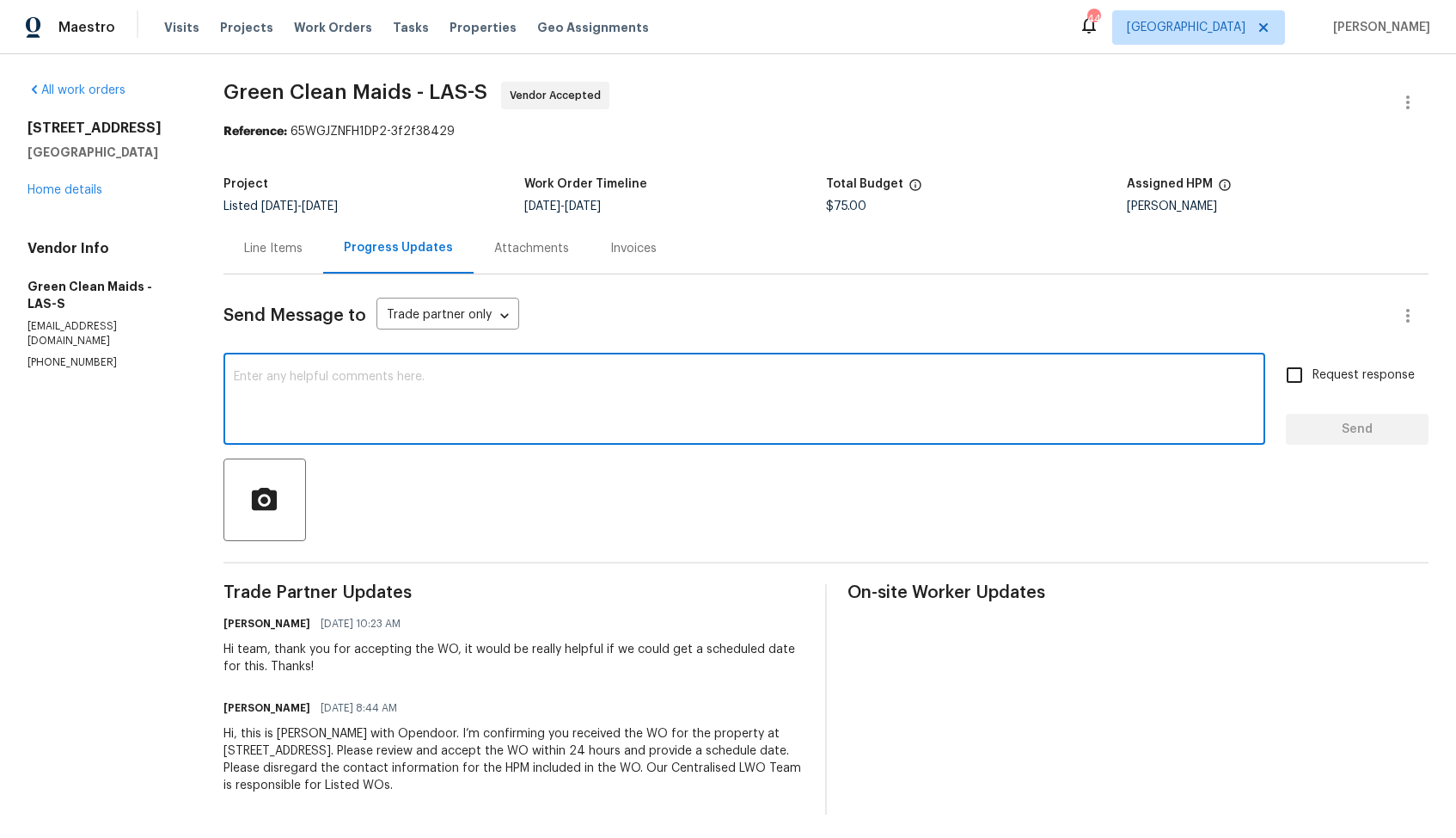
click at [97, 249] on h4 "Vendor Info" at bounding box center [104, 249] width 154 height 17
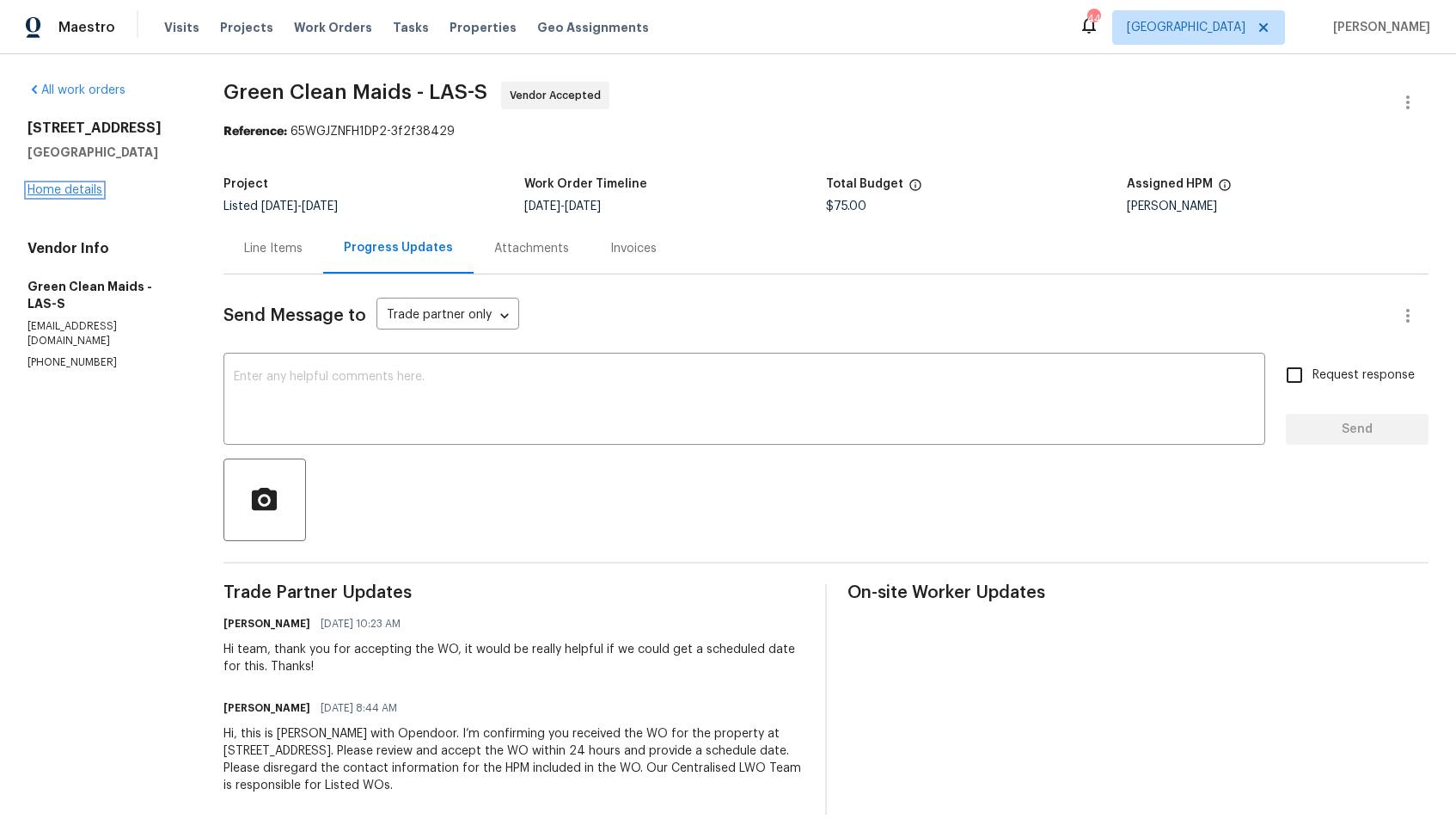
click at [54, 188] on link "Home details" at bounding box center [65, 189] width 75 height 12
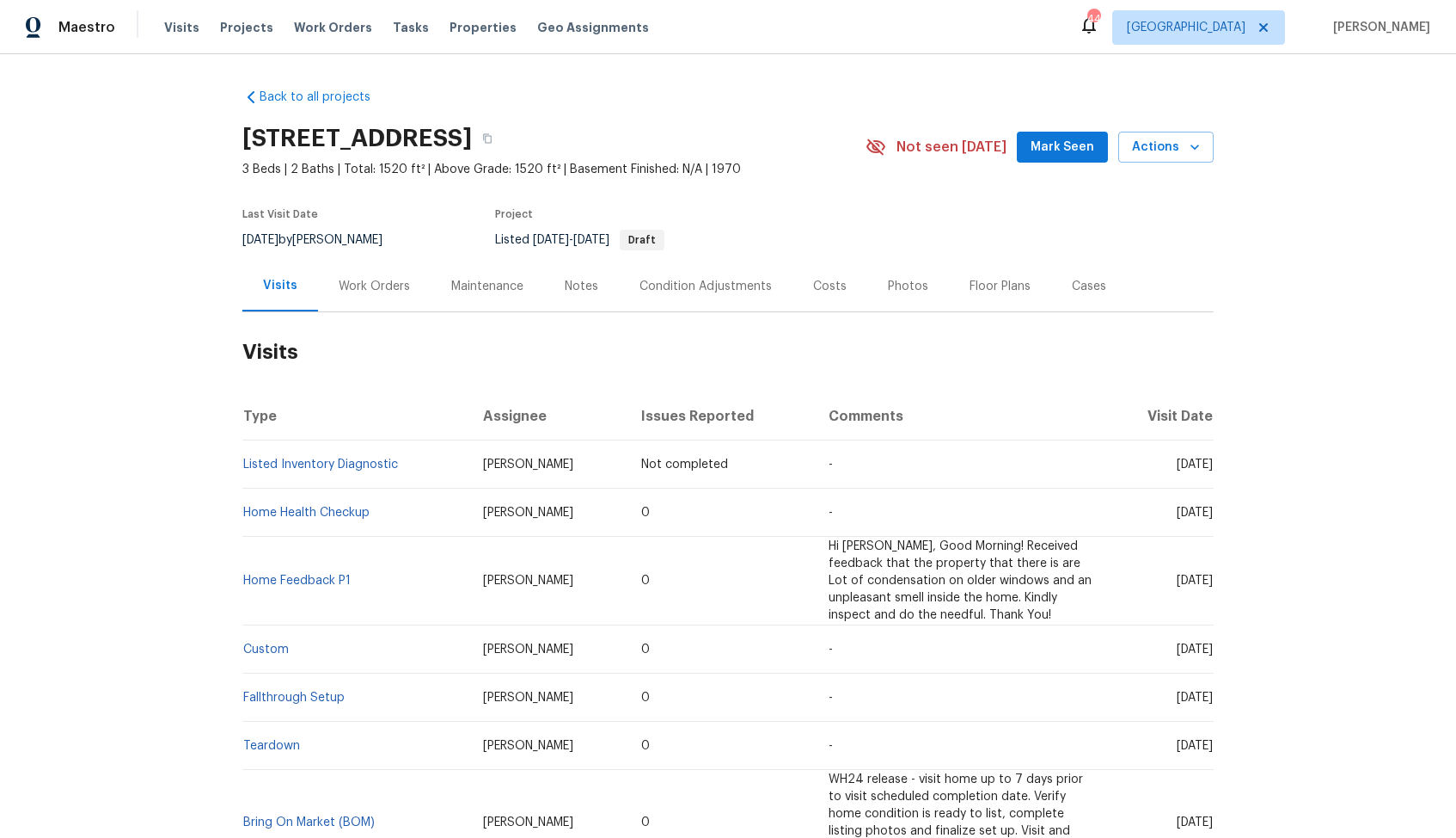
click at [367, 292] on div "Work Orders" at bounding box center [375, 286] width 71 height 17
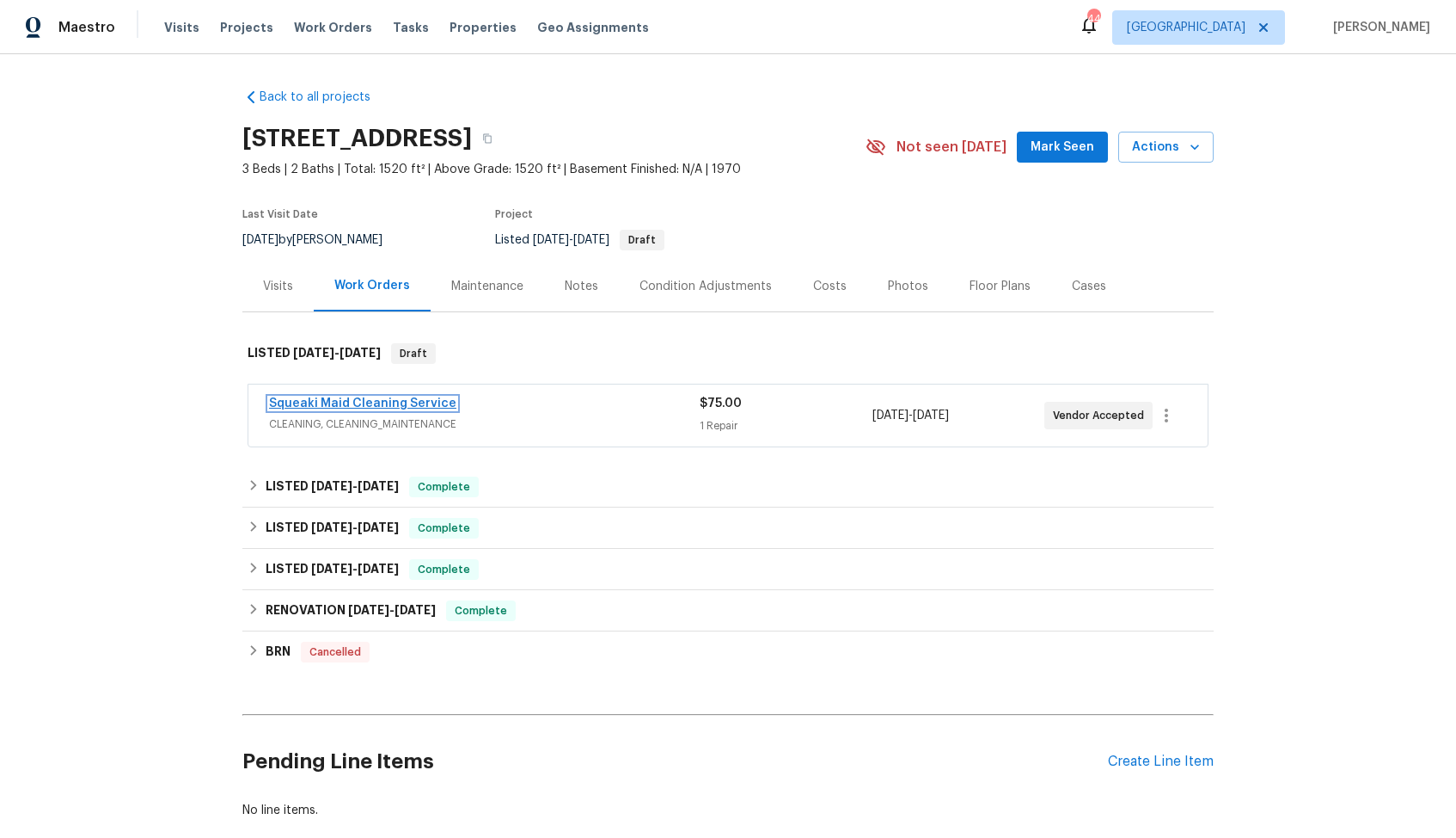
click at [312, 404] on link "Squeaki Maid Cleaning Service" at bounding box center [363, 403] width 187 height 12
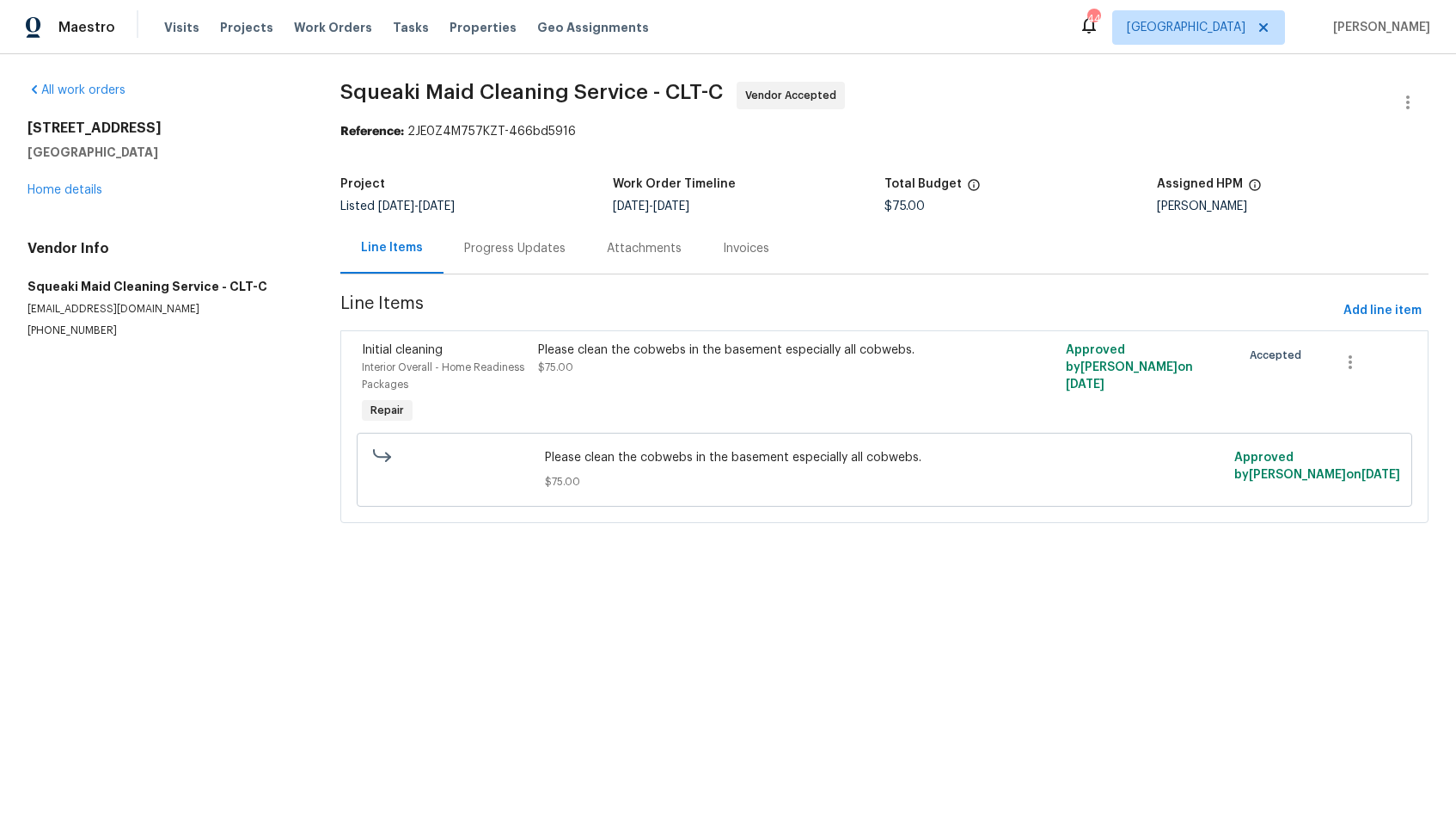
click at [480, 241] on div "Progress Updates" at bounding box center [514, 249] width 101 height 17
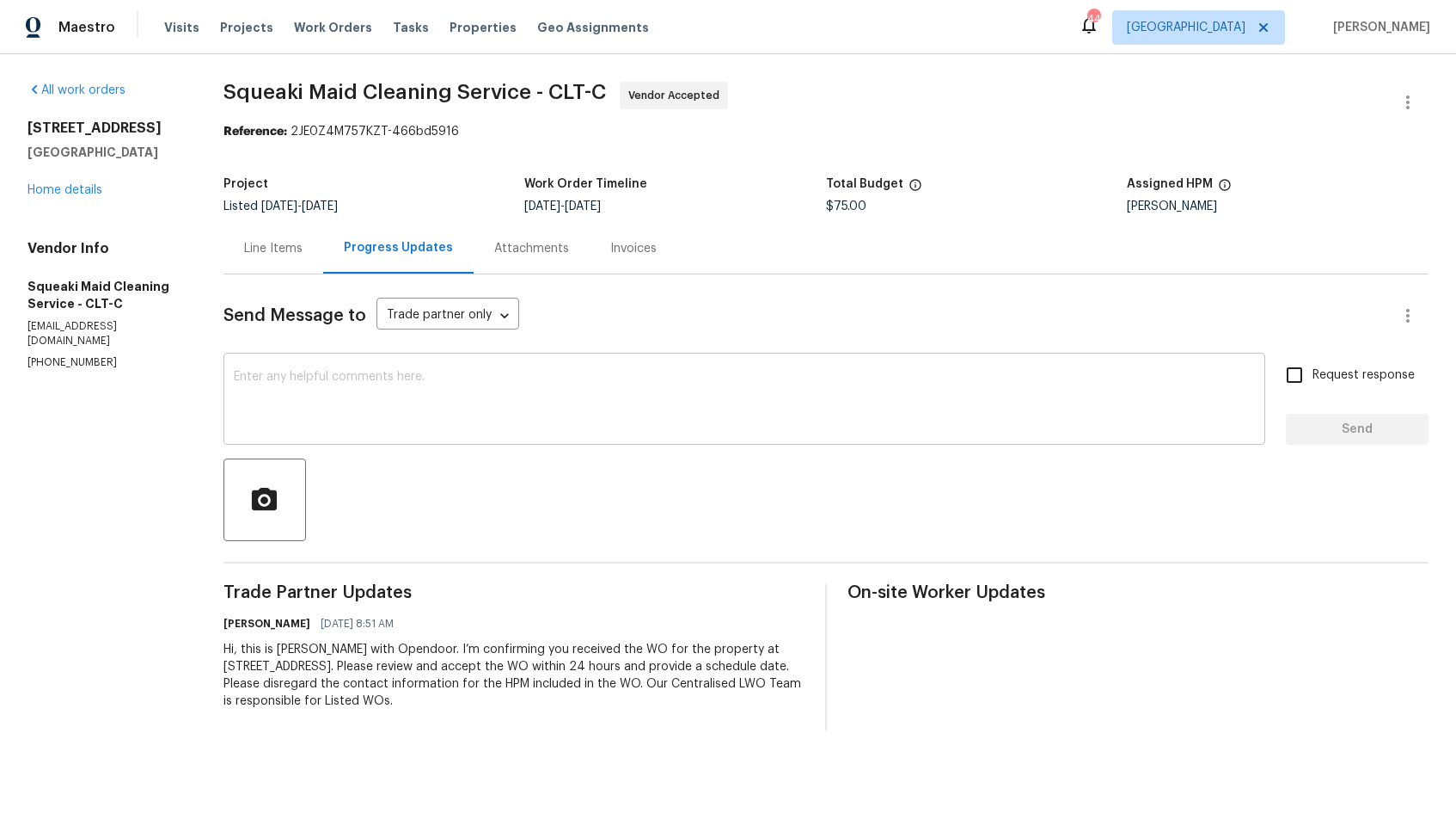
click at [645, 393] on textarea at bounding box center [744, 401] width 1021 height 60
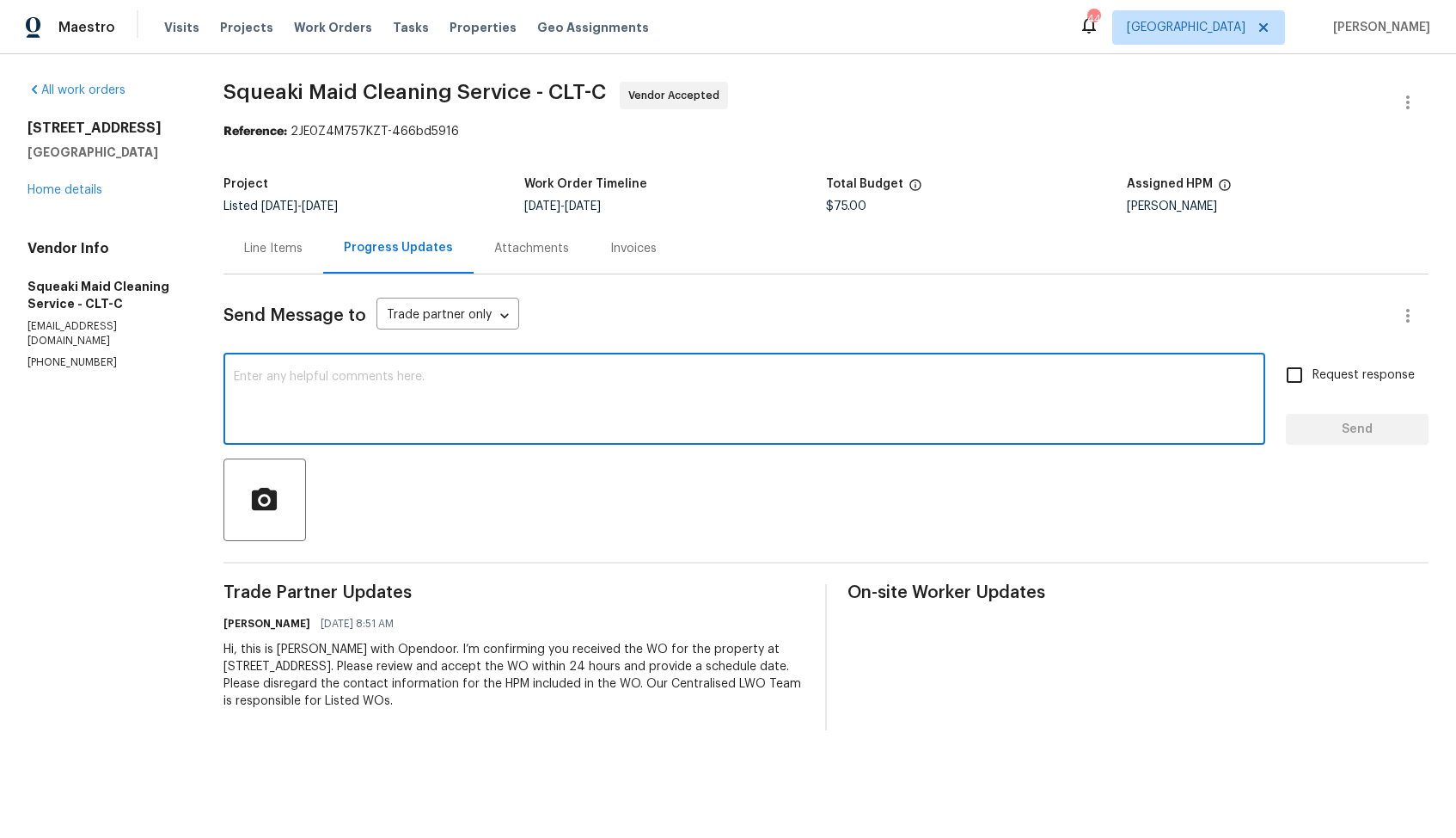
click at [1125, 51] on div "Maestro Visits Projects Work Orders Tasks Properties Geo Assignments 44 [PERSON…" at bounding box center [728, 27] width 1456 height 54
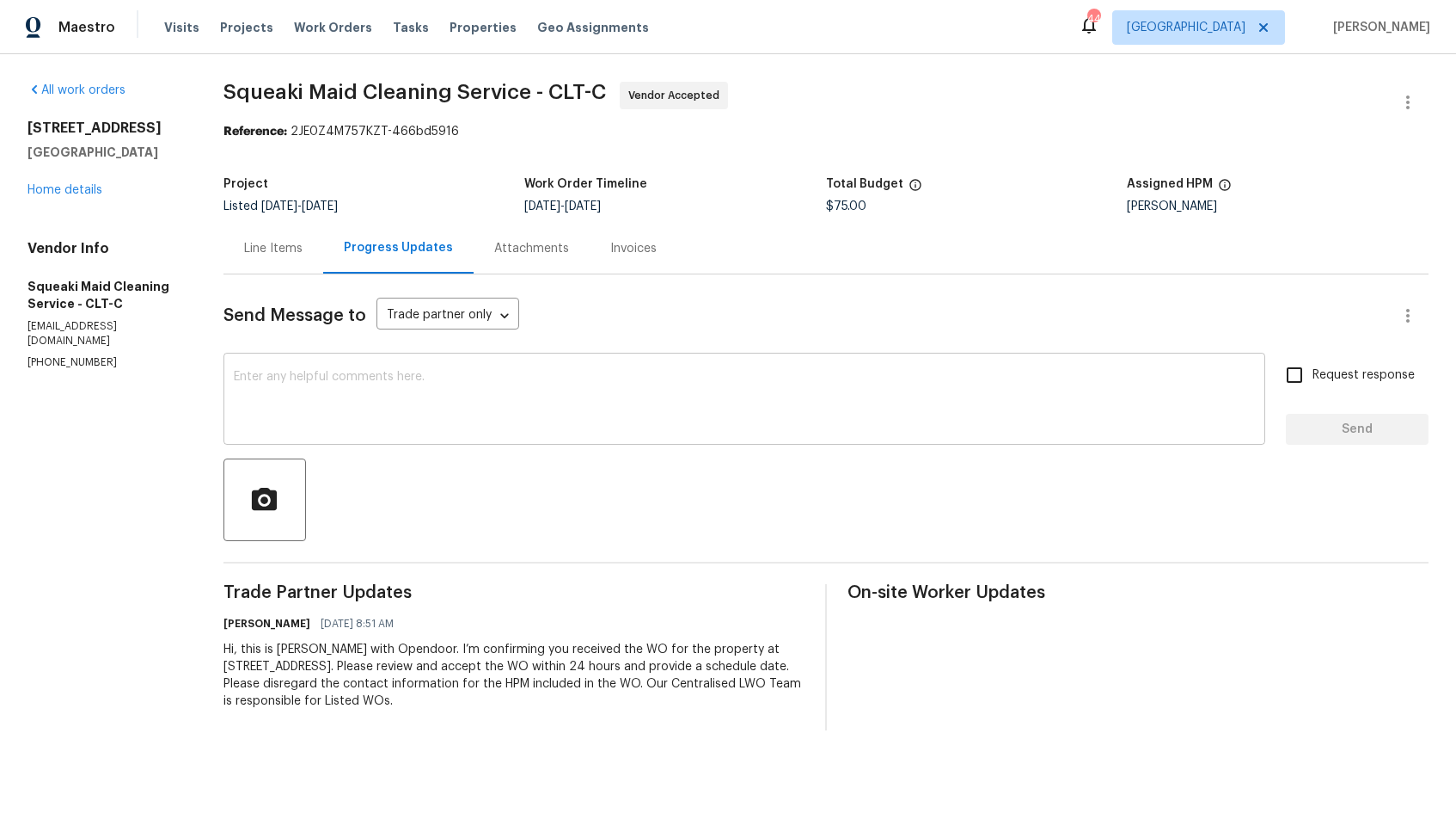
click at [557, 376] on textarea at bounding box center [744, 401] width 1021 height 60
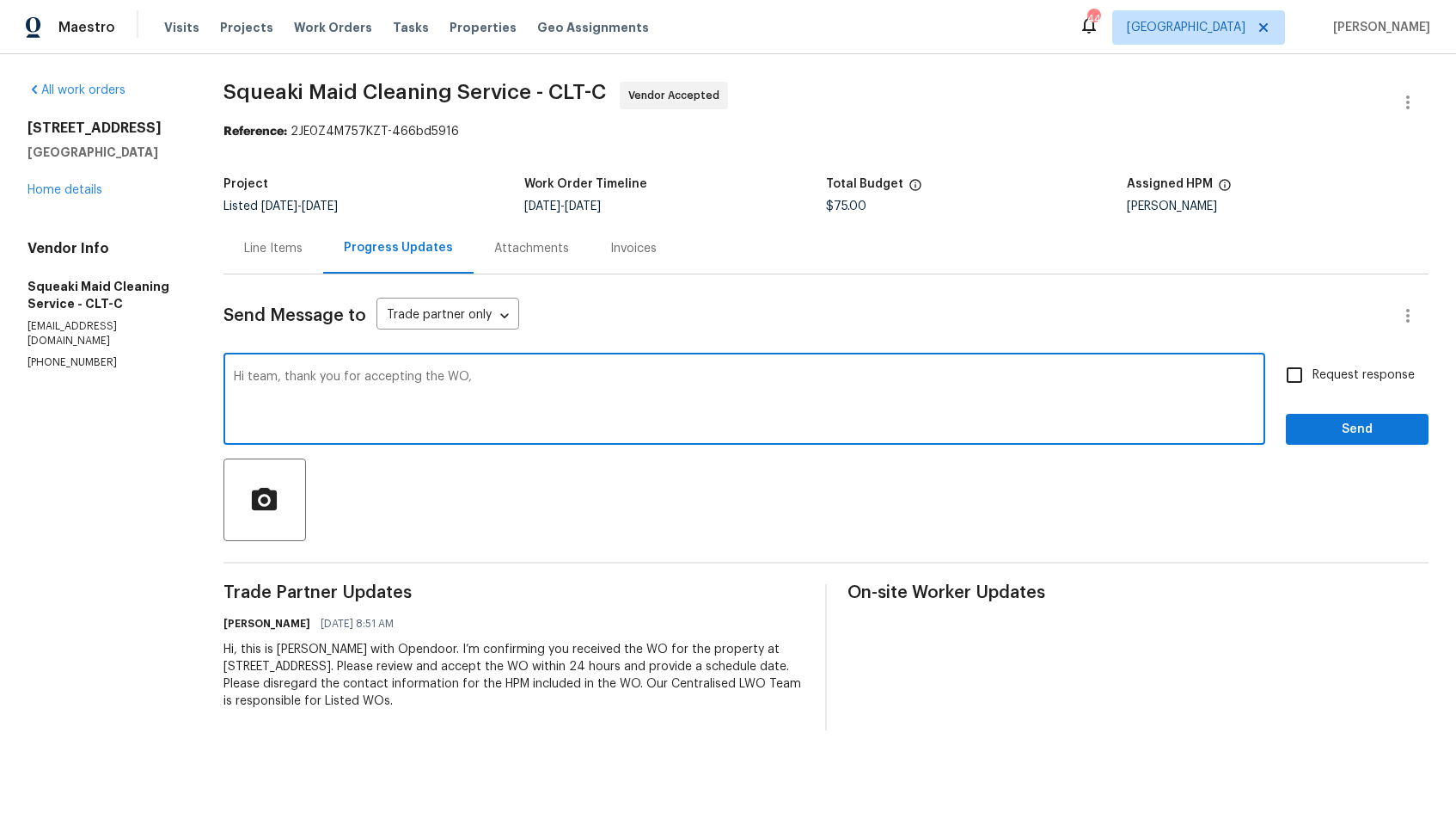
paste textarea "it would be really helpful if we could get a scheduled date for this. Thanks!"
click at [940, 376] on textarea "Hi team, thank you for accepting the WO, it would be really helpful if we could…" at bounding box center [744, 401] width 1021 height 60
type textarea "Hi team, thank you for accepting the WO, it would be really helpful if we could…"
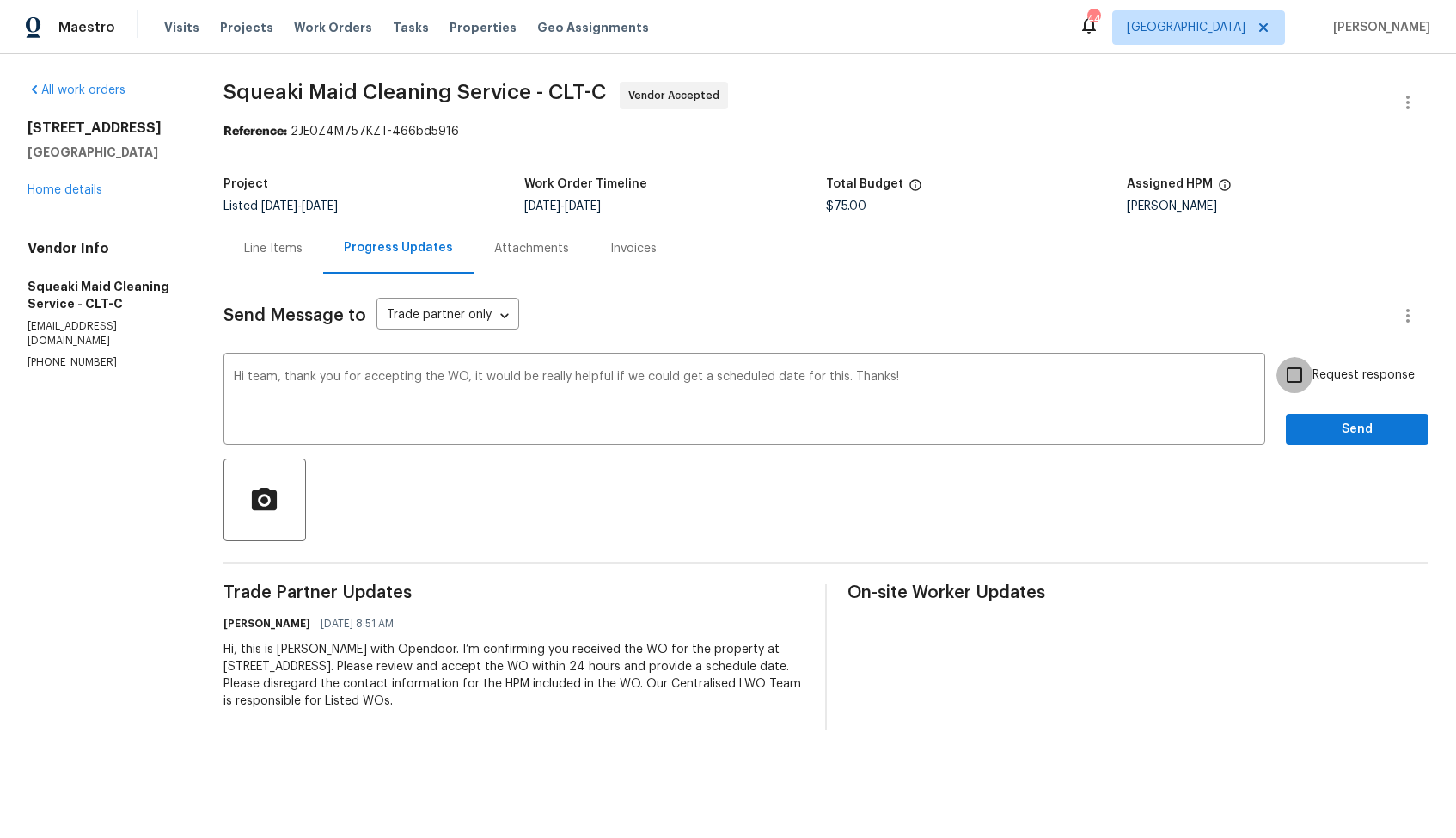
click at [1297, 380] on input "Request response" at bounding box center [1295, 376] width 37 height 37
checkbox input "true"
click at [1313, 426] on span "Send" at bounding box center [1357, 430] width 115 height 22
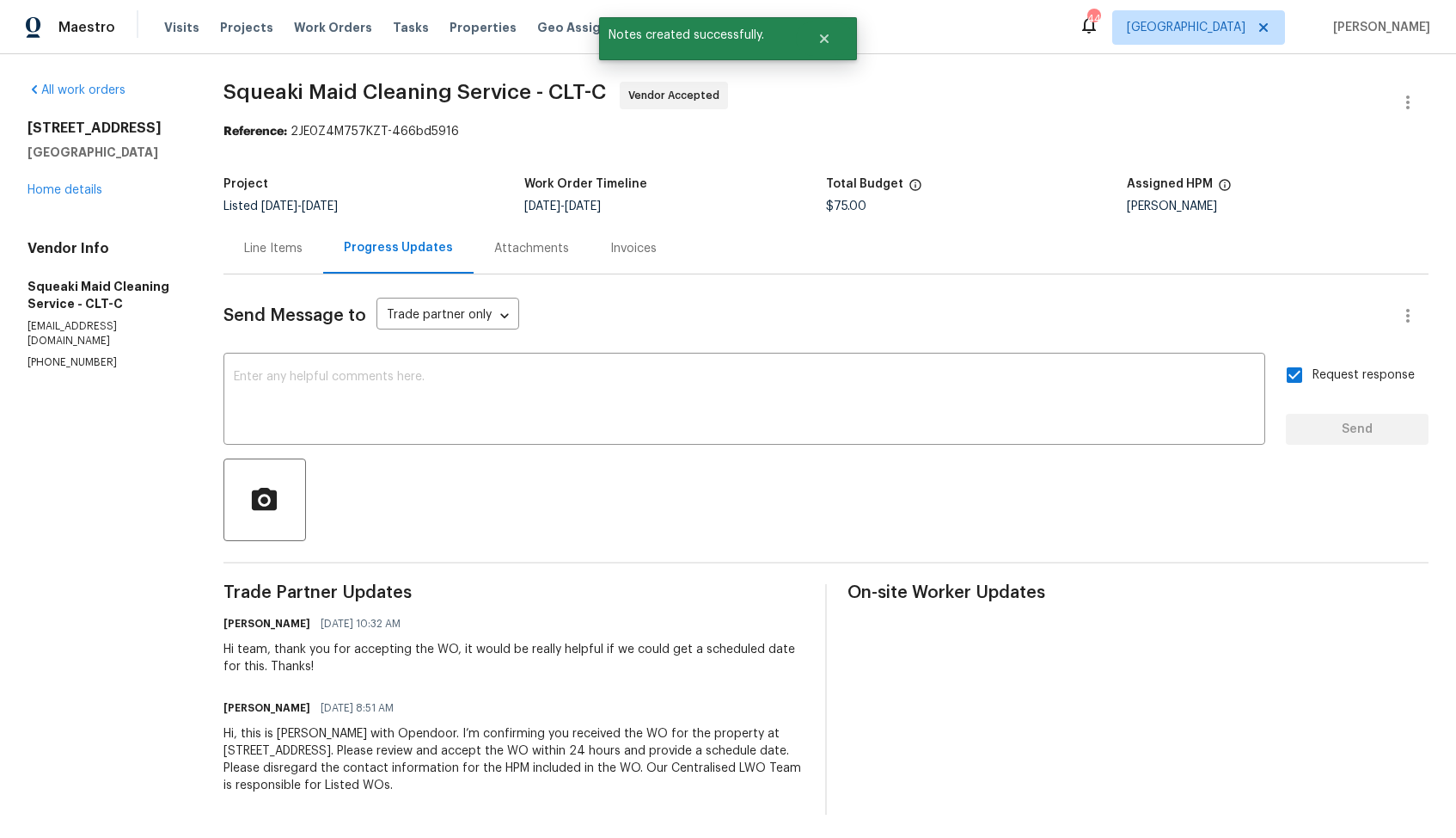
click at [956, 129] on div "Reference: 2JE0Z4M757KZT-466bd5916" at bounding box center [827, 132] width 1206 height 17
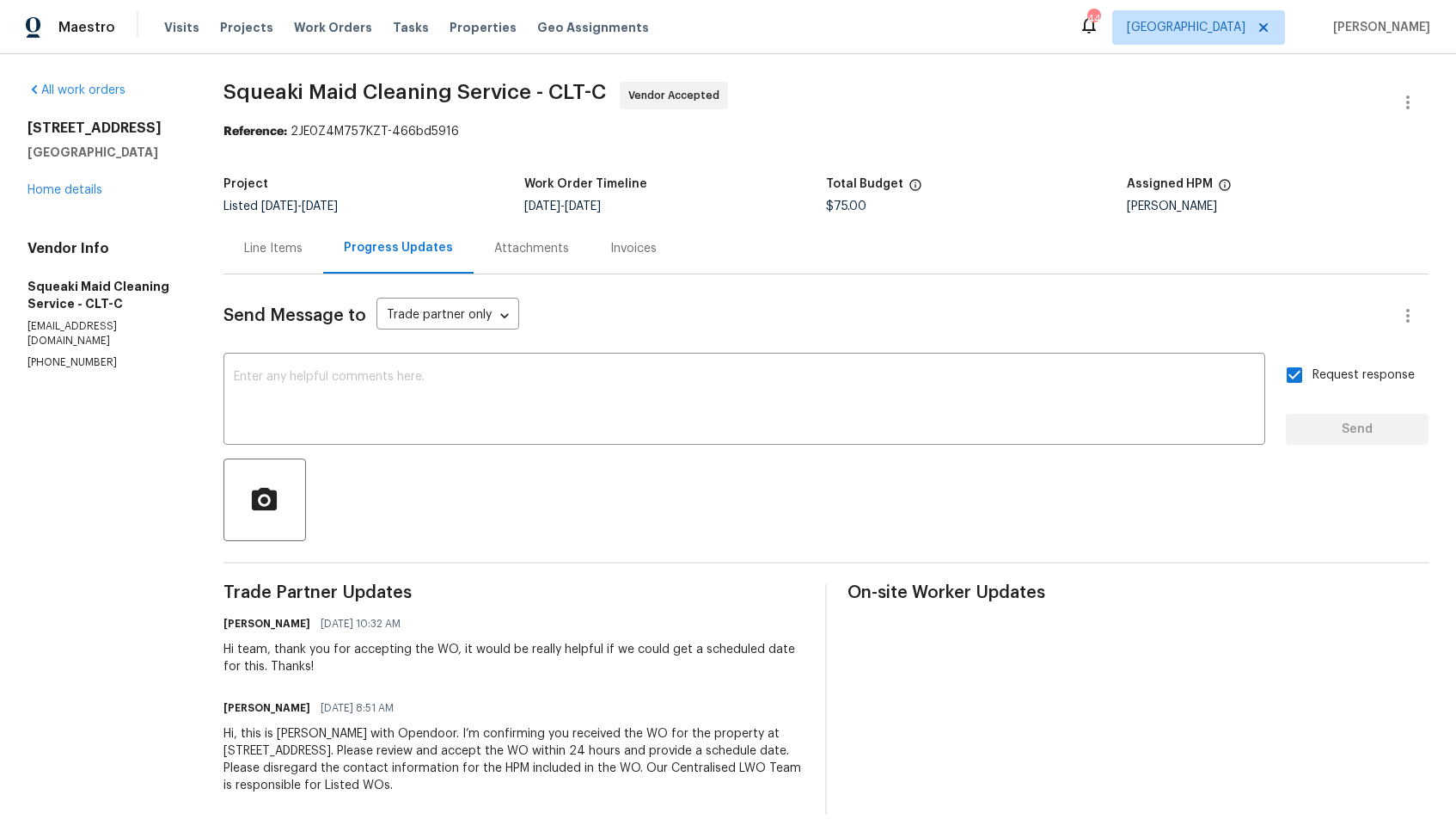
click at [913, 143] on section "Squeaki Maid Cleaning Service - CLT-C Vendor Accepted Reference: 2JE0Z4M757KZT-…" at bounding box center [827, 448] width 1206 height 733
click at [50, 189] on link "Home details" at bounding box center [65, 189] width 75 height 12
